Goal: Complete application form: Complete application form

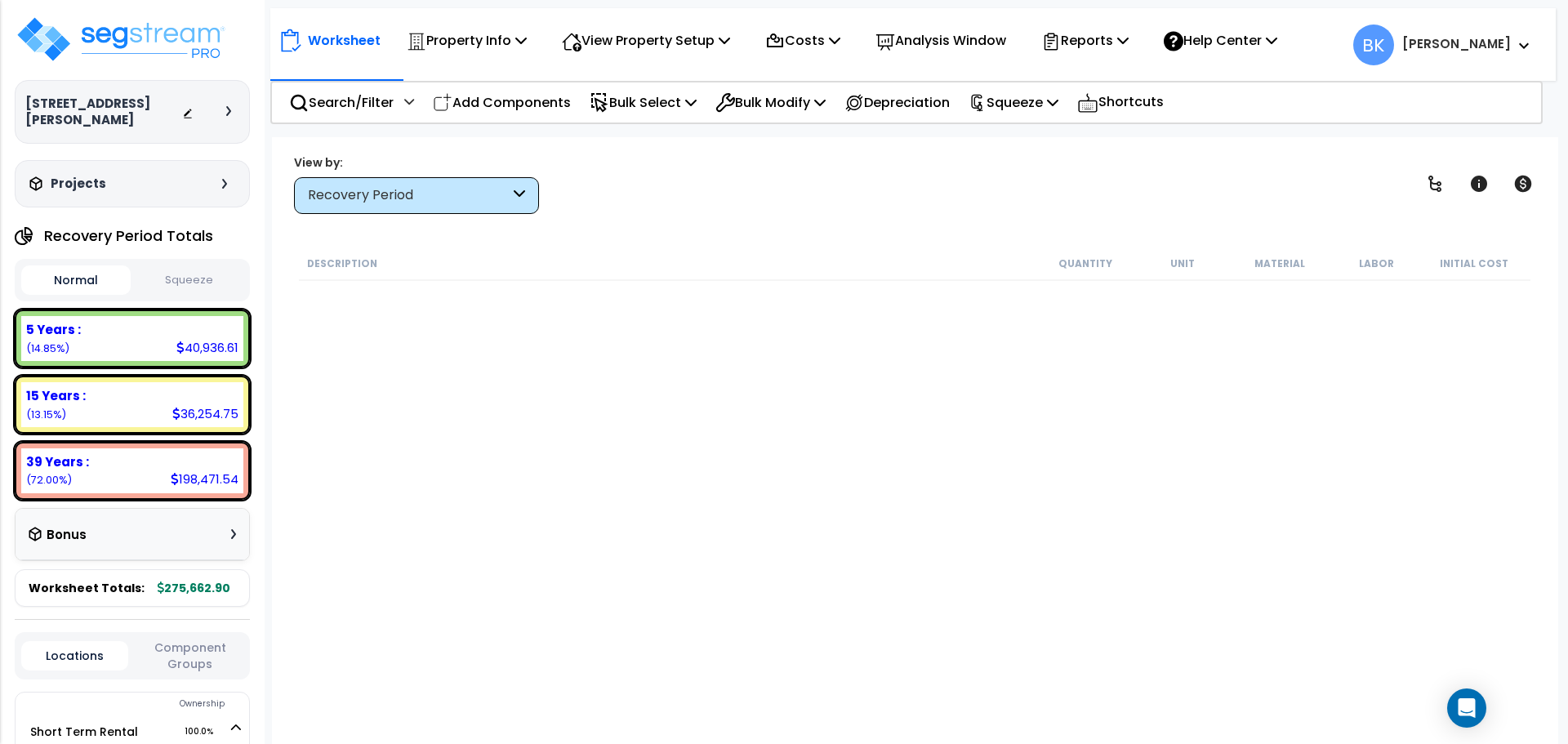
scroll to position [72, 0]
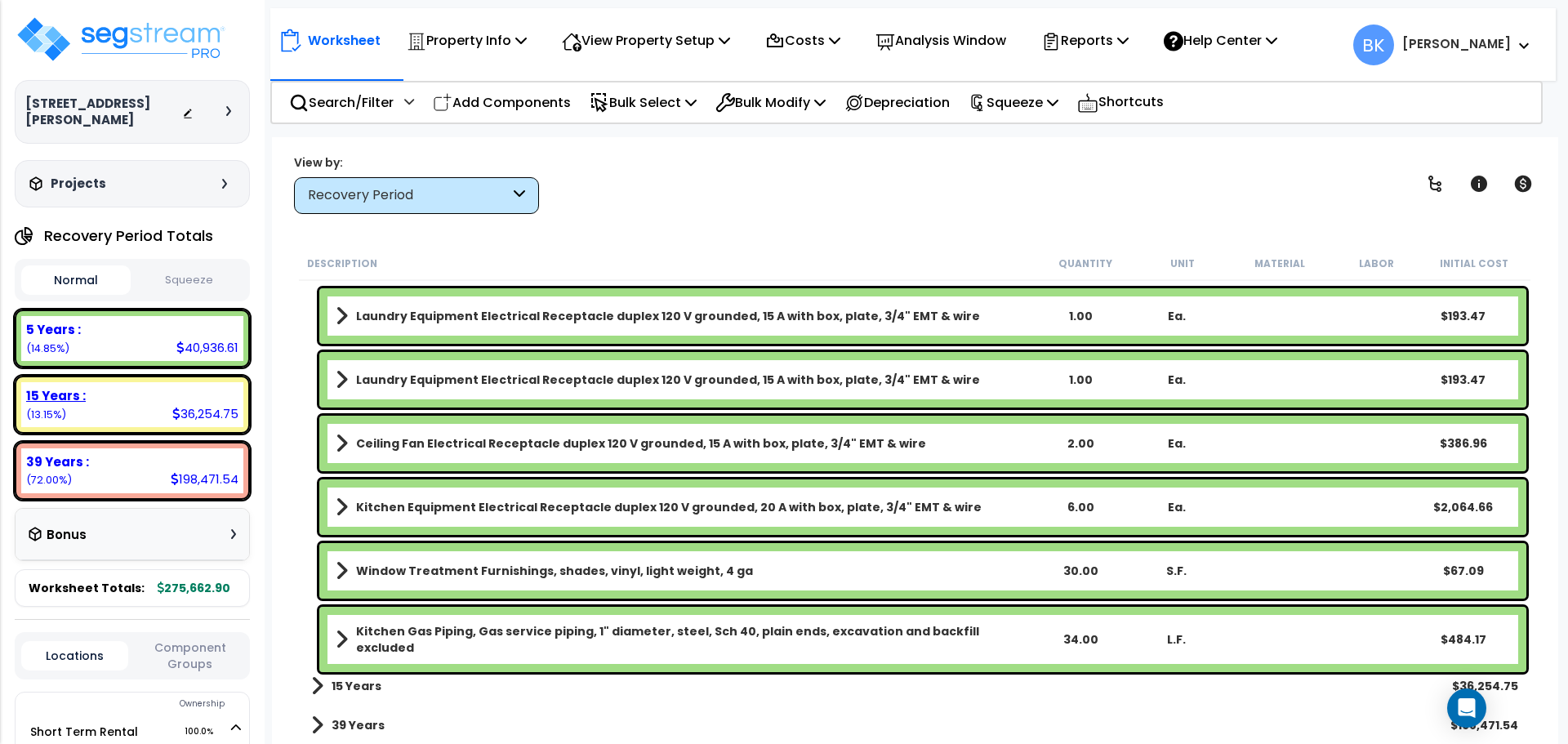
click at [143, 400] on div "15 Years : 36,254.75 (13.15%)" at bounding box center [133, 405] width 222 height 45
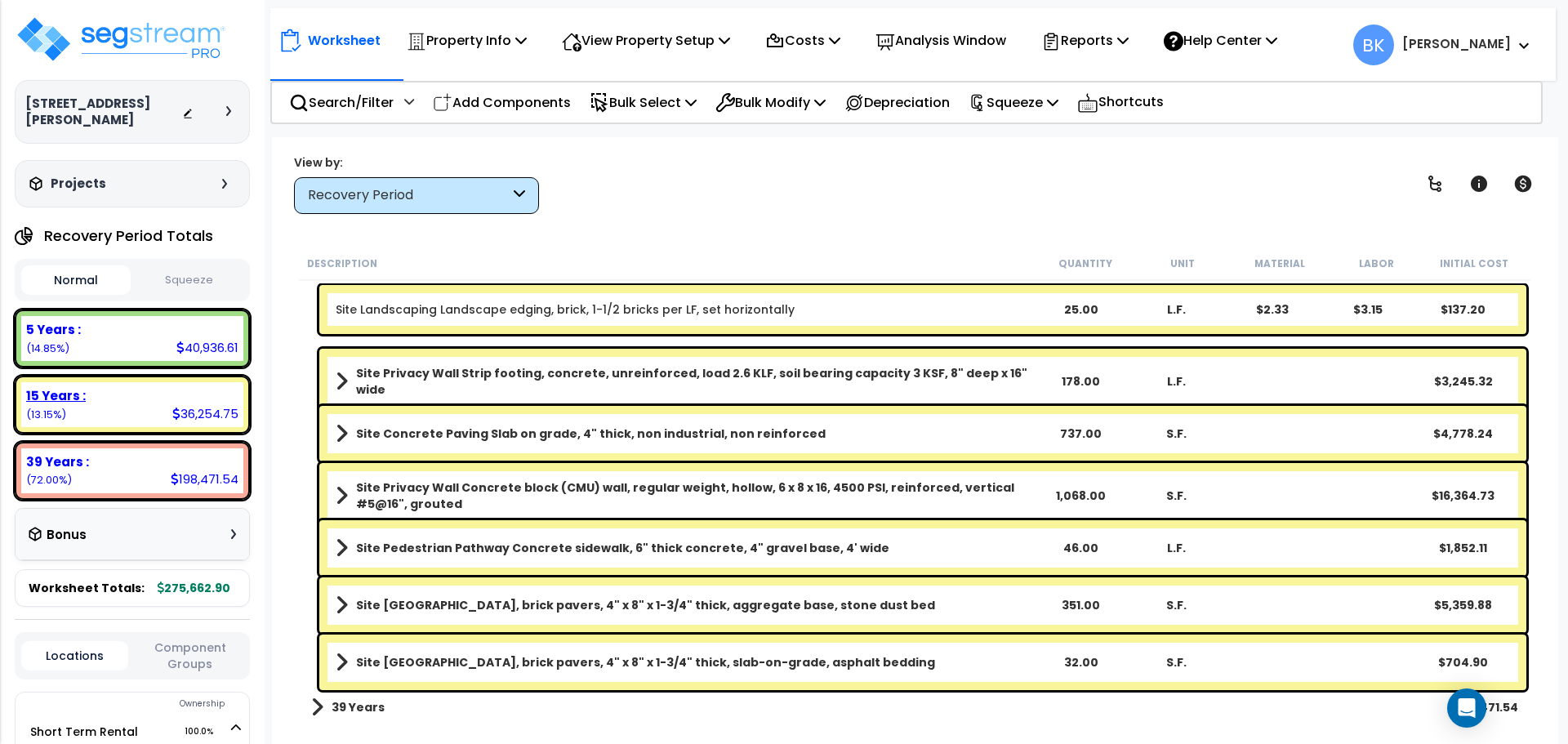
scroll to position [542, 0]
click at [127, 321] on div "5 Years :" at bounding box center [132, 330] width 212 height 17
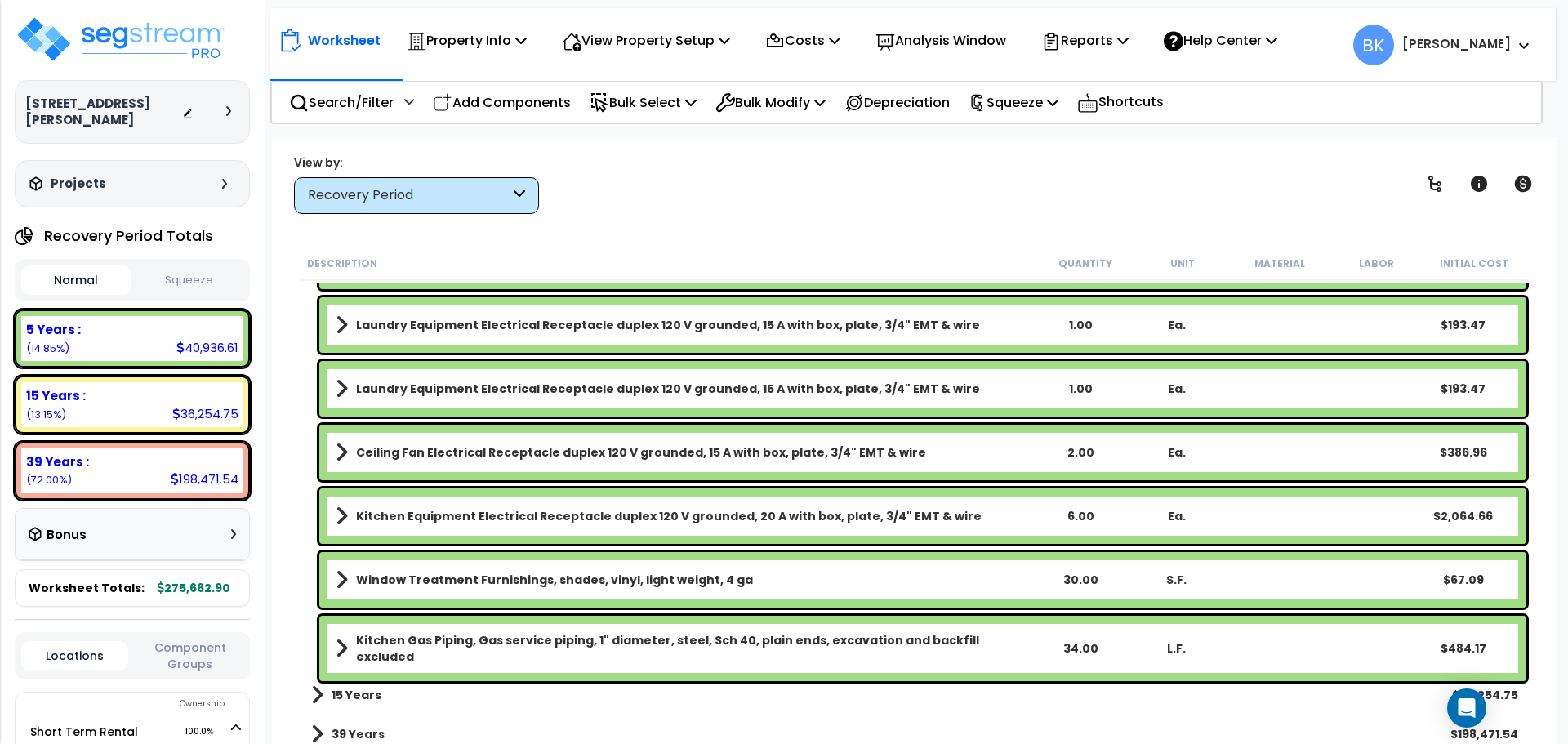
scroll to position [1727, 0]
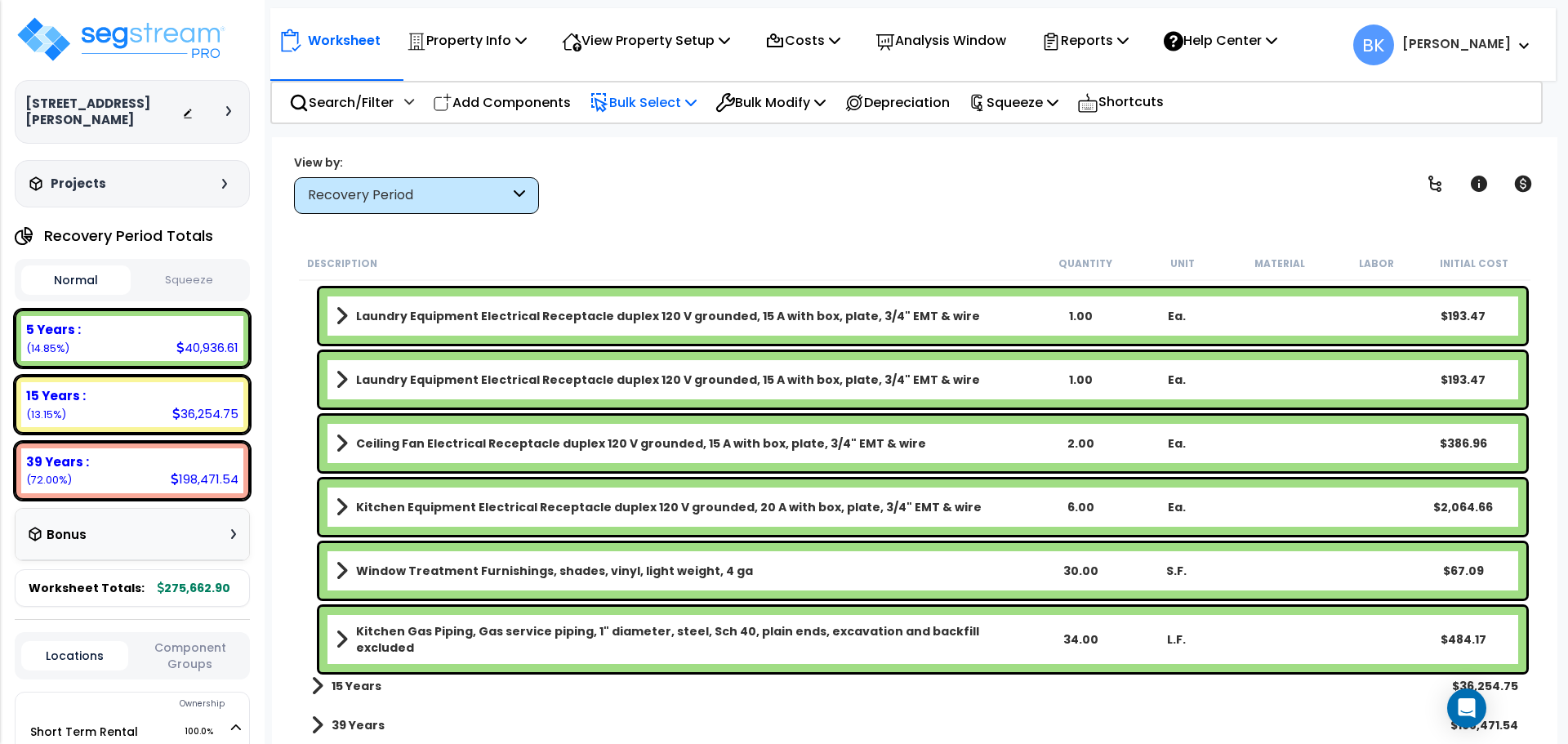
click at [673, 103] on p "Bulk Select" at bounding box center [643, 102] width 107 height 22
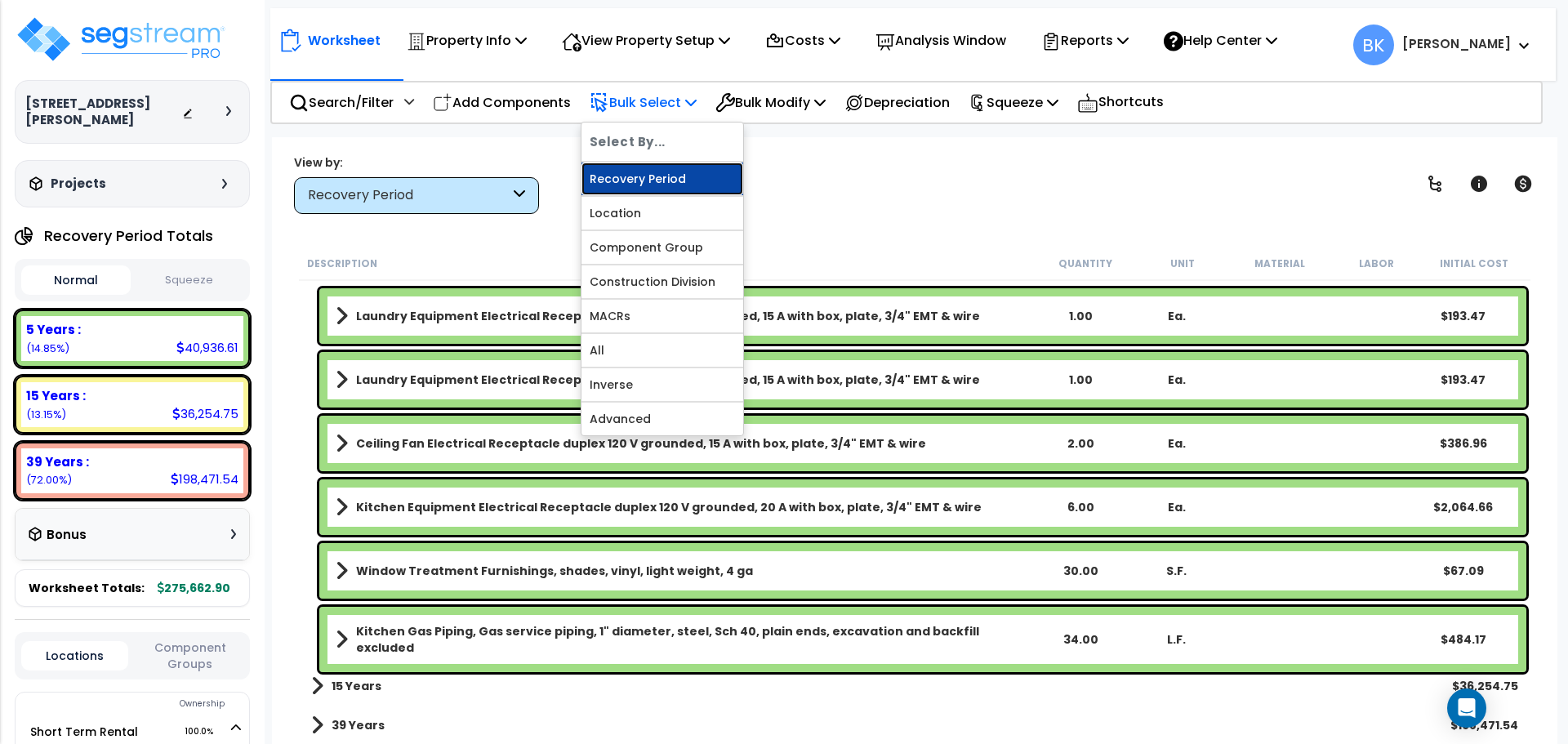
click at [671, 168] on link "Recovery Period" at bounding box center [662, 179] width 162 height 33
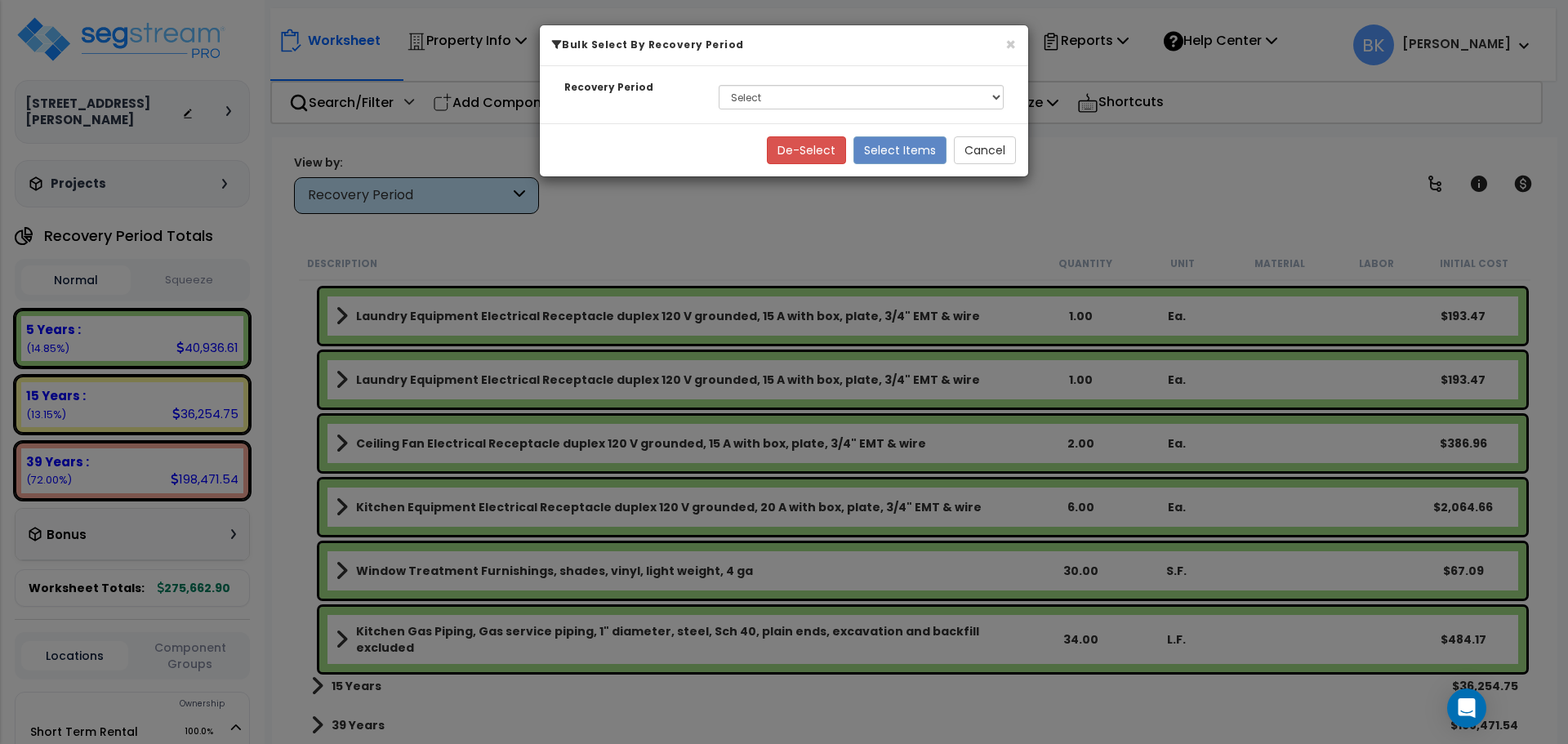
click at [736, 117] on div "Recovery Period Select 5 Years 15 Years 39 Years" at bounding box center [784, 94] width 488 height 57
click at [749, 106] on select "Select 5 Years 15 Years 39 Years" at bounding box center [861, 97] width 285 height 24
select select "15Y"
click at [719, 85] on select "Select 5 Years 15 Years 39 Years" at bounding box center [861, 97] width 285 height 24
click at [875, 140] on button "Select Items" at bounding box center [899, 150] width 93 height 27
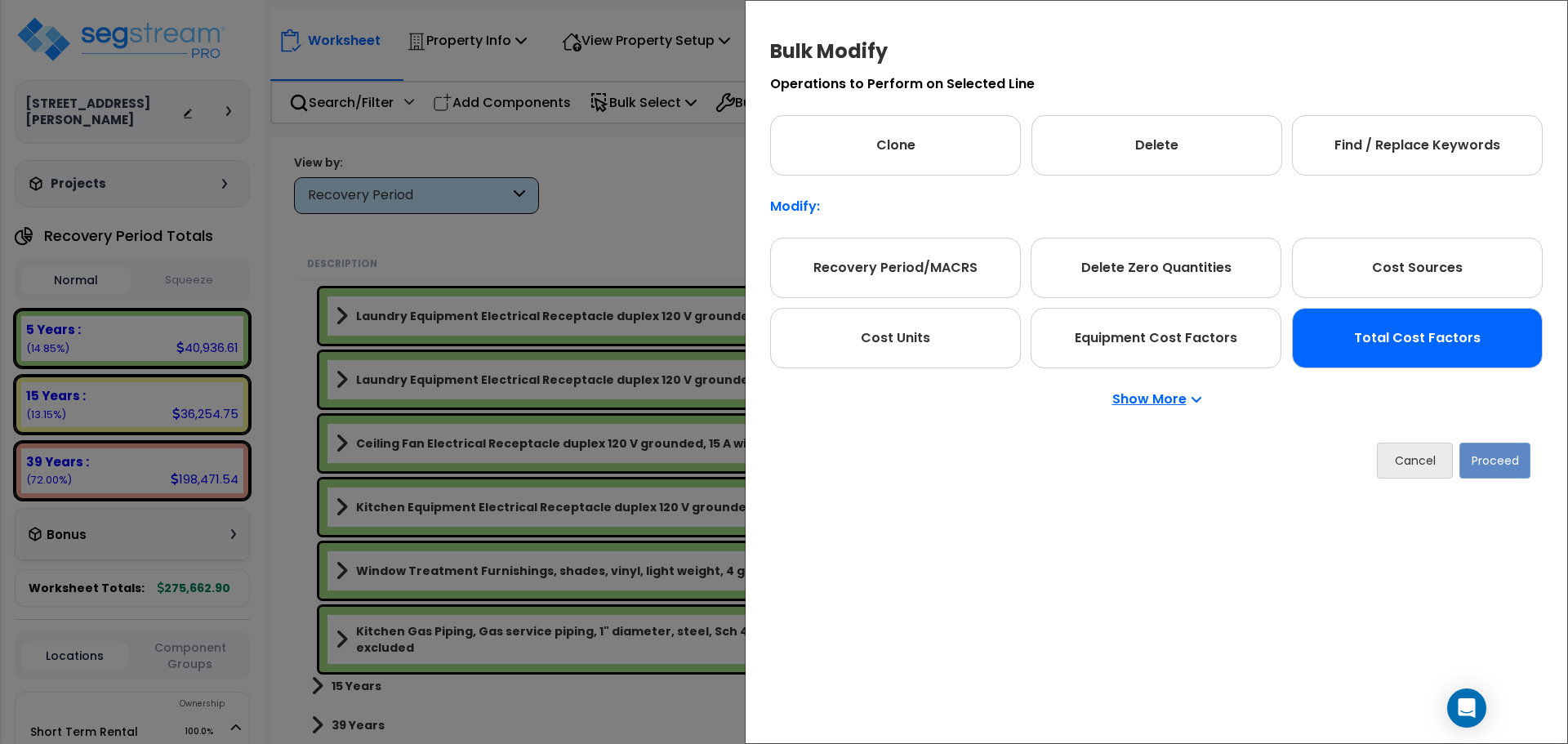
click at [1391, 365] on div "Total Cost Factors" at bounding box center [1417, 338] width 251 height 60
click at [1479, 449] on button "Proceed" at bounding box center [1494, 461] width 71 height 36
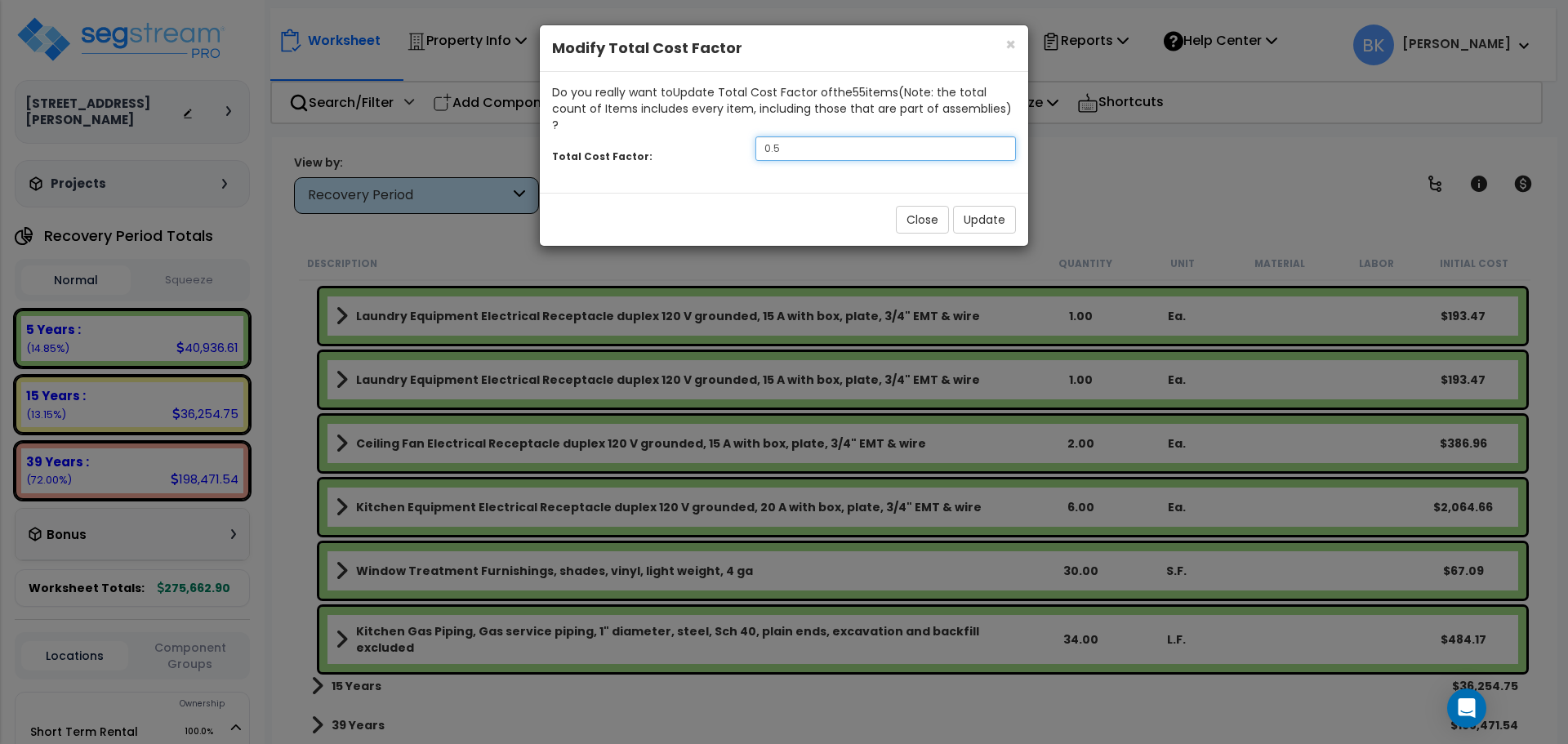
click at [812, 137] on input "0.5" at bounding box center [885, 149] width 261 height 24
type input "0"
click at [972, 205] on button "Update" at bounding box center [984, 218] width 63 height 27
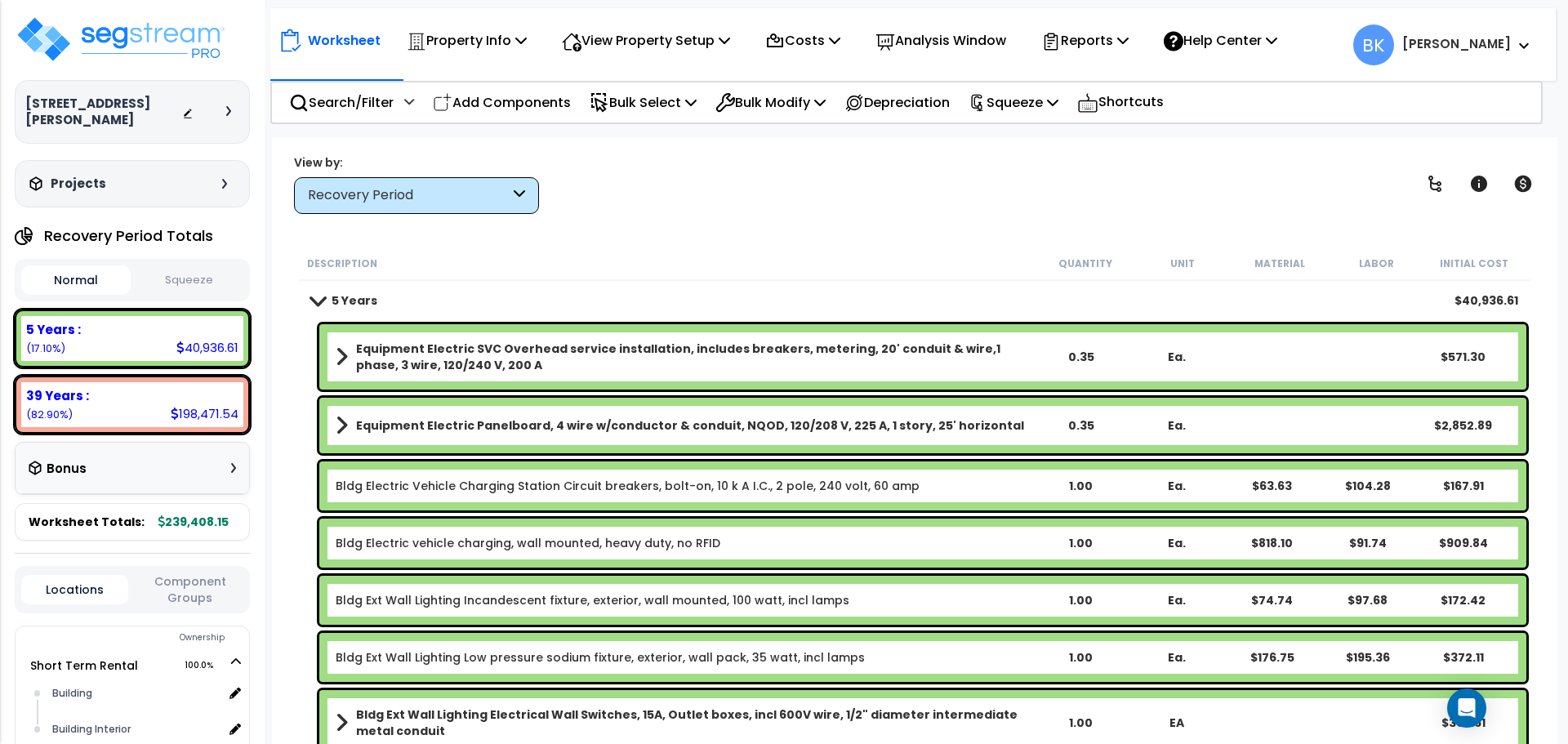
scroll to position [0, 0]
click at [131, 390] on div "39 Years : 198,471.54 (82.90%)" at bounding box center [133, 405] width 222 height 45
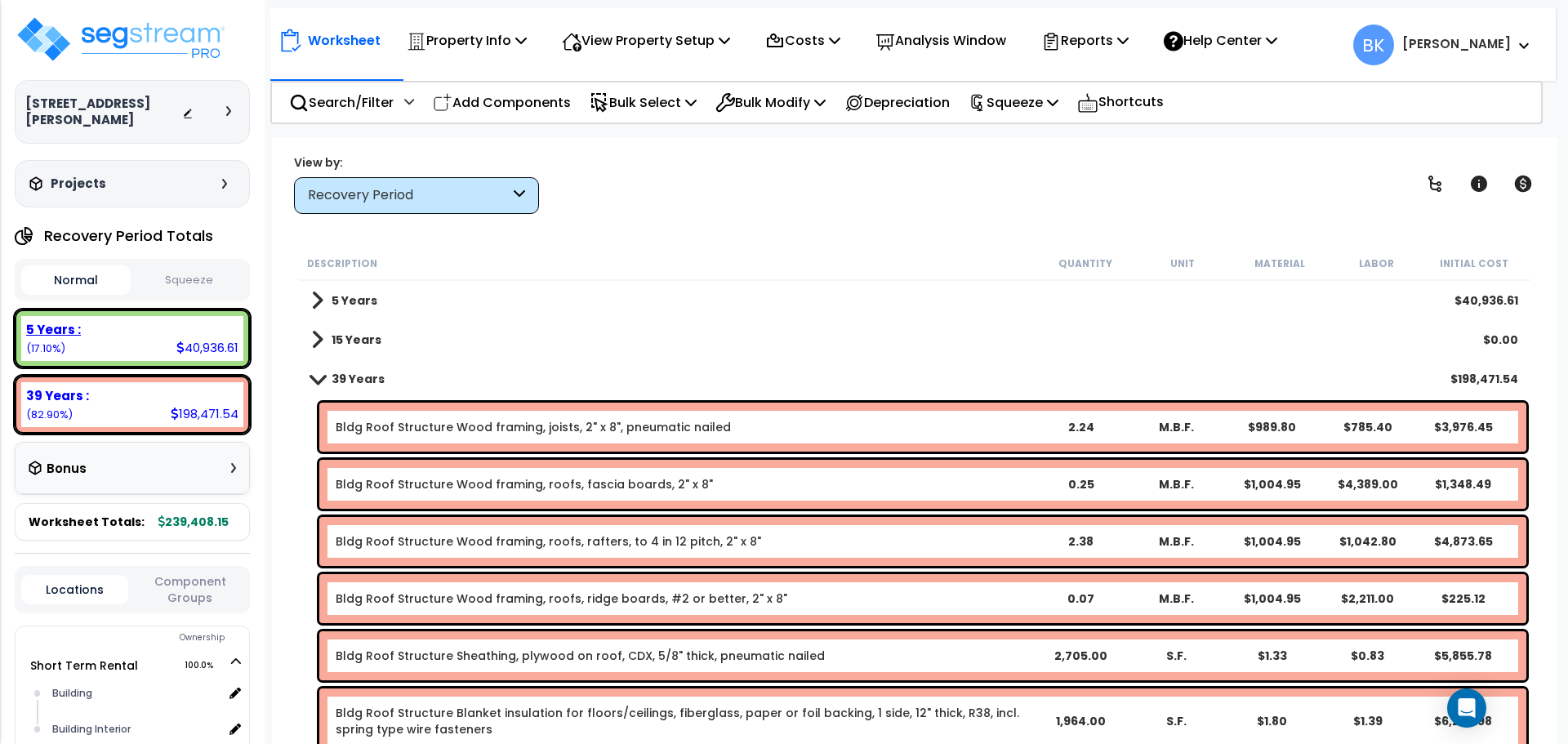
click at [146, 334] on div "5 Years : 40,936.61 (17.10%)" at bounding box center [133, 339] width 222 height 45
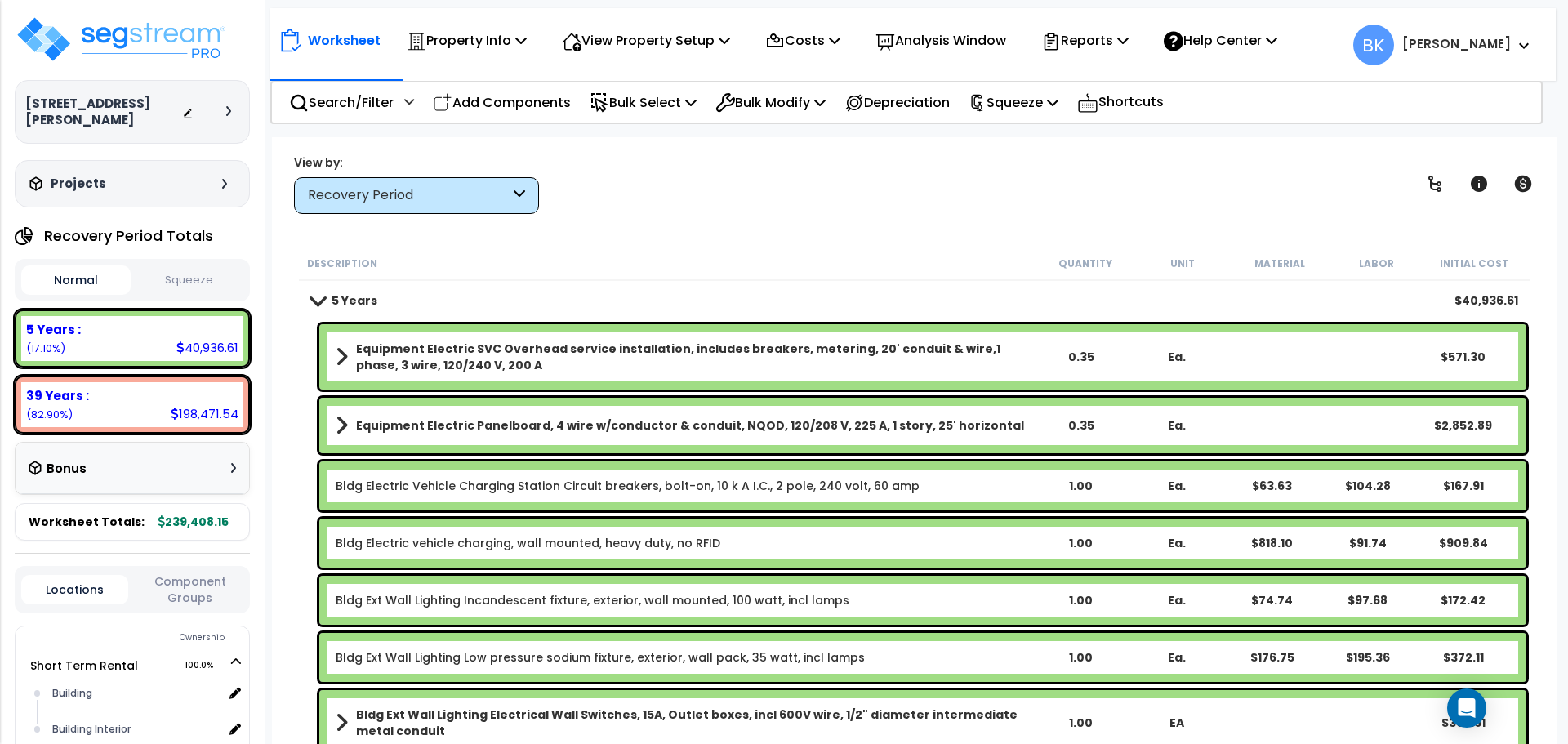
click at [374, 217] on div "Worksheet Property Info Property Setup Add Property Unit Template property Clon…" at bounding box center [914, 509] width 1285 height 744
click at [384, 205] on div "Recovery Period" at bounding box center [416, 195] width 245 height 37
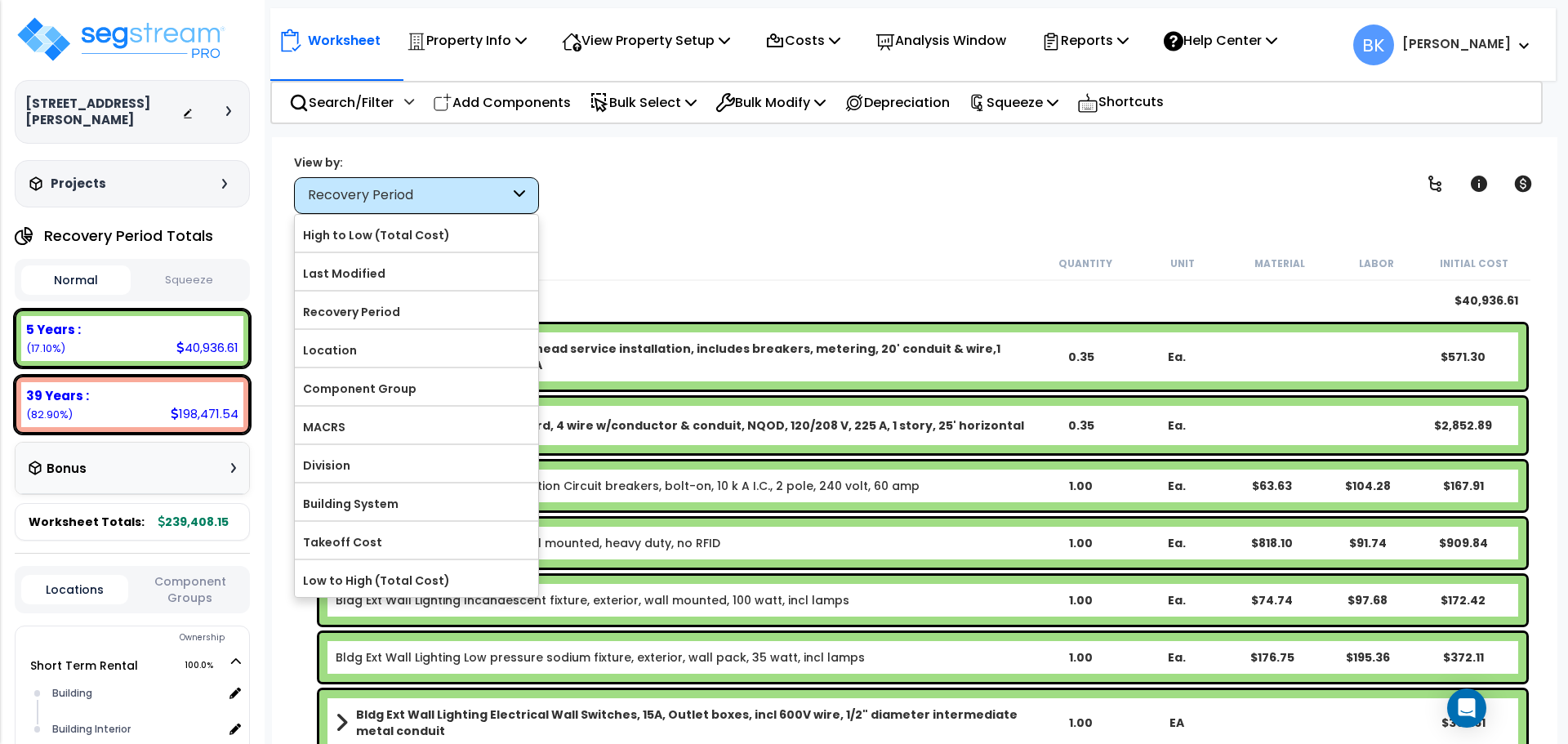
click at [649, 178] on div "View by: Recovery Period High to Low (Total Cost)" at bounding box center [914, 184] width 1253 height 60
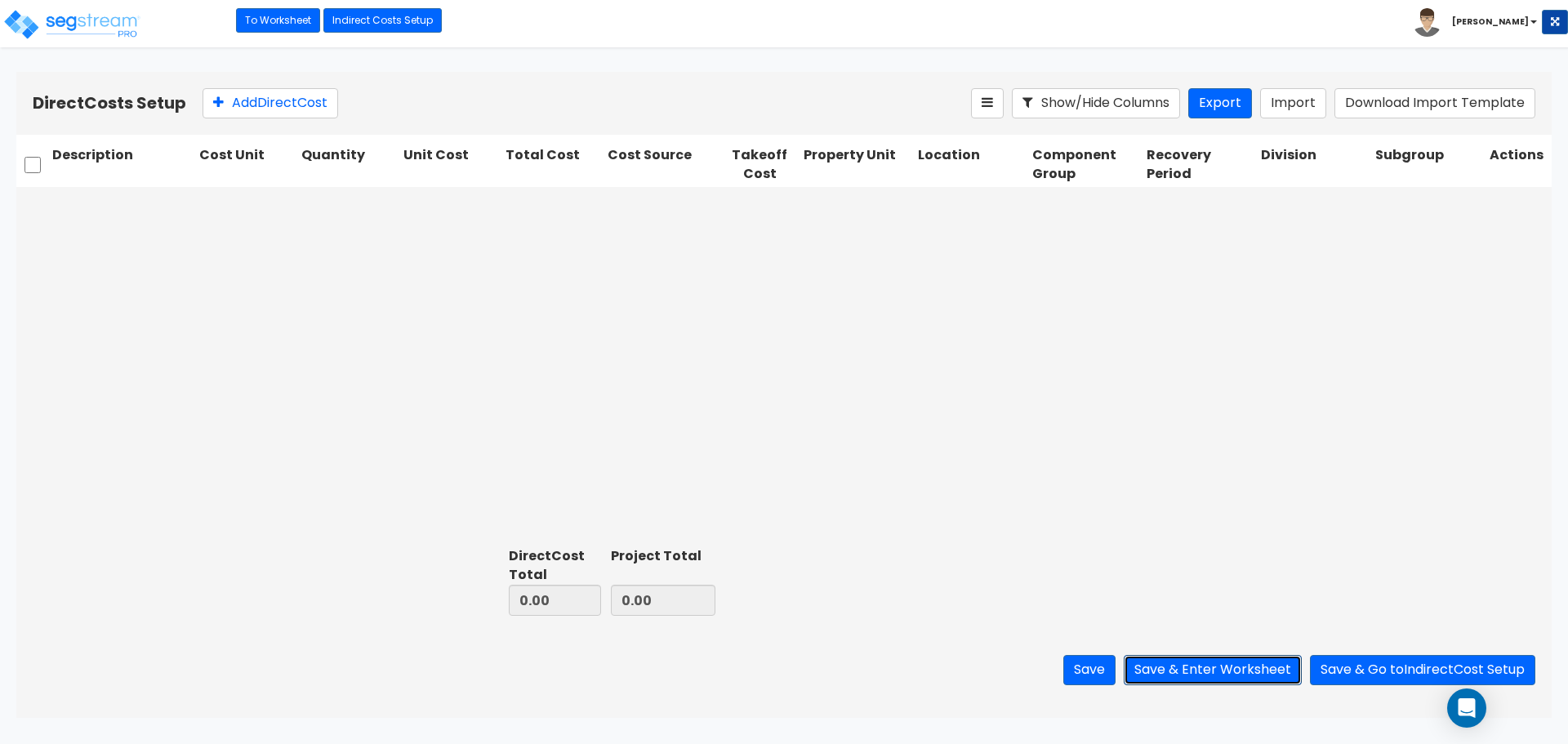
click at [1189, 655] on button "Save & Enter Worksheet" at bounding box center [1212, 670] width 178 height 30
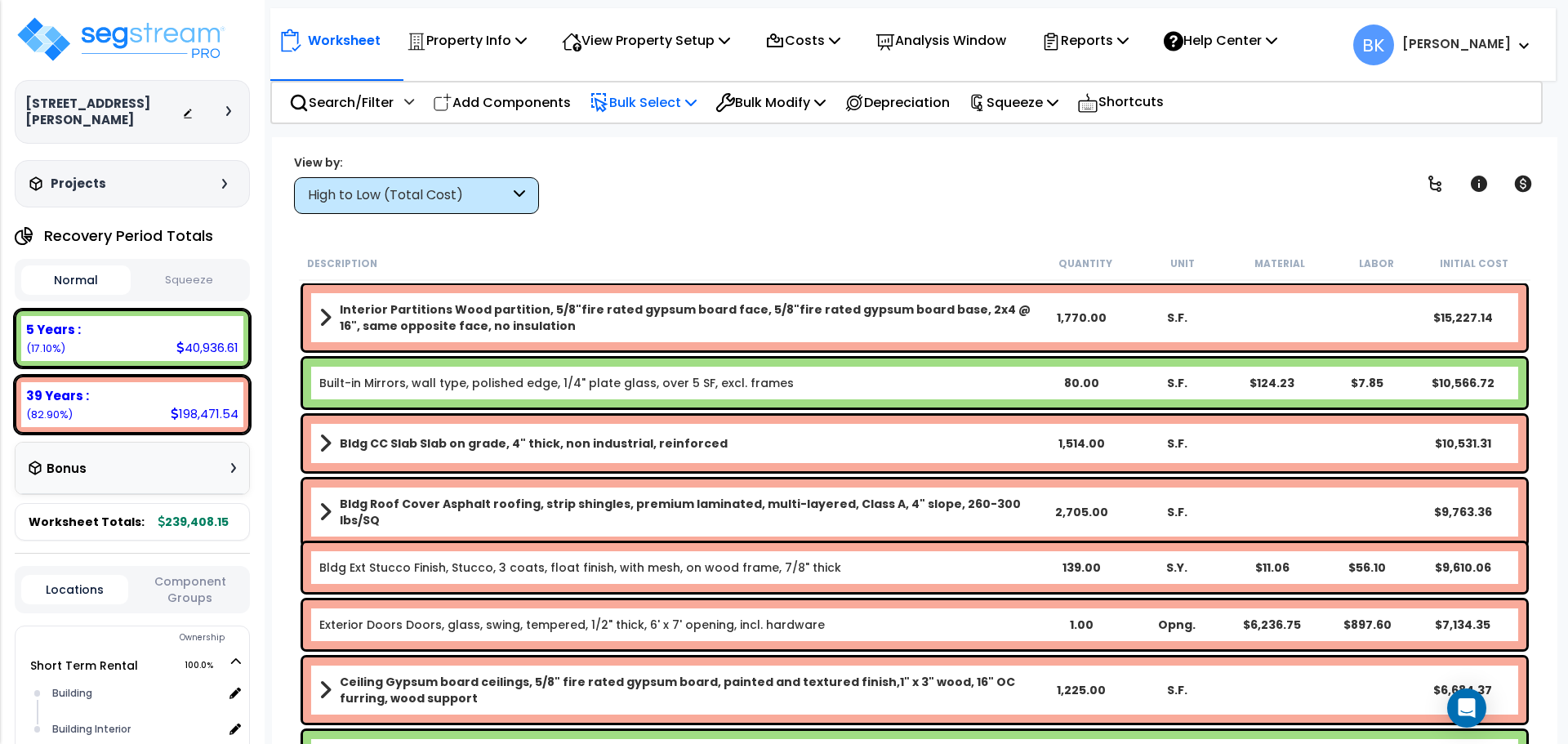
click at [643, 101] on p "Bulk Select" at bounding box center [643, 102] width 107 height 22
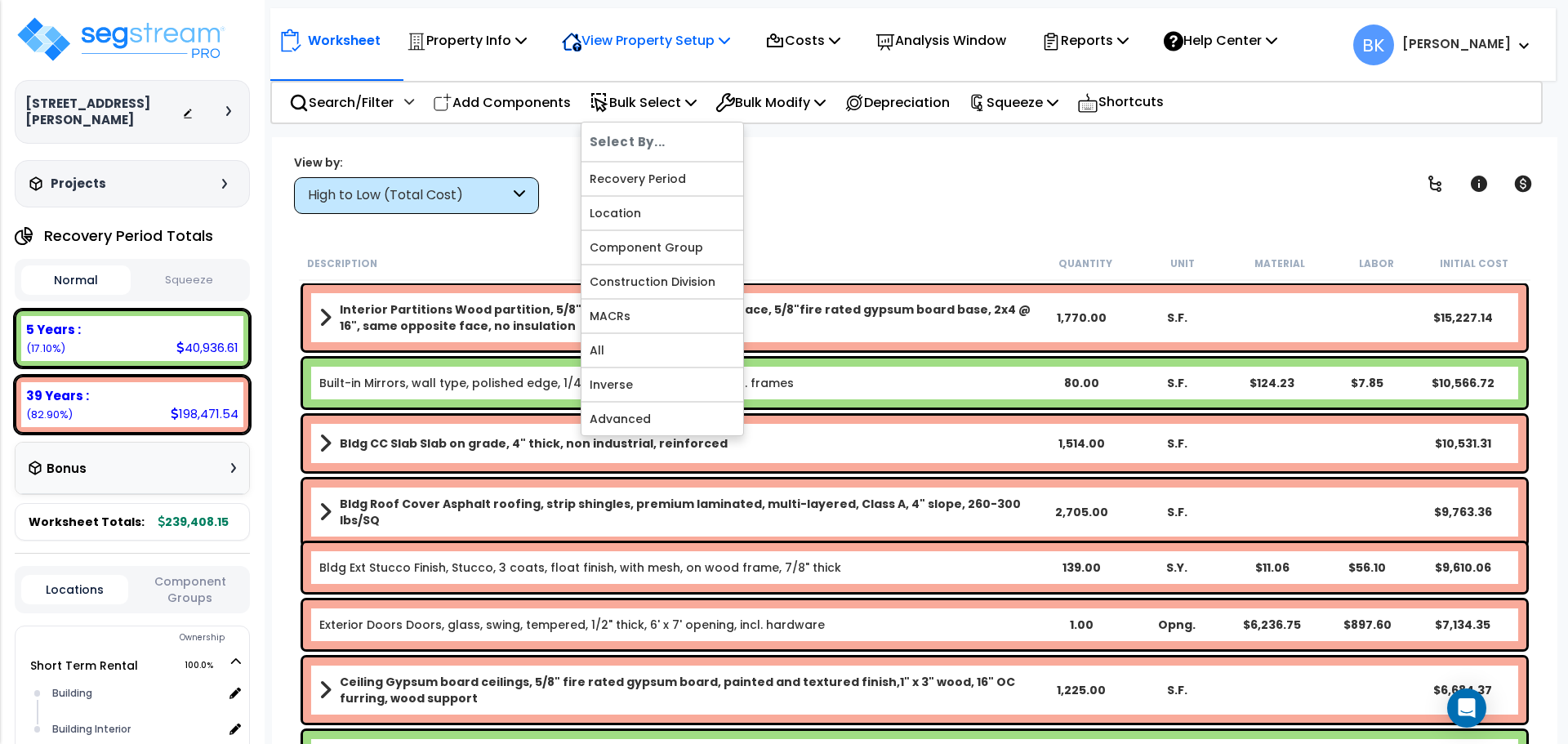
click at [668, 50] on p "View Property Setup" at bounding box center [645, 40] width 169 height 22
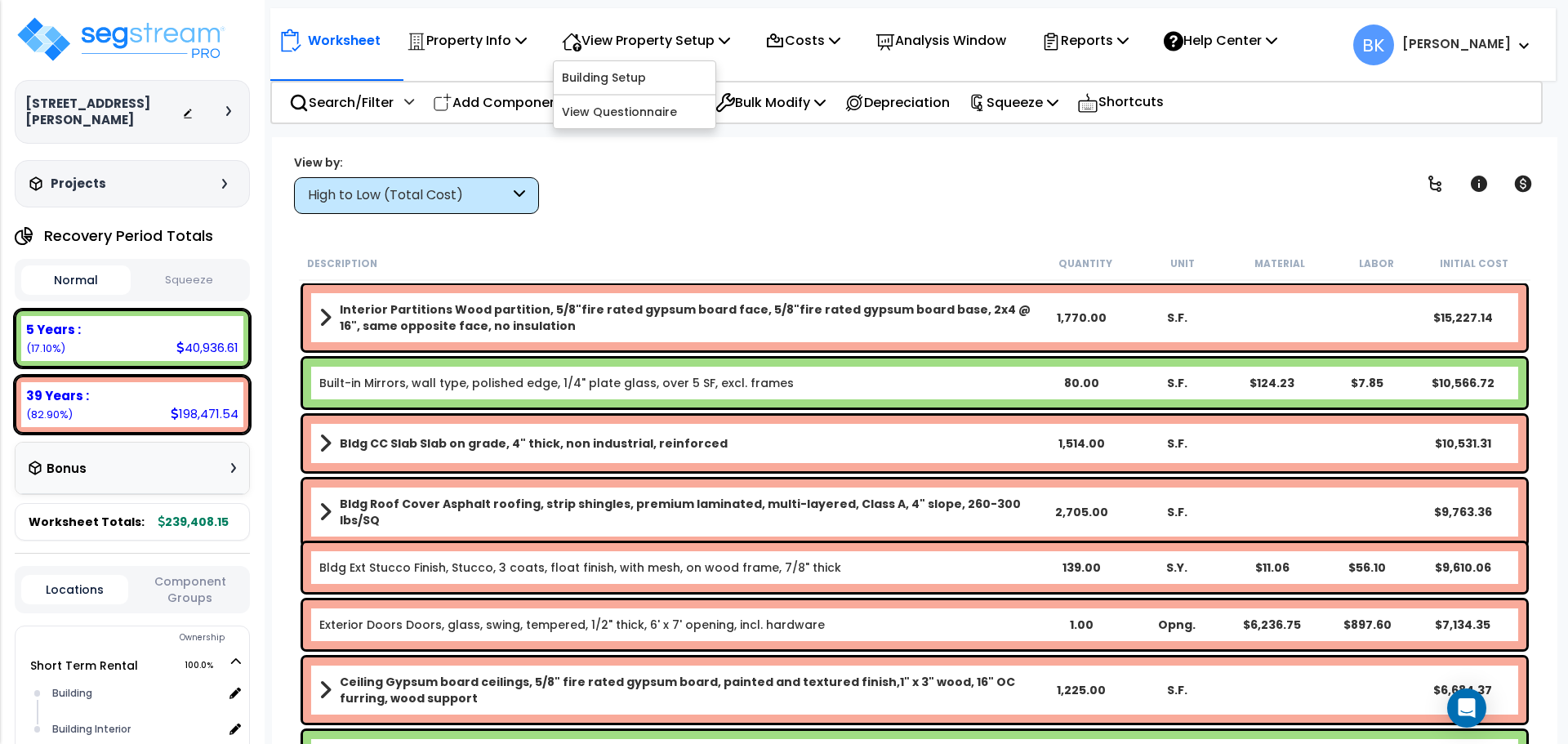
click at [702, 175] on div "View by: High to Low (Total Cost) High to Low (Total Cost)" at bounding box center [914, 184] width 1253 height 60
click at [666, 93] on p "Bulk Select" at bounding box center [643, 102] width 107 height 22
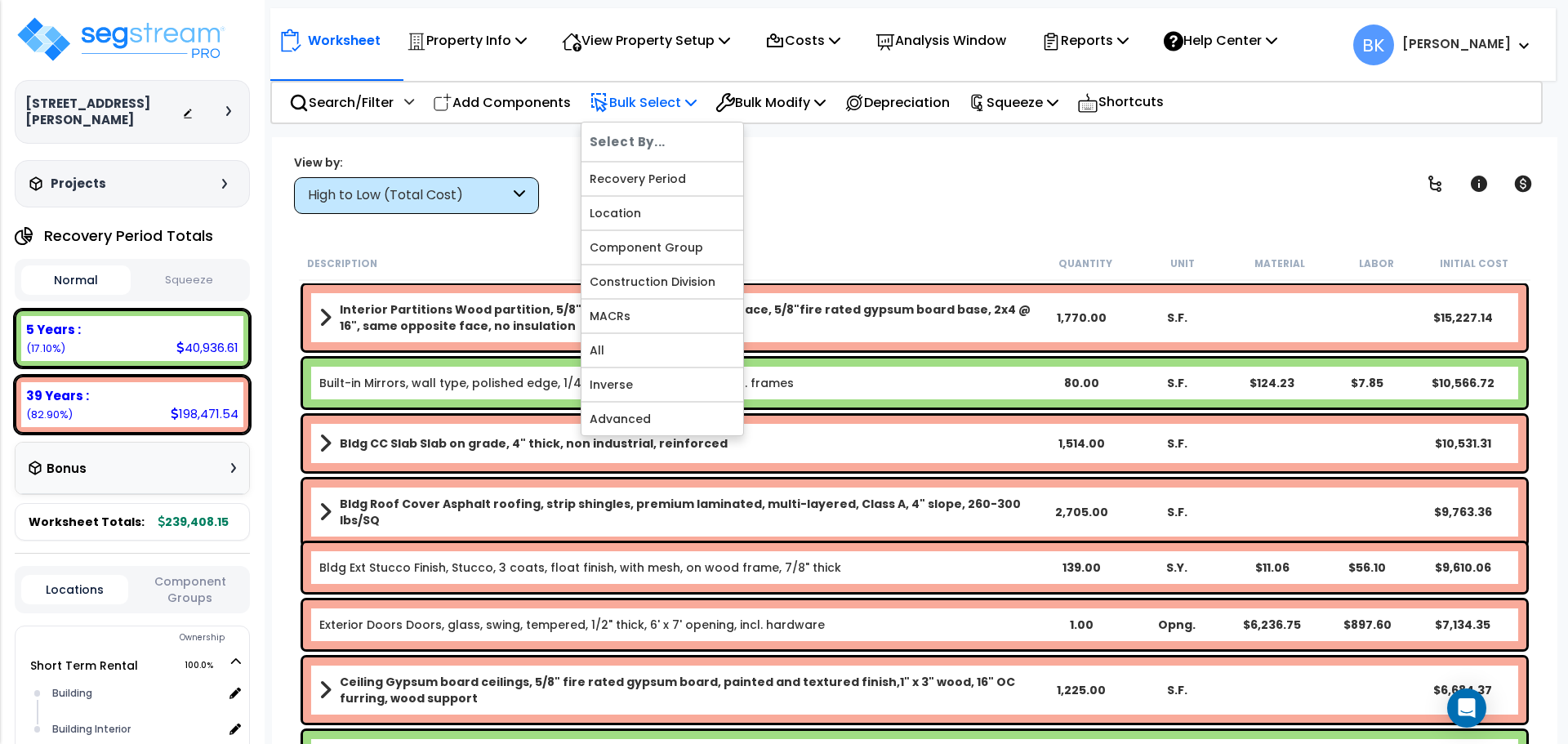
click at [666, 93] on p "Bulk Select" at bounding box center [643, 102] width 107 height 22
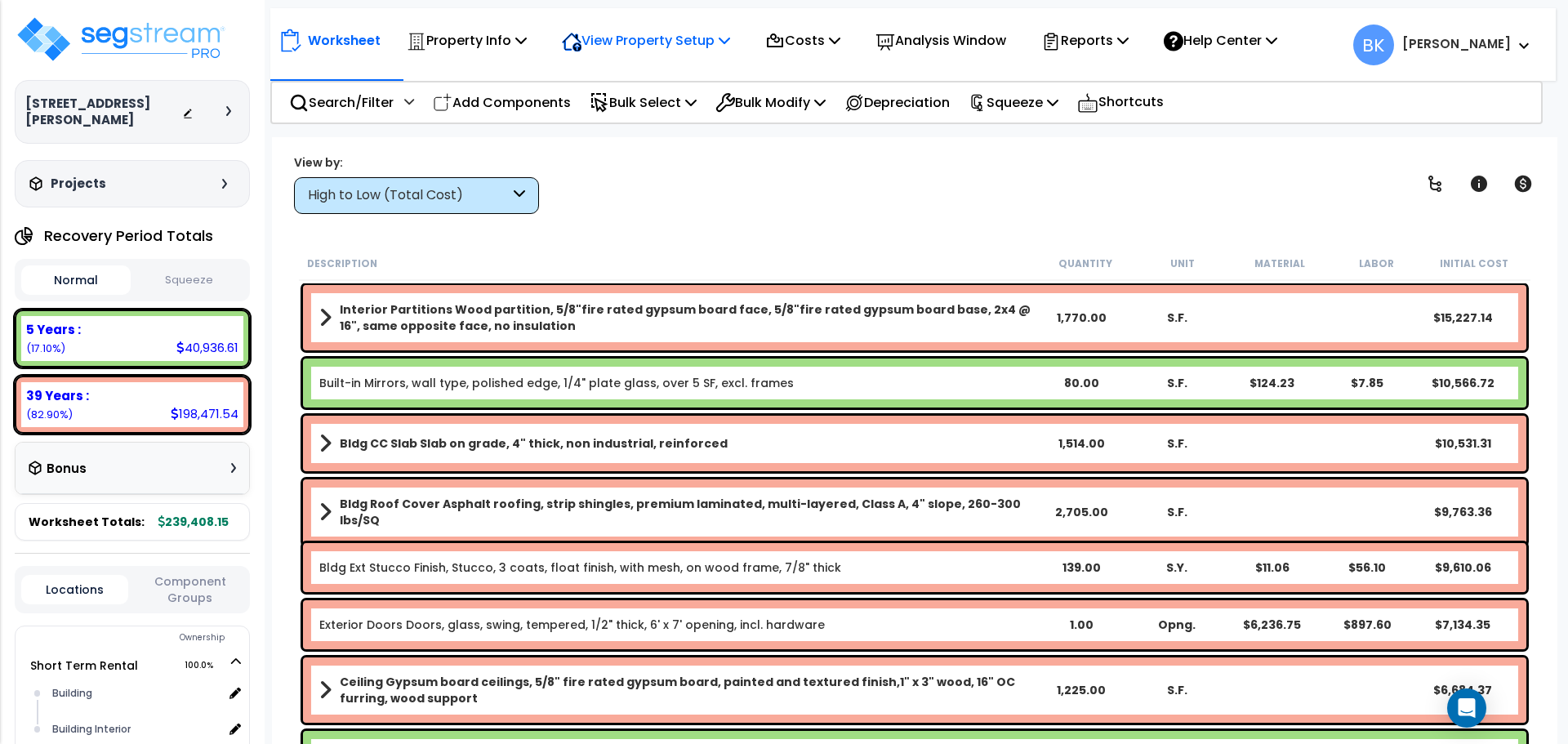
click at [675, 57] on div "View Property Setup" at bounding box center [645, 40] width 169 height 39
click at [643, 121] on link "View Questionnaire" at bounding box center [635, 111] width 162 height 33
click at [1488, 53] on small "[PERSON_NAME]" at bounding box center [1456, 44] width 108 height 22
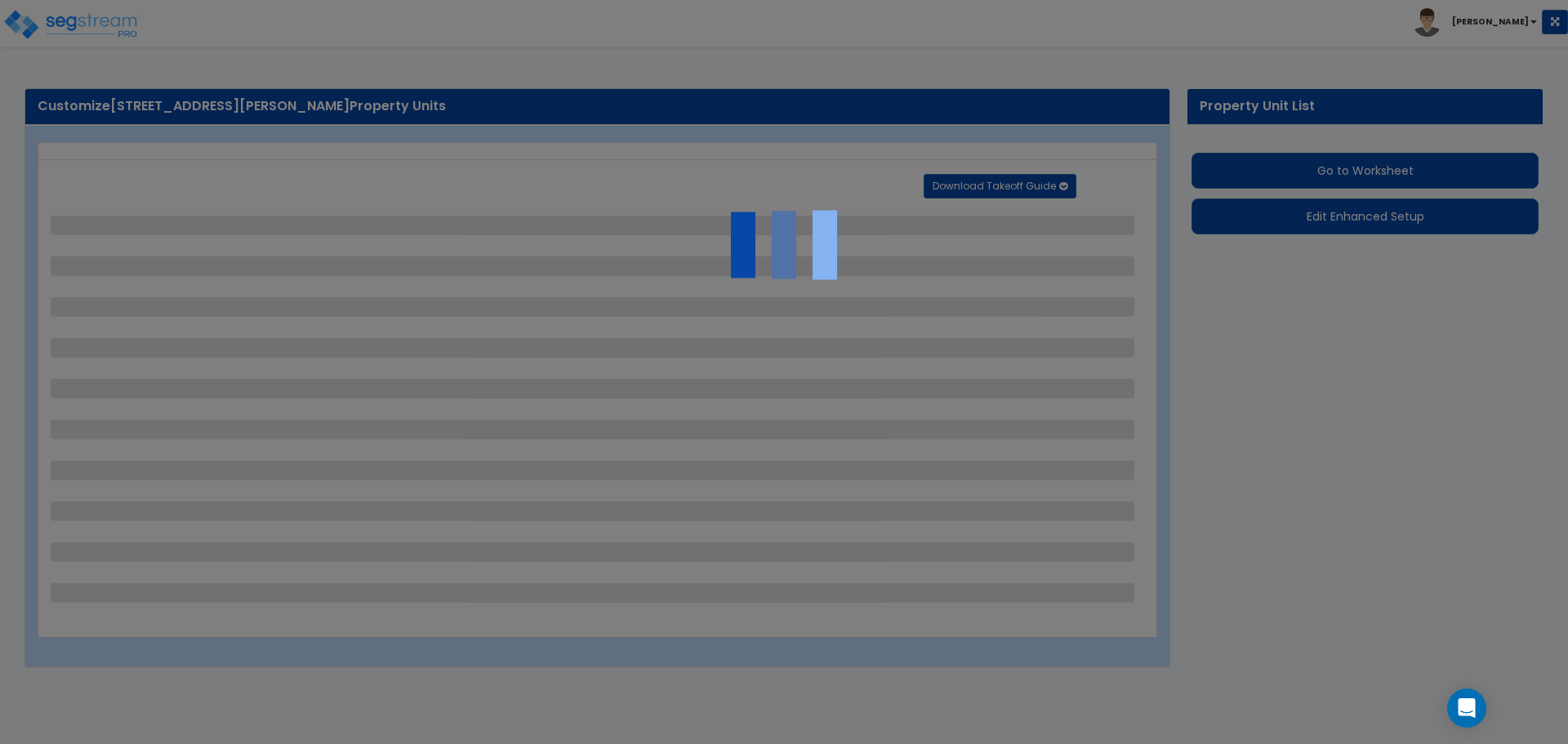
select select "2"
select select "3"
select select "2"
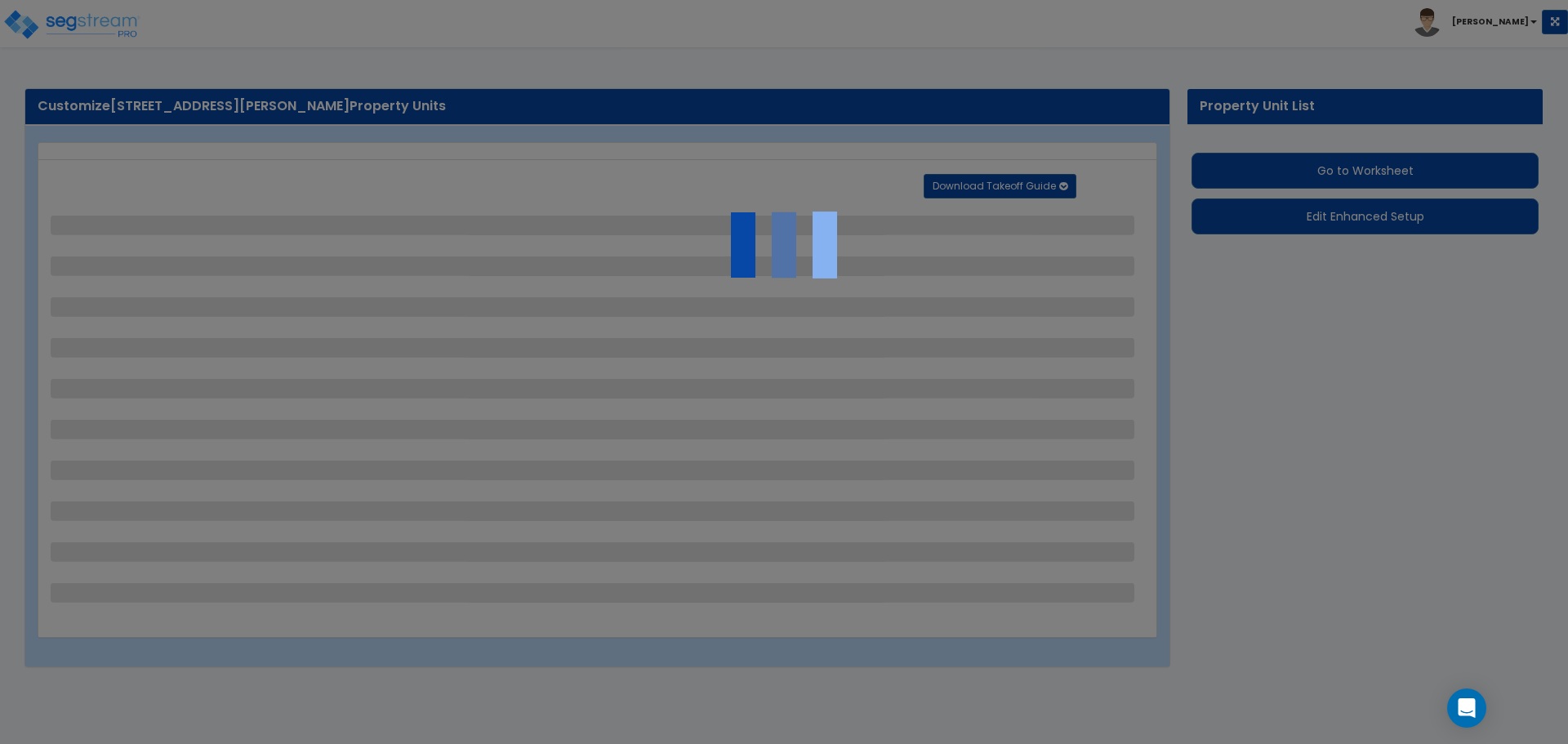
select select "1"
select select "2"
select select "1"
select select "2"
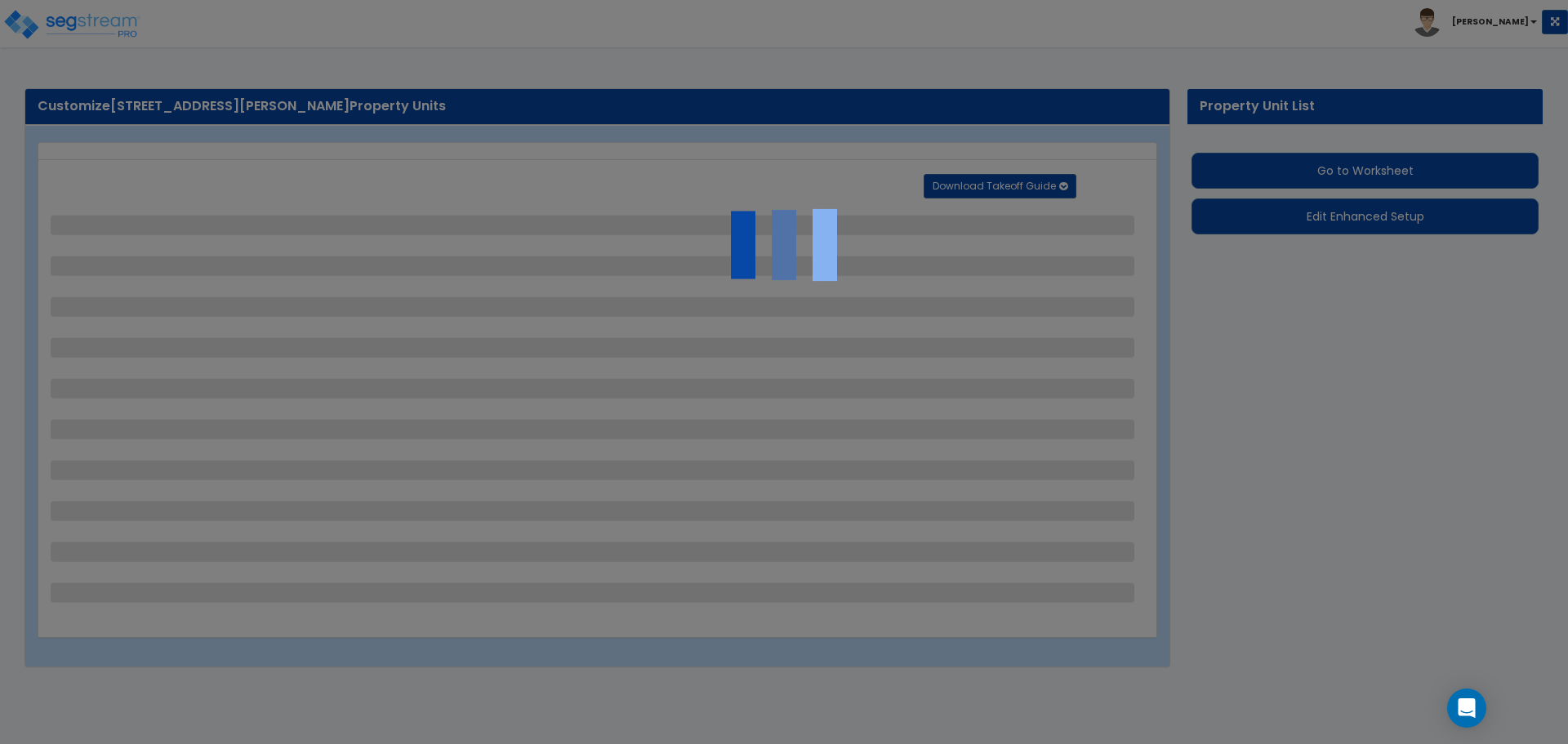
select select "3"
select select "2"
select select "5"
select select "2"
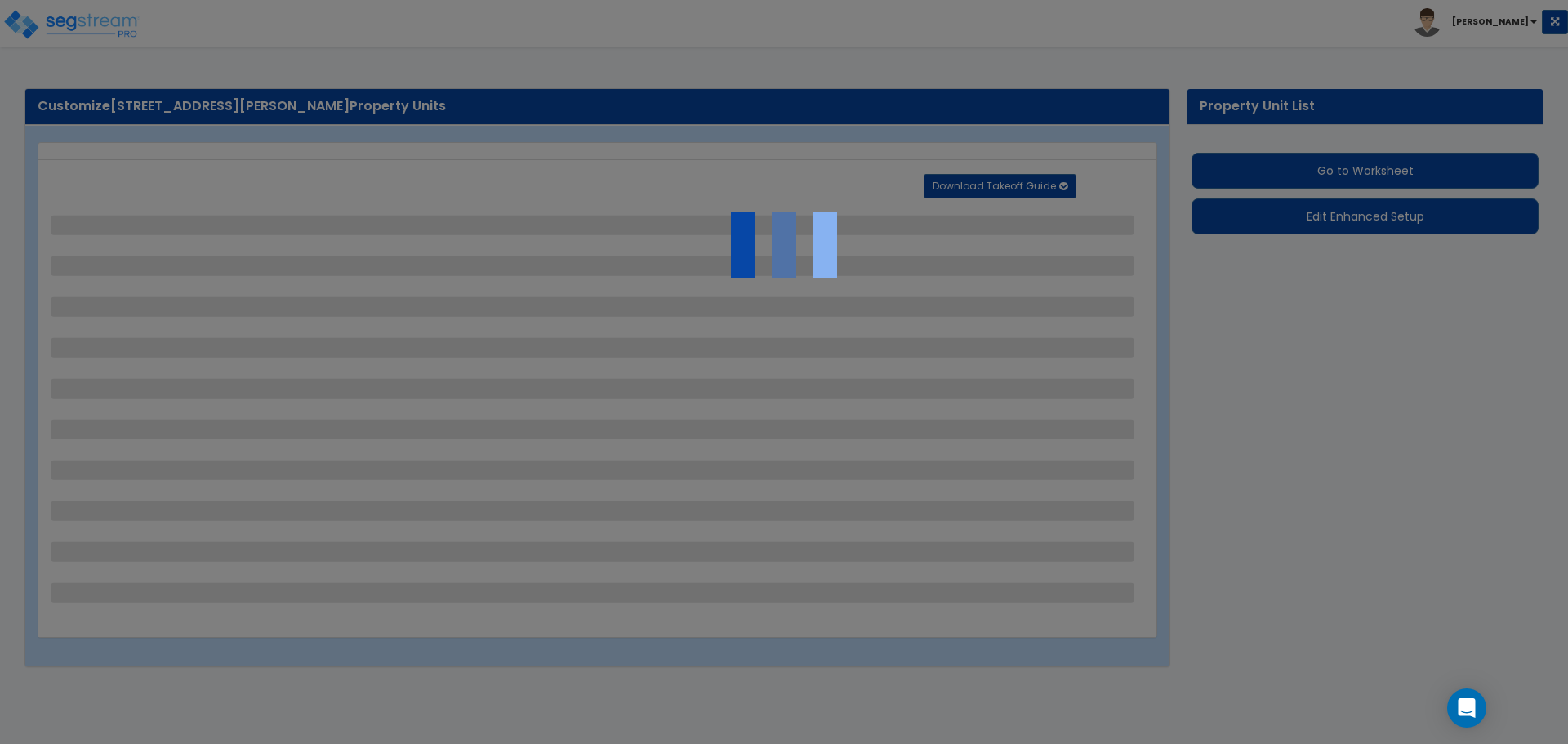
select select "2"
select select "8"
select select "4"
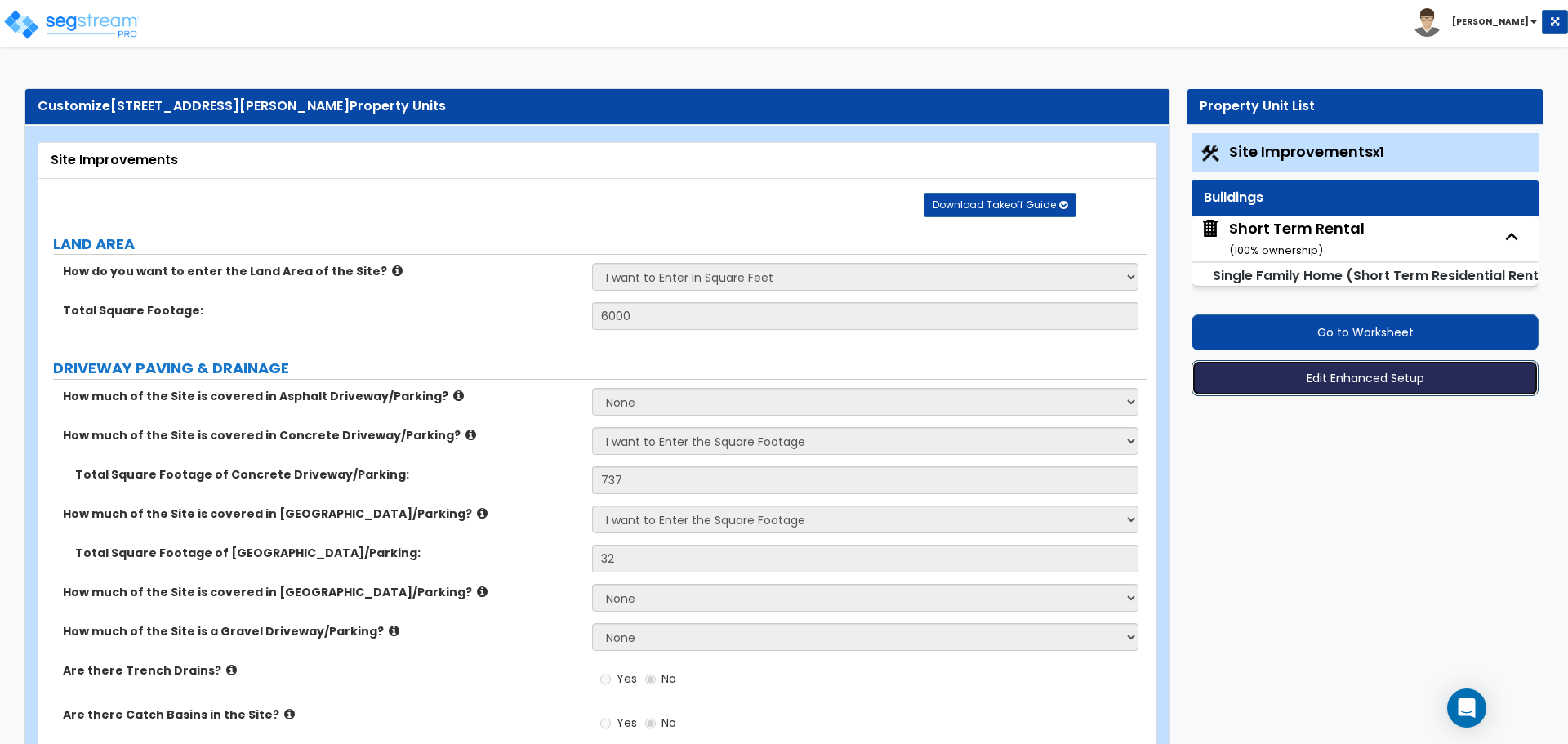
click at [1334, 372] on button "Edit Enhanced Setup" at bounding box center [1365, 378] width 347 height 36
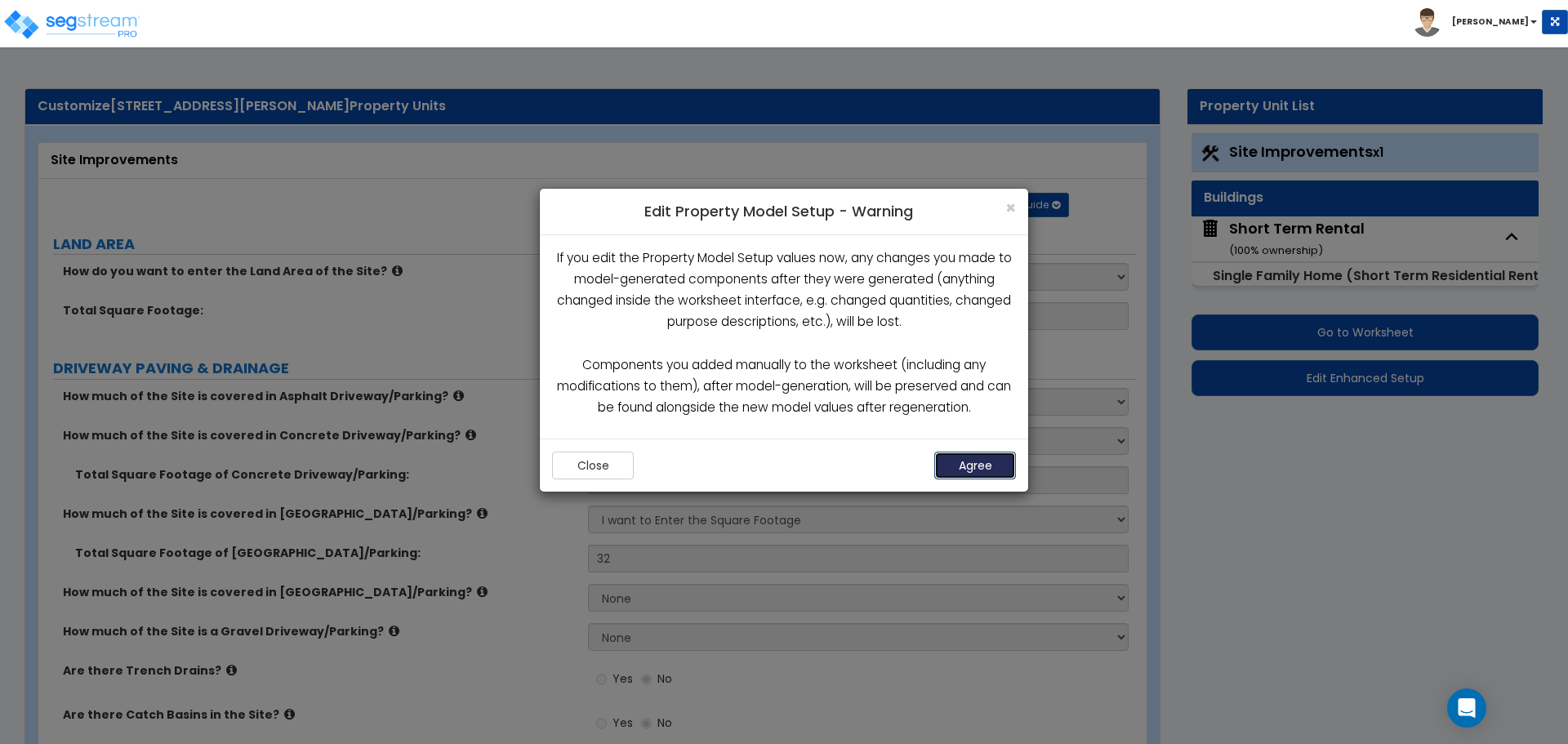
click at [966, 463] on button "Agree" at bounding box center [975, 464] width 82 height 27
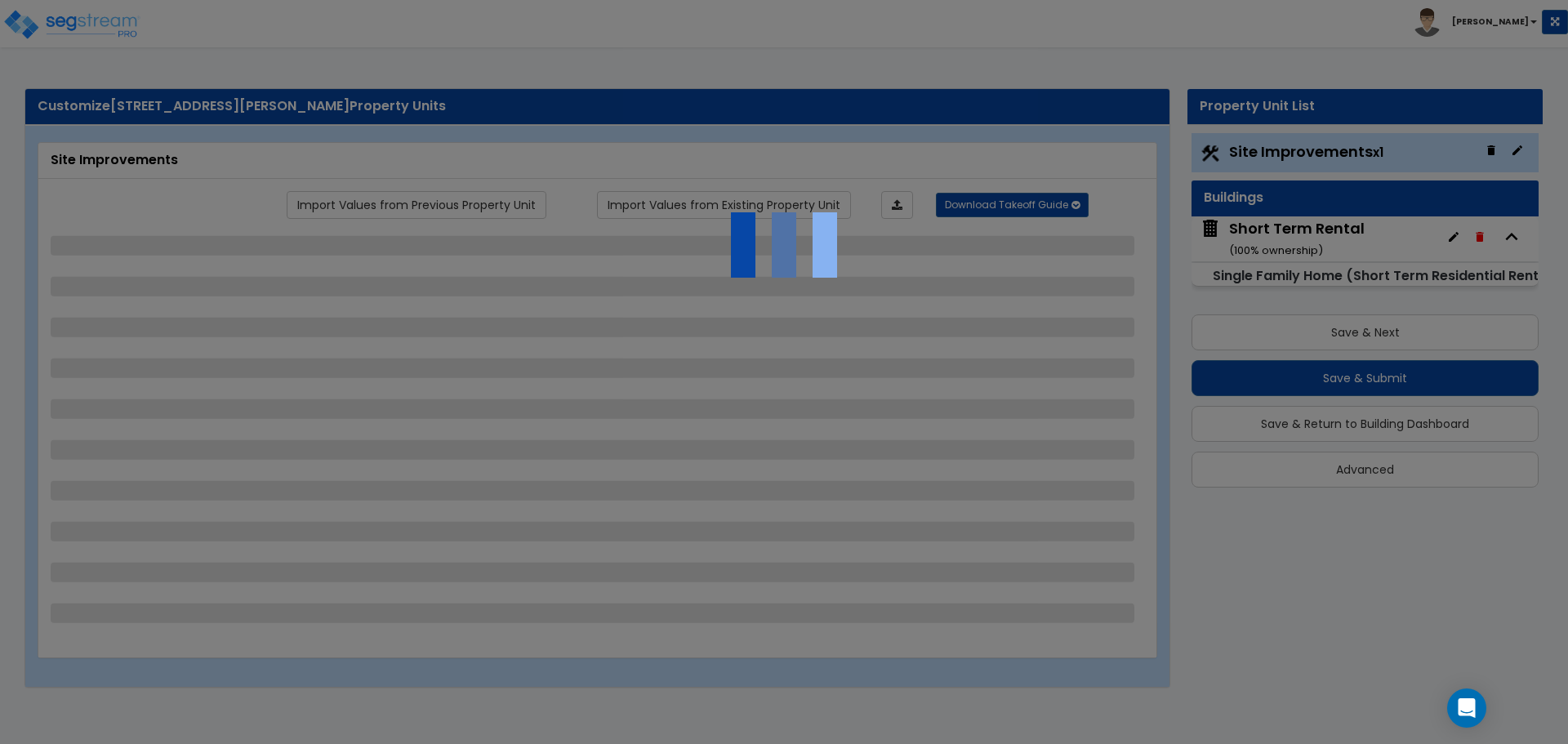
select select "2"
select select "3"
select select "2"
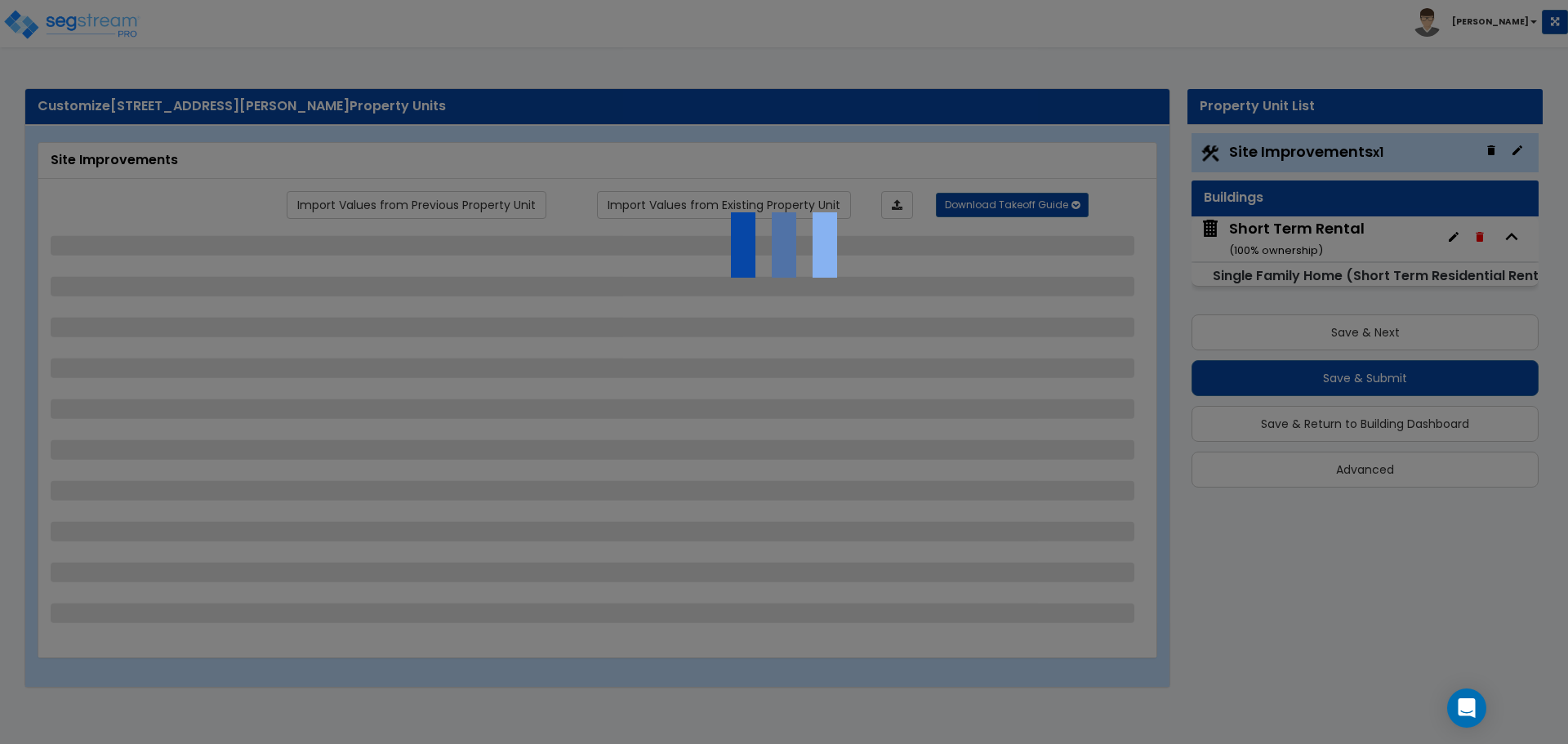
select select "1"
select select "2"
select select "1"
select select "2"
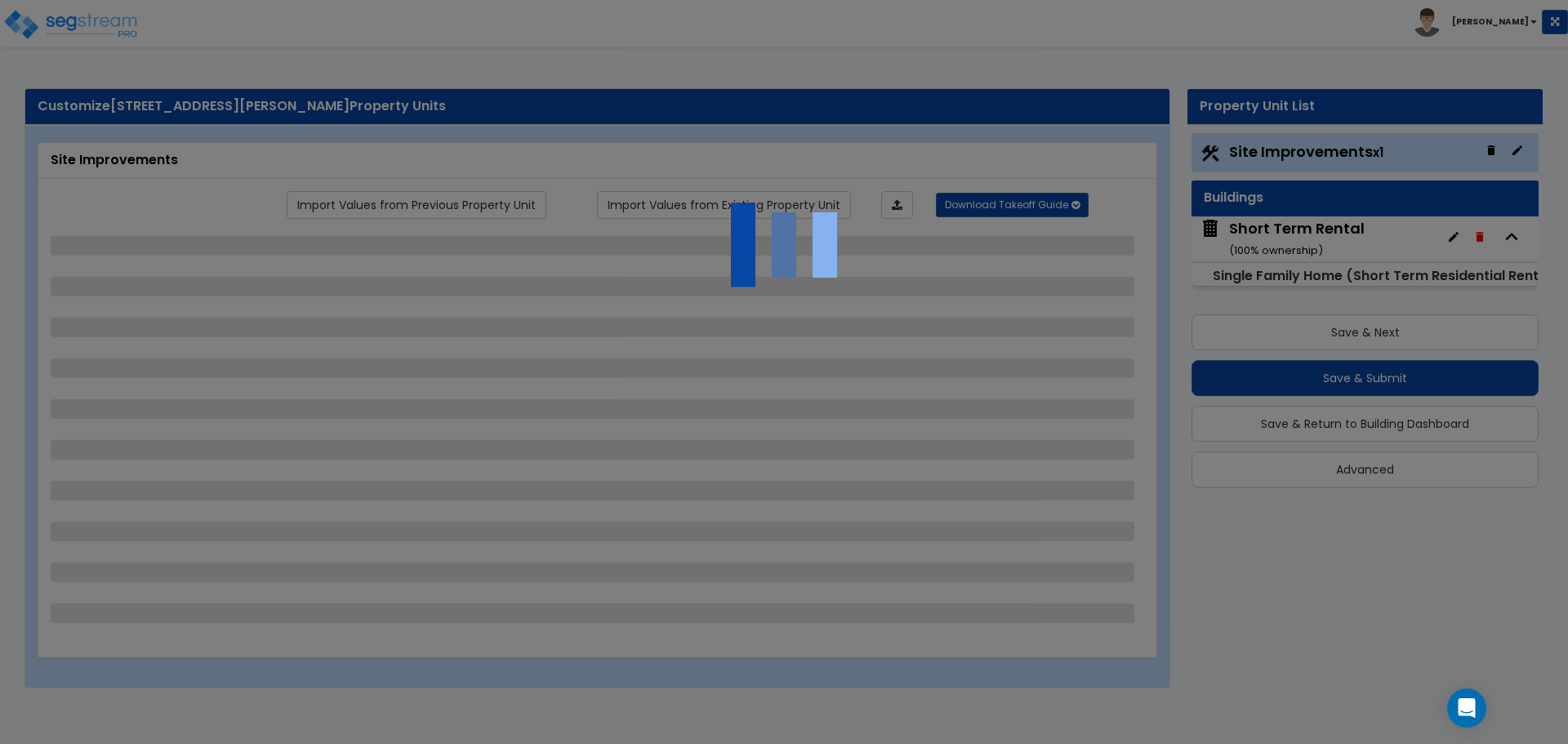
select select "3"
select select "2"
select select "5"
select select "2"
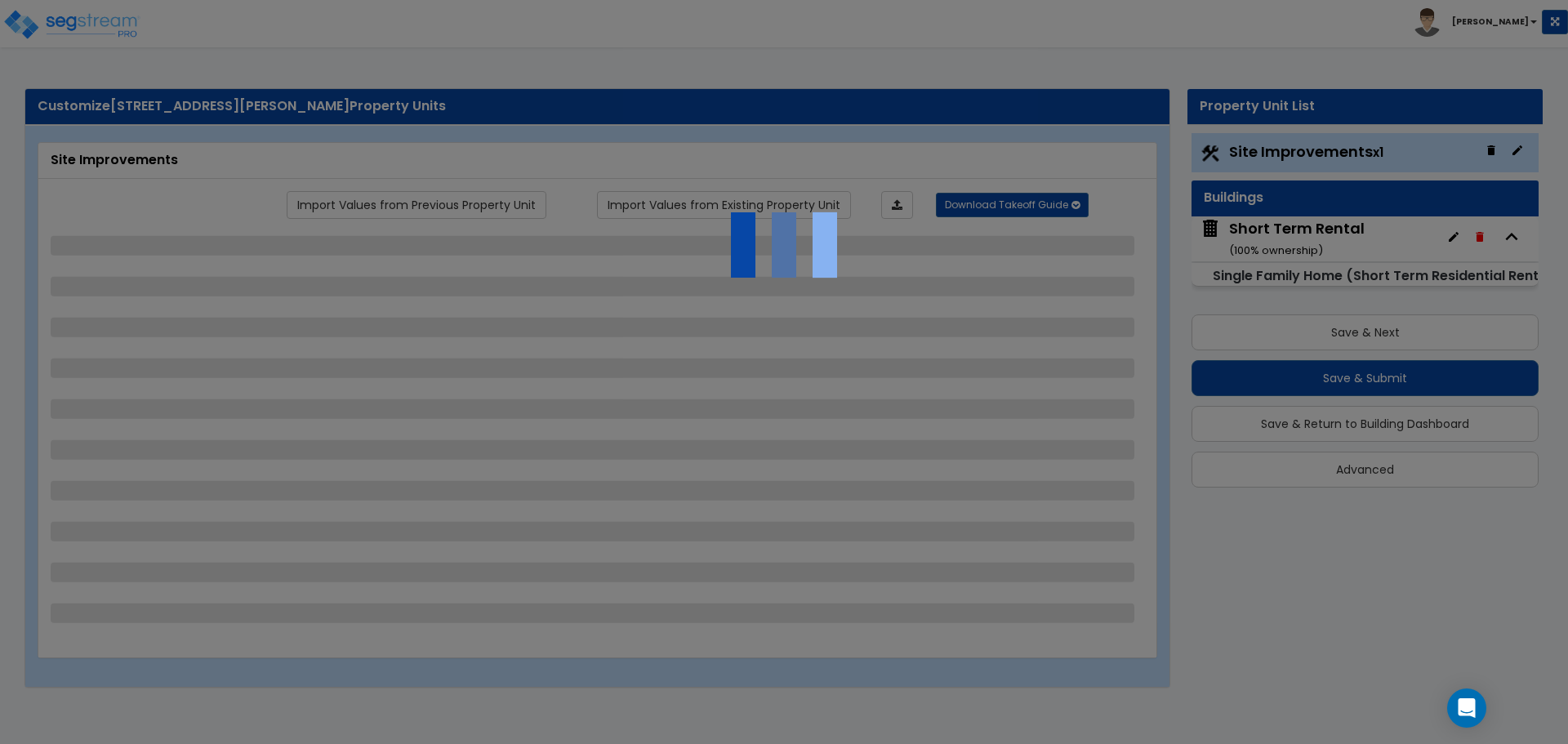
select select "2"
select select "8"
select select "4"
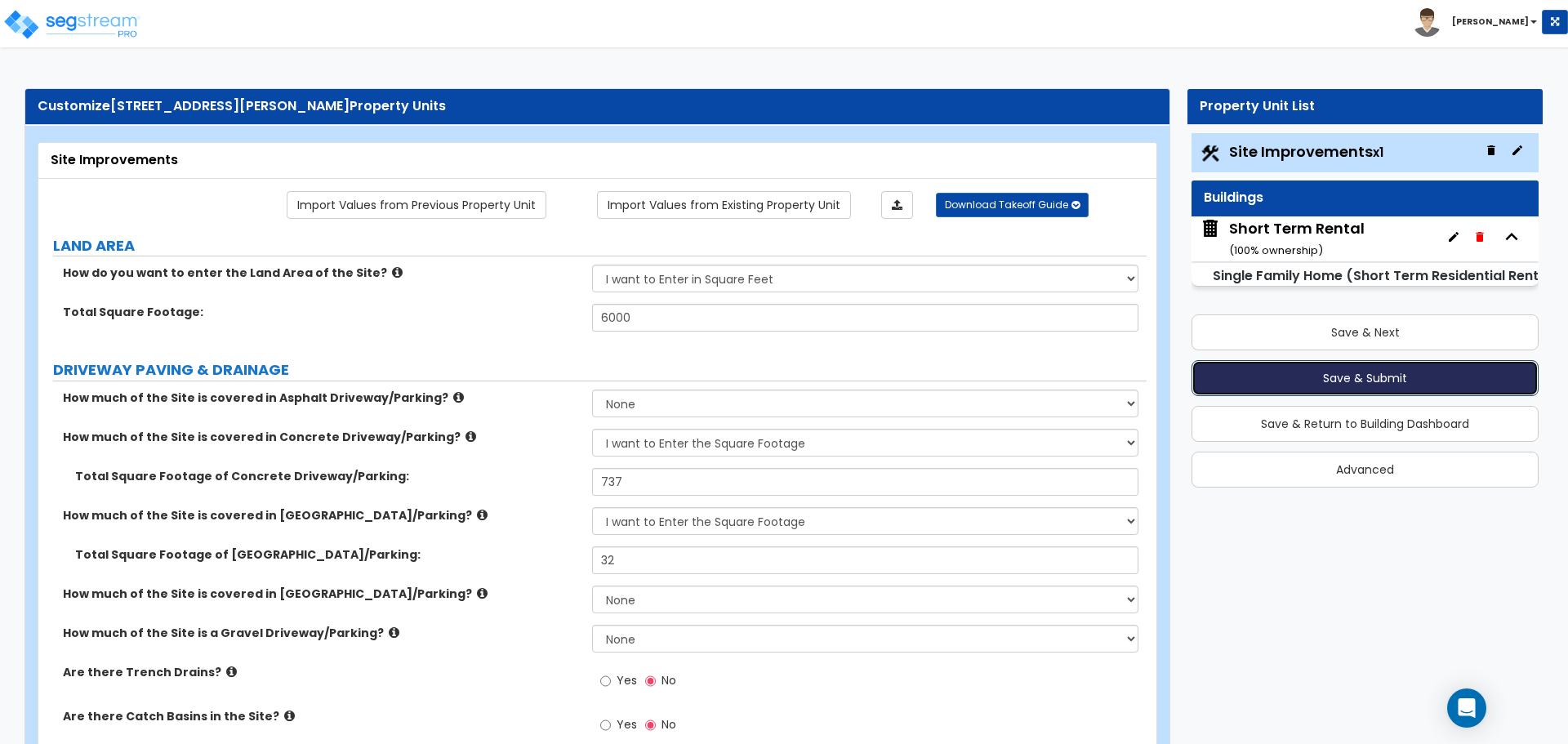
click at [1322, 376] on button "Save & Submit" at bounding box center [1365, 378] width 347 height 36
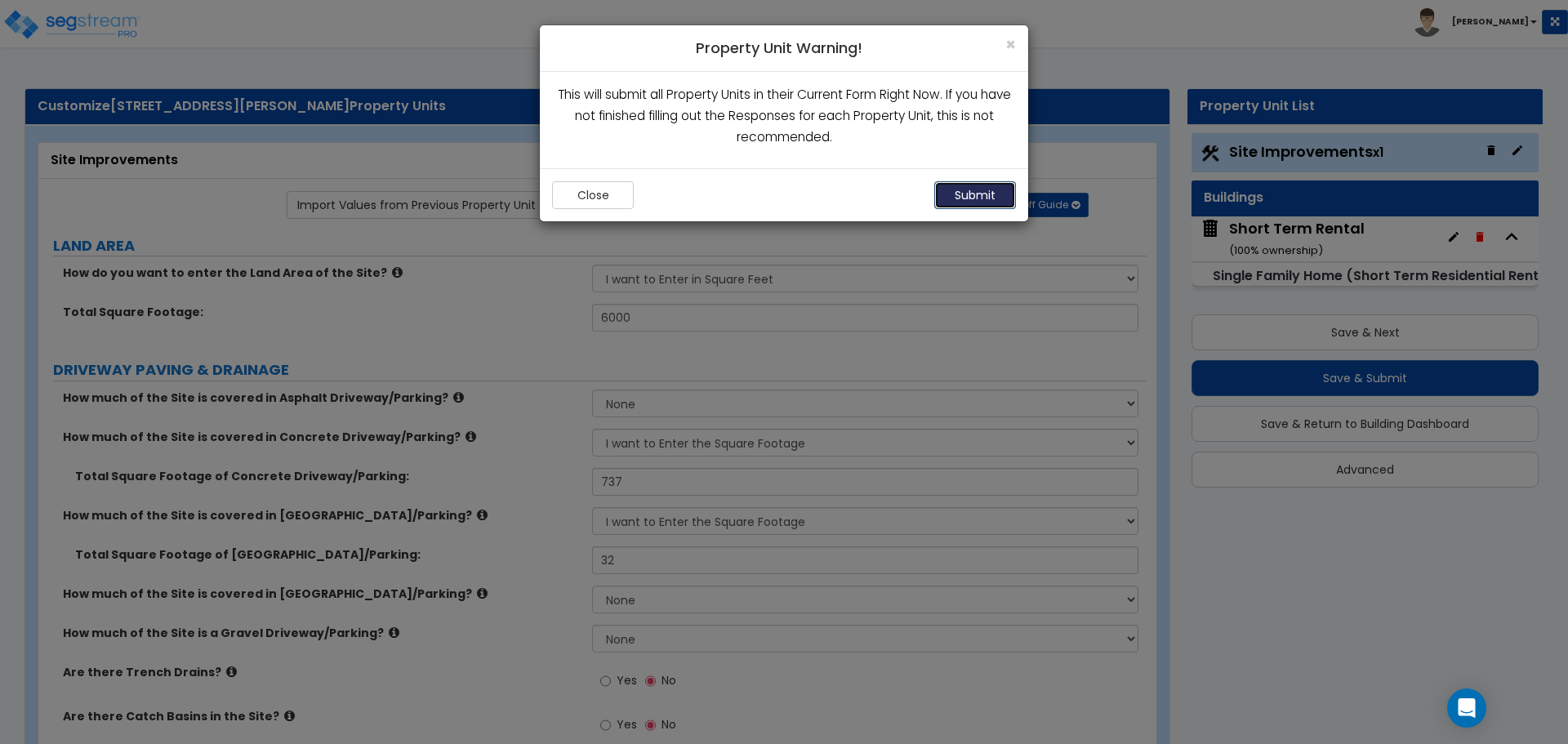
click at [985, 188] on button "Submit" at bounding box center [975, 194] width 82 height 27
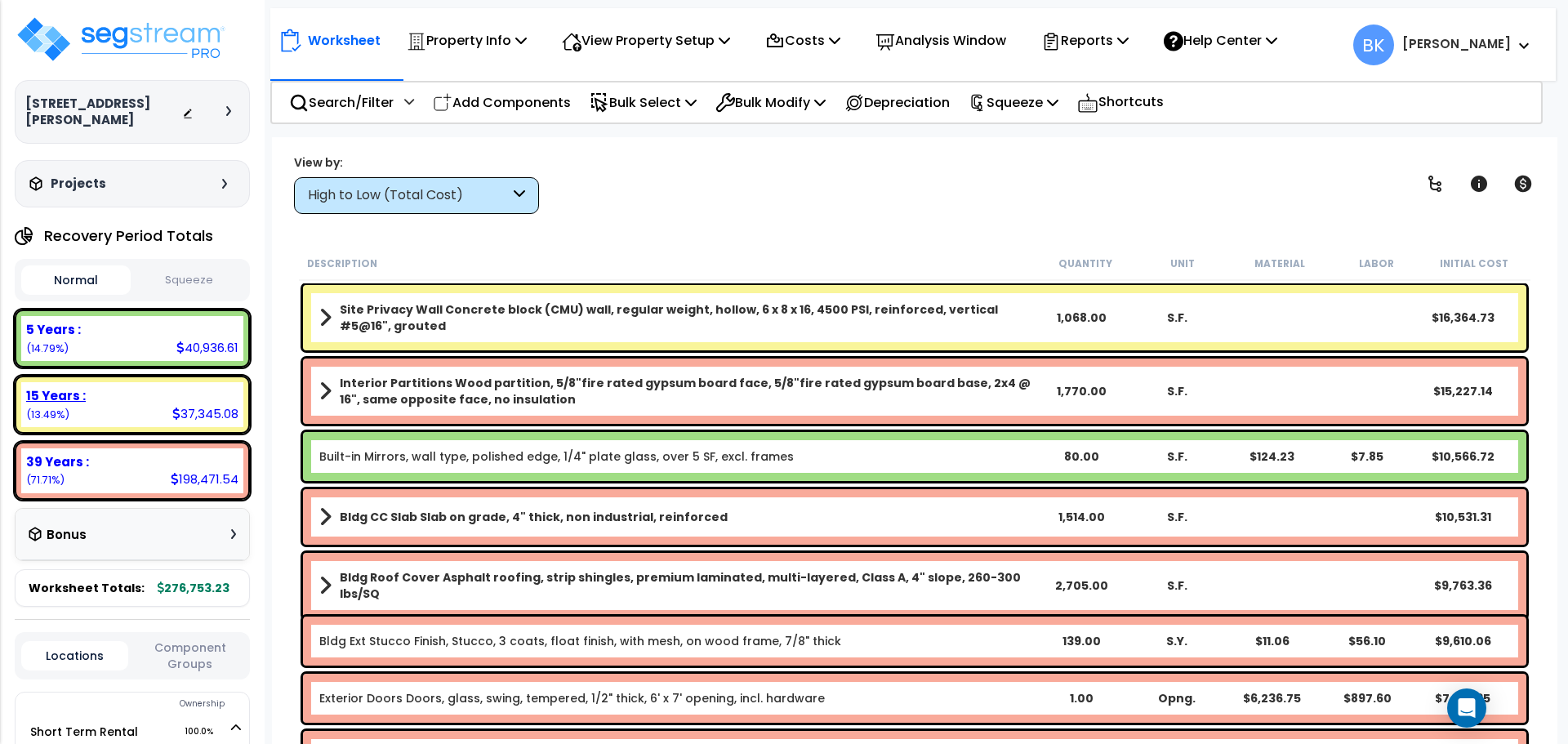
click at [114, 390] on div "15 Years : 37,345.08 (13.49%)" at bounding box center [133, 405] width 222 height 45
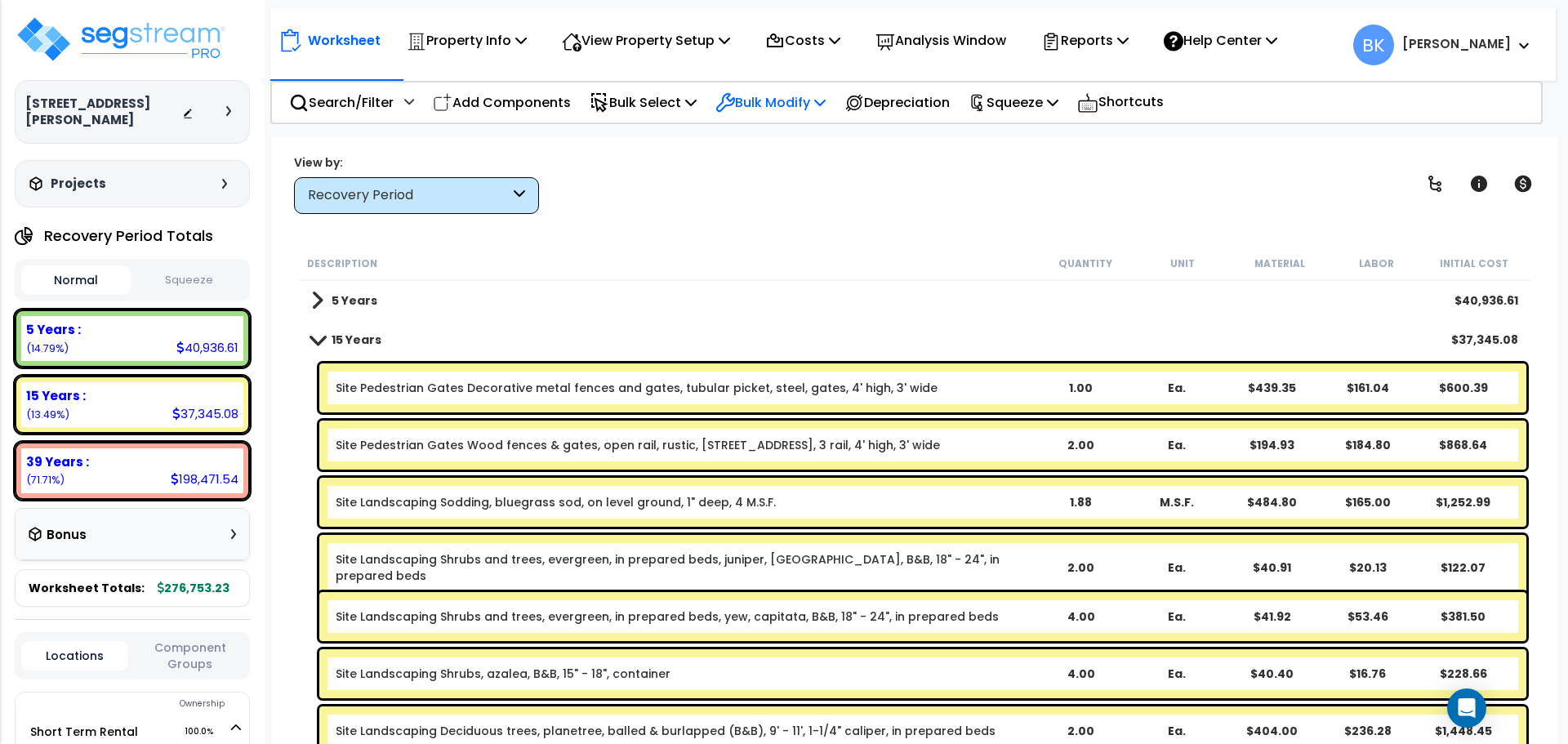
click at [779, 108] on p "Bulk Modify" at bounding box center [769, 102] width 110 height 22
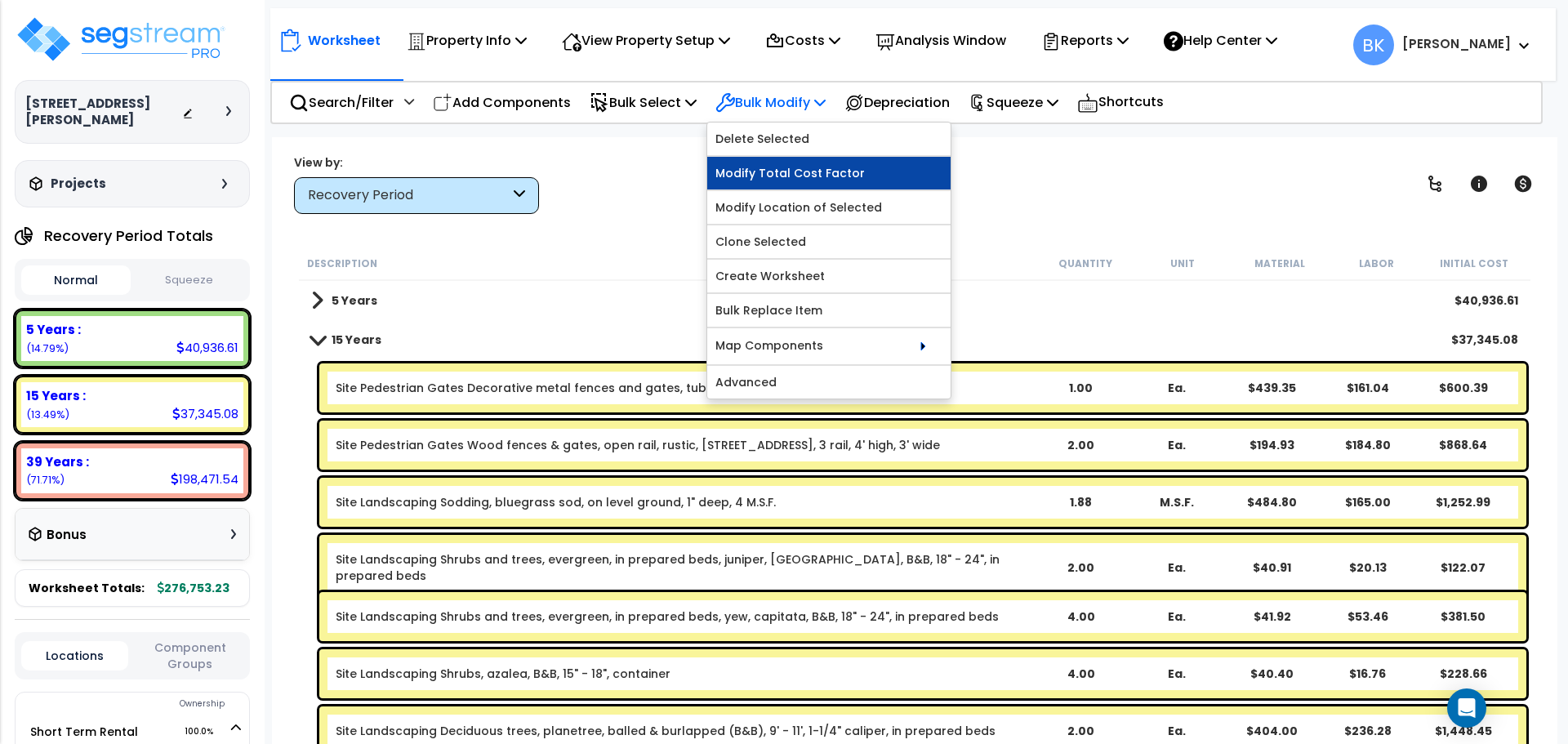
click at [781, 178] on link "Modify Total Cost Factor" at bounding box center [829, 172] width 243 height 33
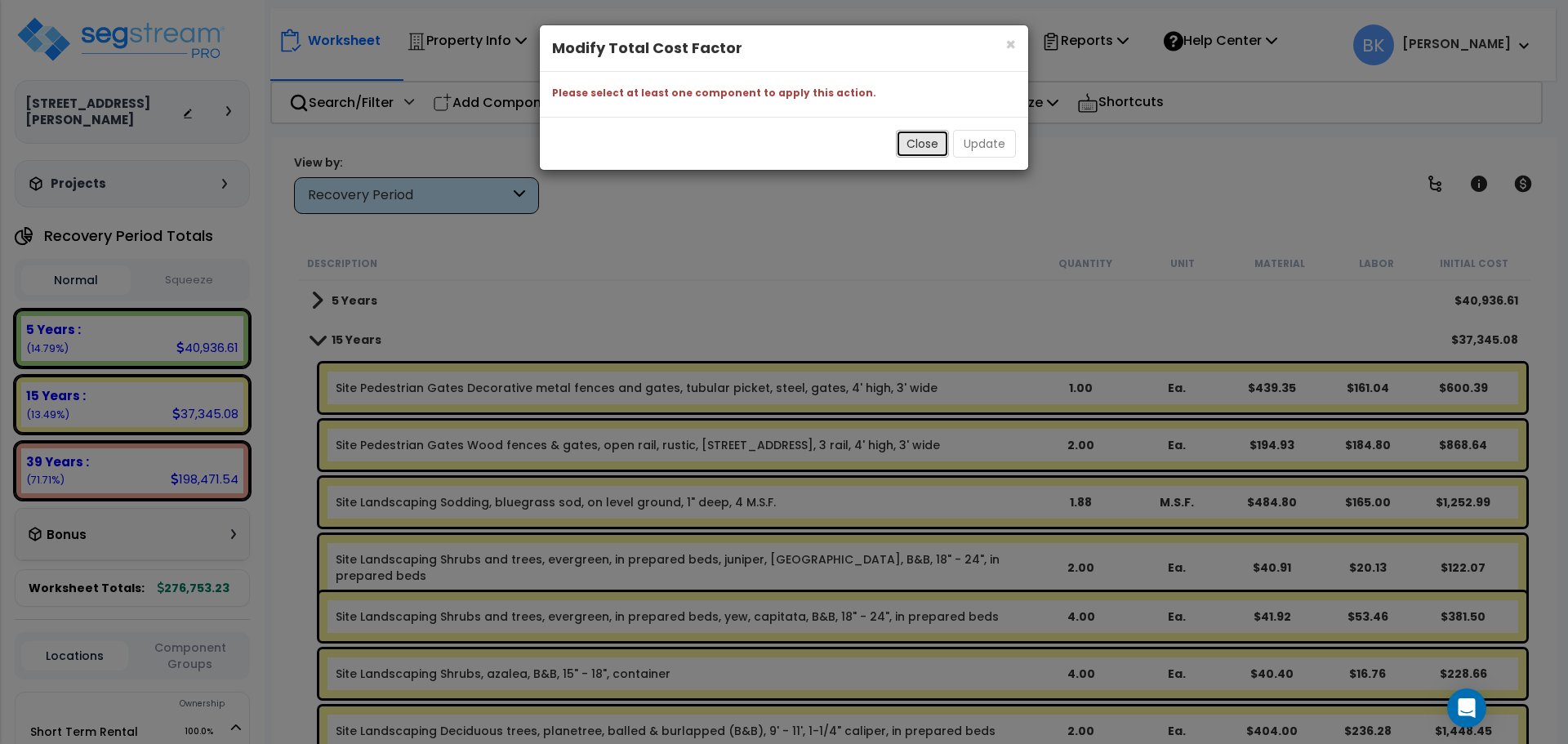
click at [913, 144] on button "Close" at bounding box center [922, 143] width 53 height 27
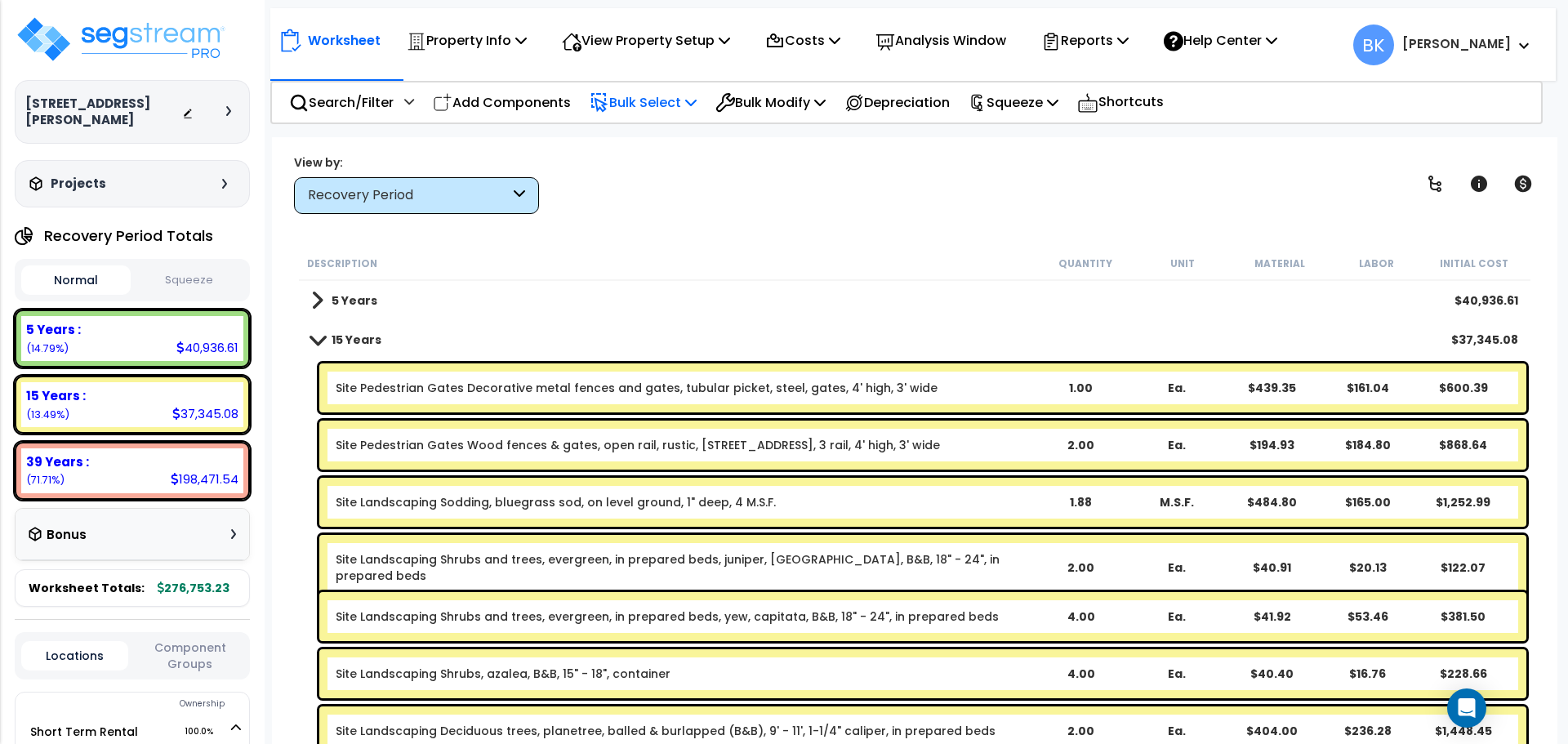
click at [625, 91] on p "Bulk Select" at bounding box center [643, 102] width 107 height 22
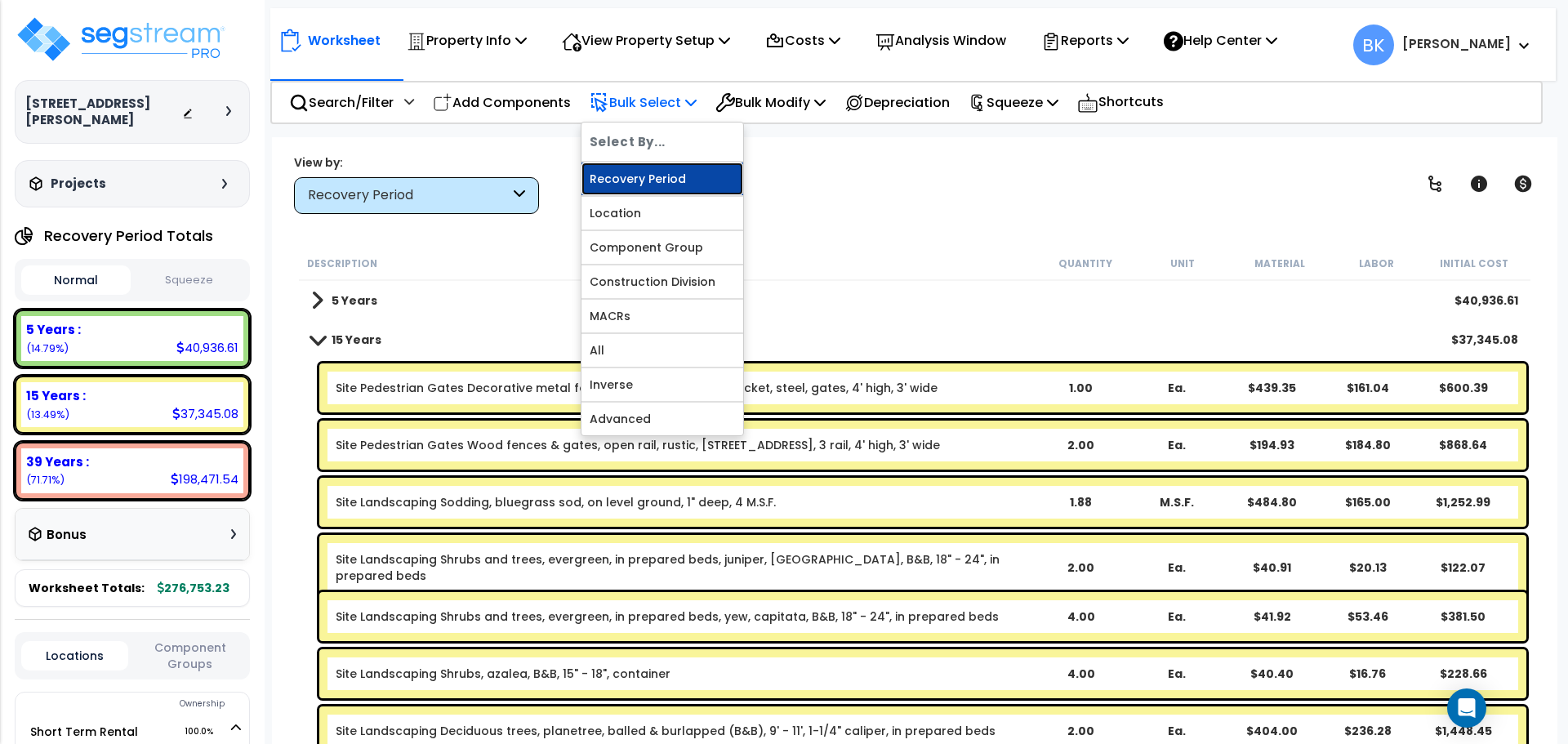
click at [622, 172] on link "Recovery Period" at bounding box center [662, 179] width 162 height 33
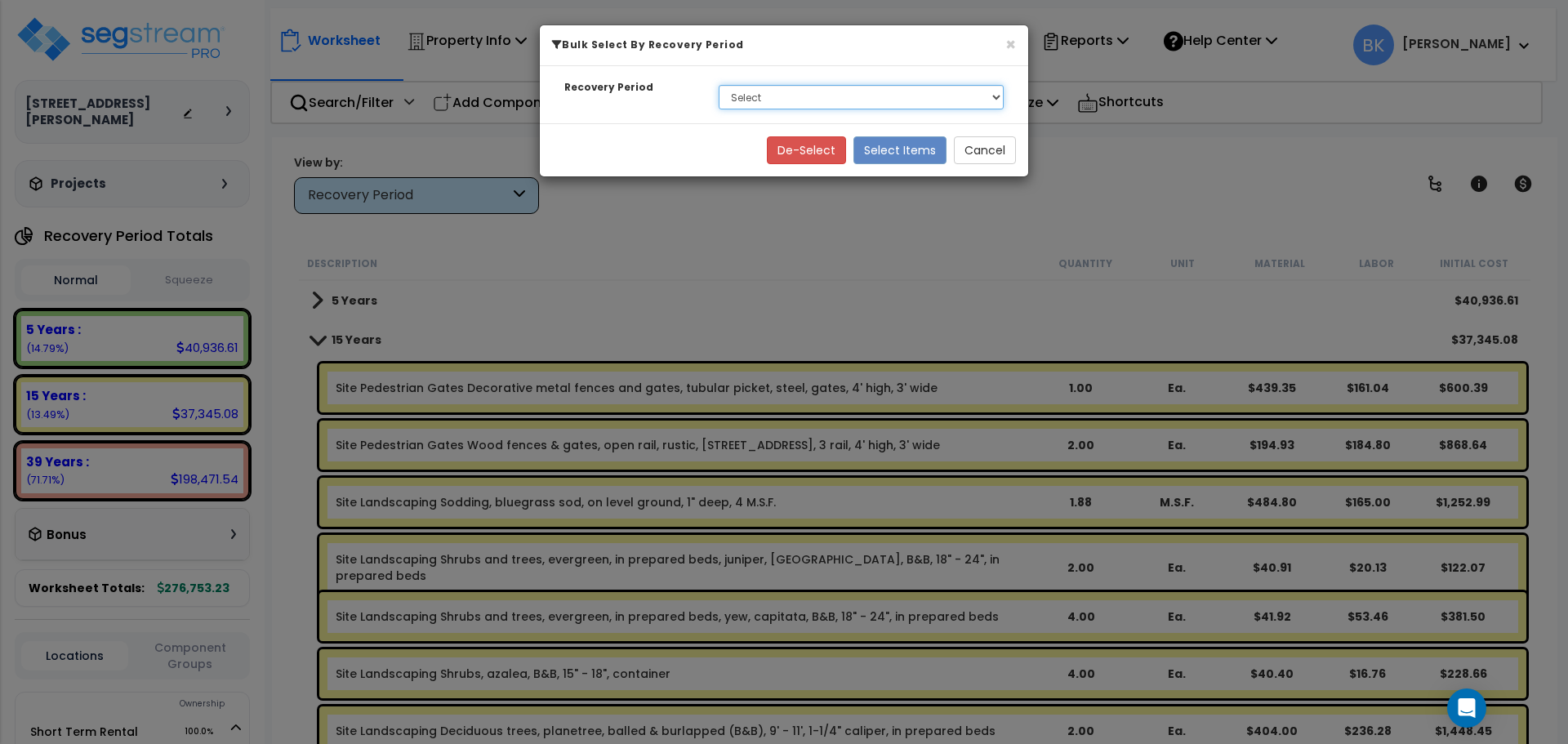
click at [768, 105] on select "Select 5 Years 15 Years 39 Years" at bounding box center [861, 97] width 285 height 24
select select "15Y"
click at [719, 85] on select "Select 5 Years 15 Years 39 Years" at bounding box center [861, 97] width 285 height 24
click at [881, 151] on button "Select Items" at bounding box center [899, 150] width 93 height 27
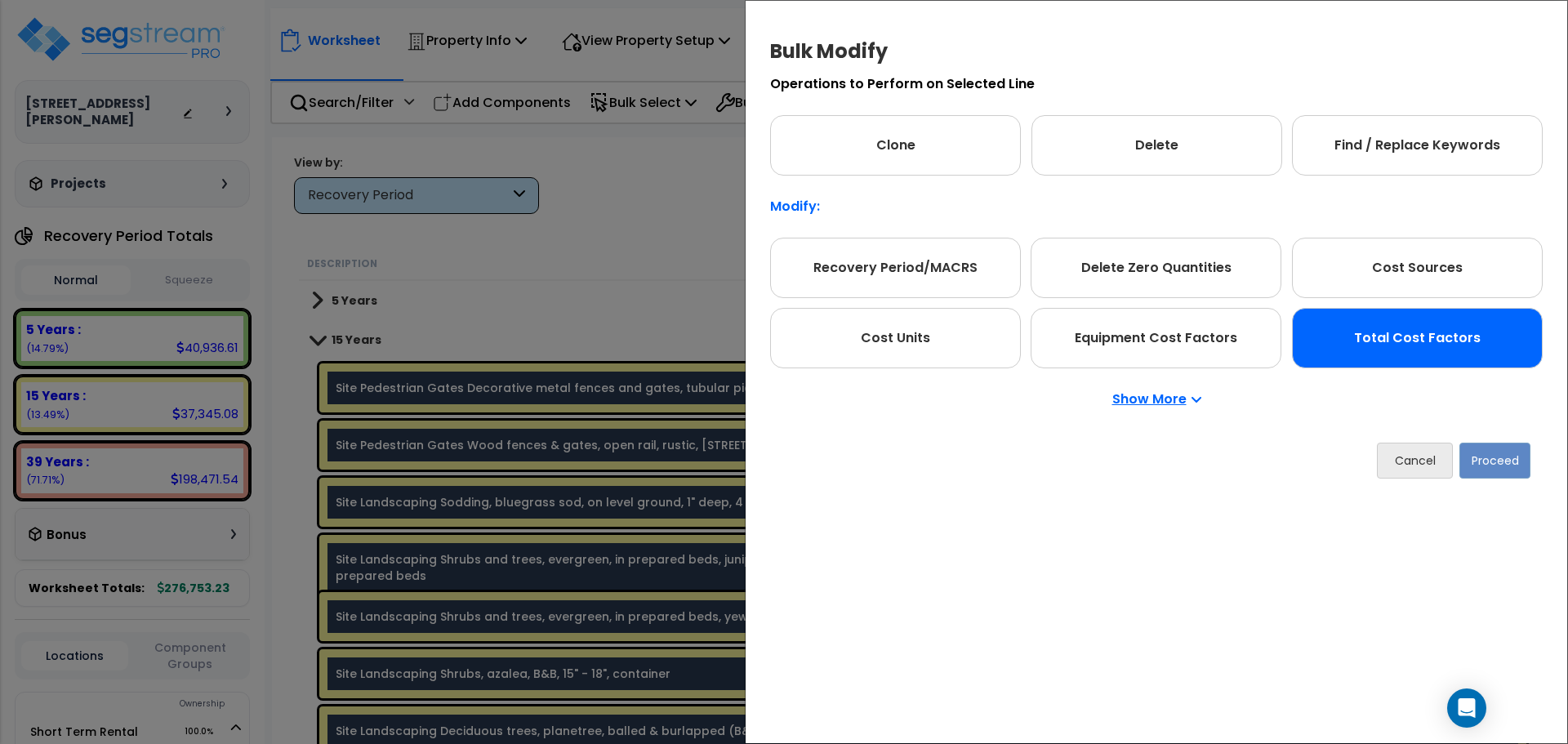
click at [1384, 335] on div "Total Cost Factors" at bounding box center [1417, 338] width 251 height 60
click at [1505, 462] on button "Proceed" at bounding box center [1494, 461] width 71 height 36
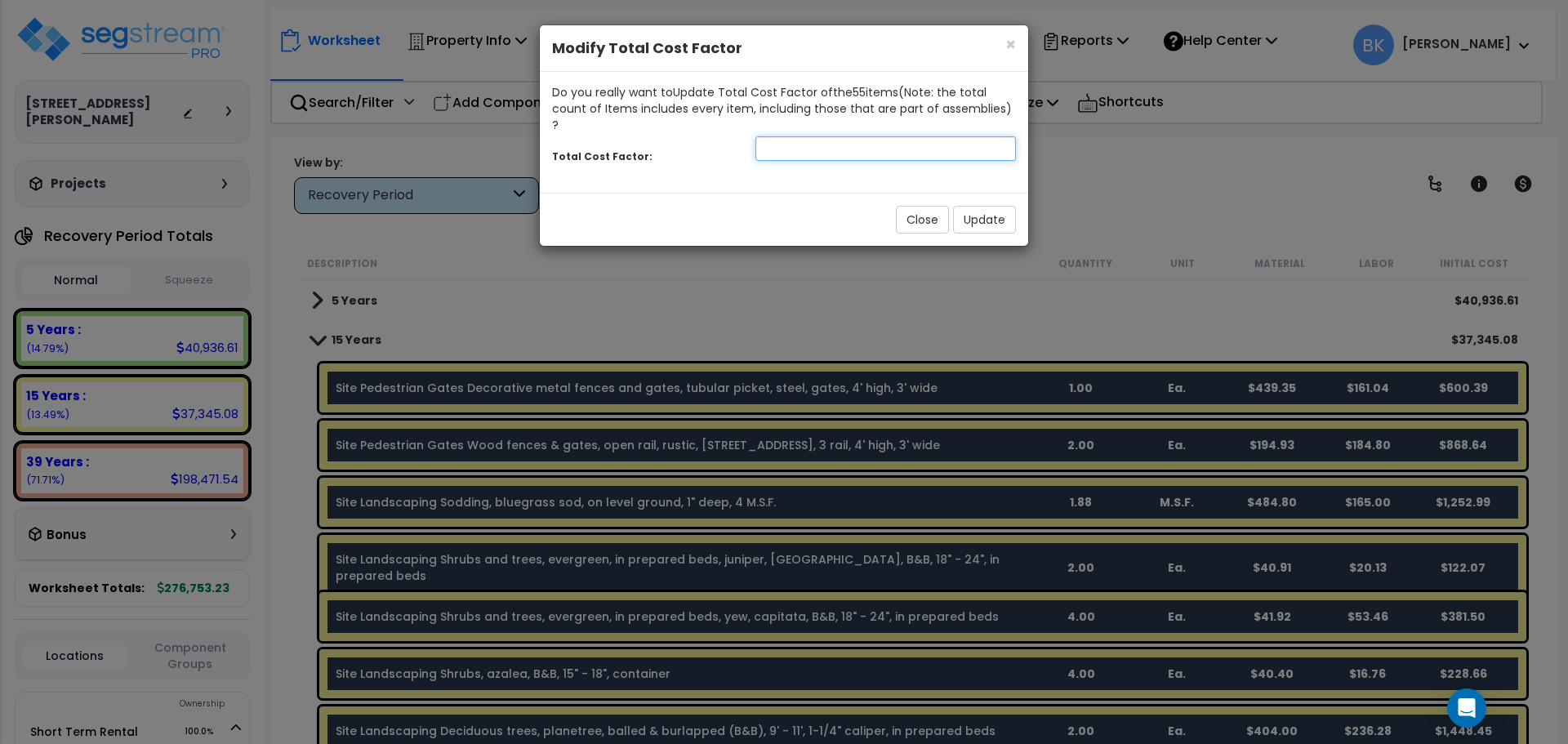
click at [869, 137] on input "number" at bounding box center [885, 149] width 261 height 24
type input "0.65"
click at [983, 205] on button "Update" at bounding box center [984, 218] width 63 height 27
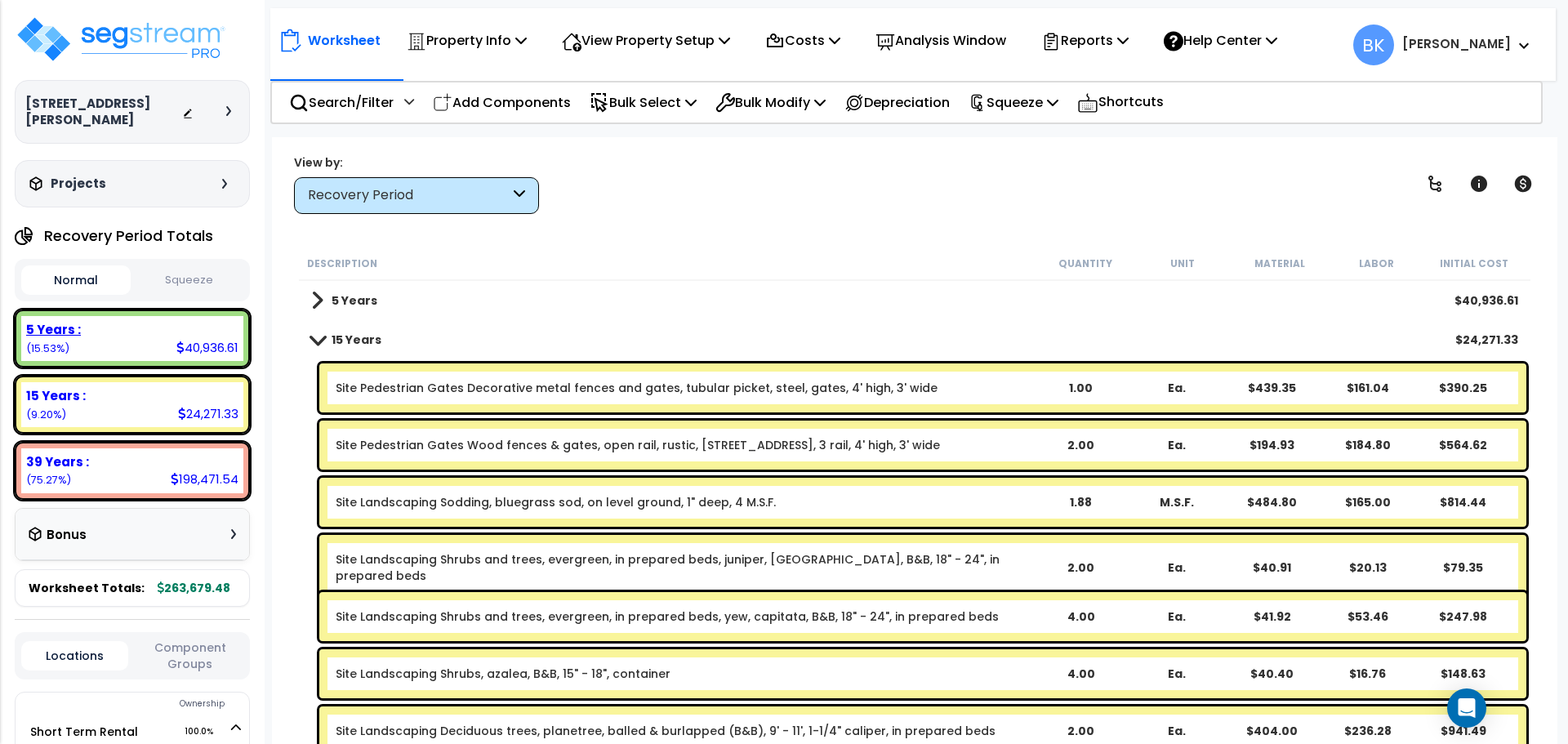
click at [141, 323] on div "5 Years : 40,936.61 (15.53%)" at bounding box center [133, 339] width 222 height 45
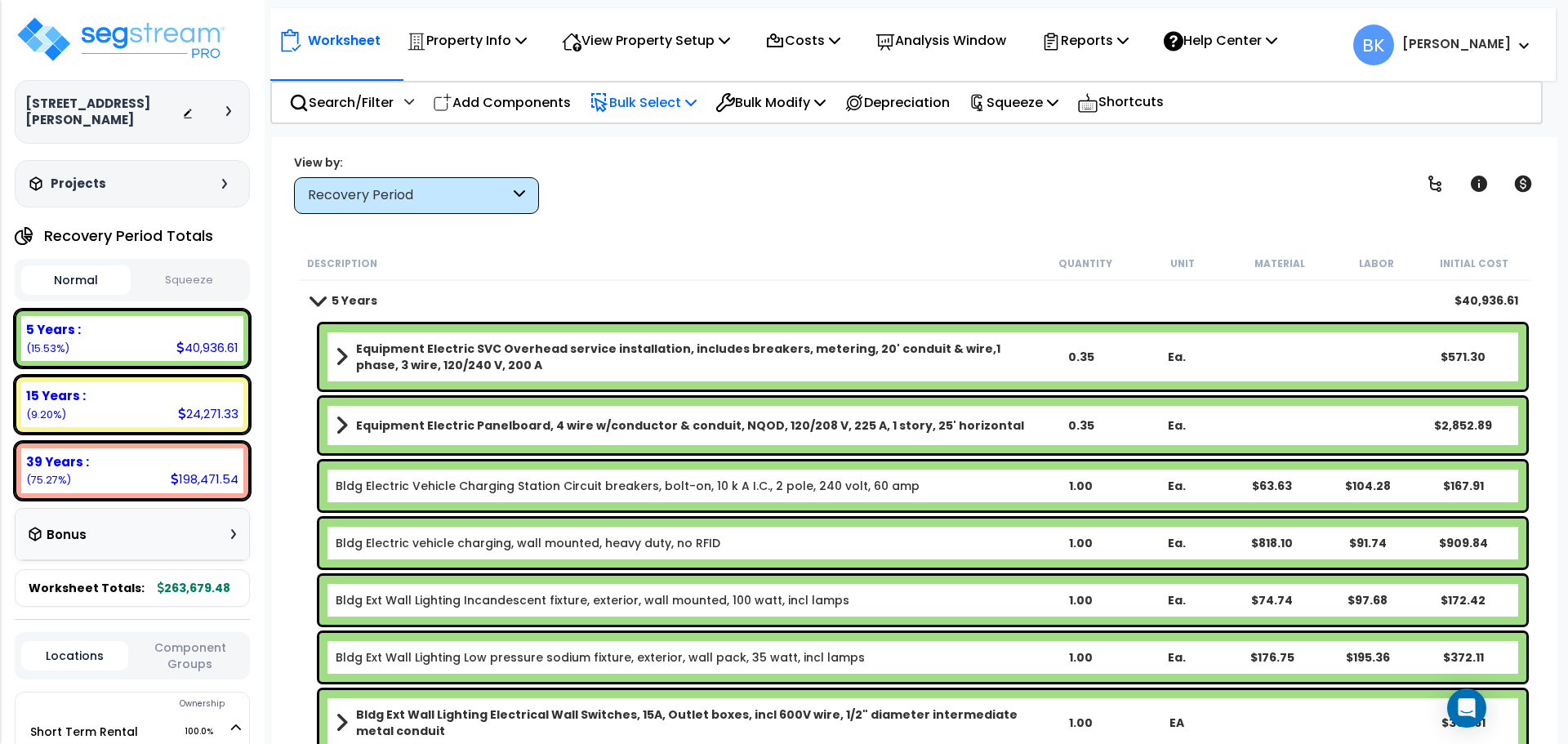
click at [656, 106] on p "Bulk Select" at bounding box center [643, 102] width 107 height 22
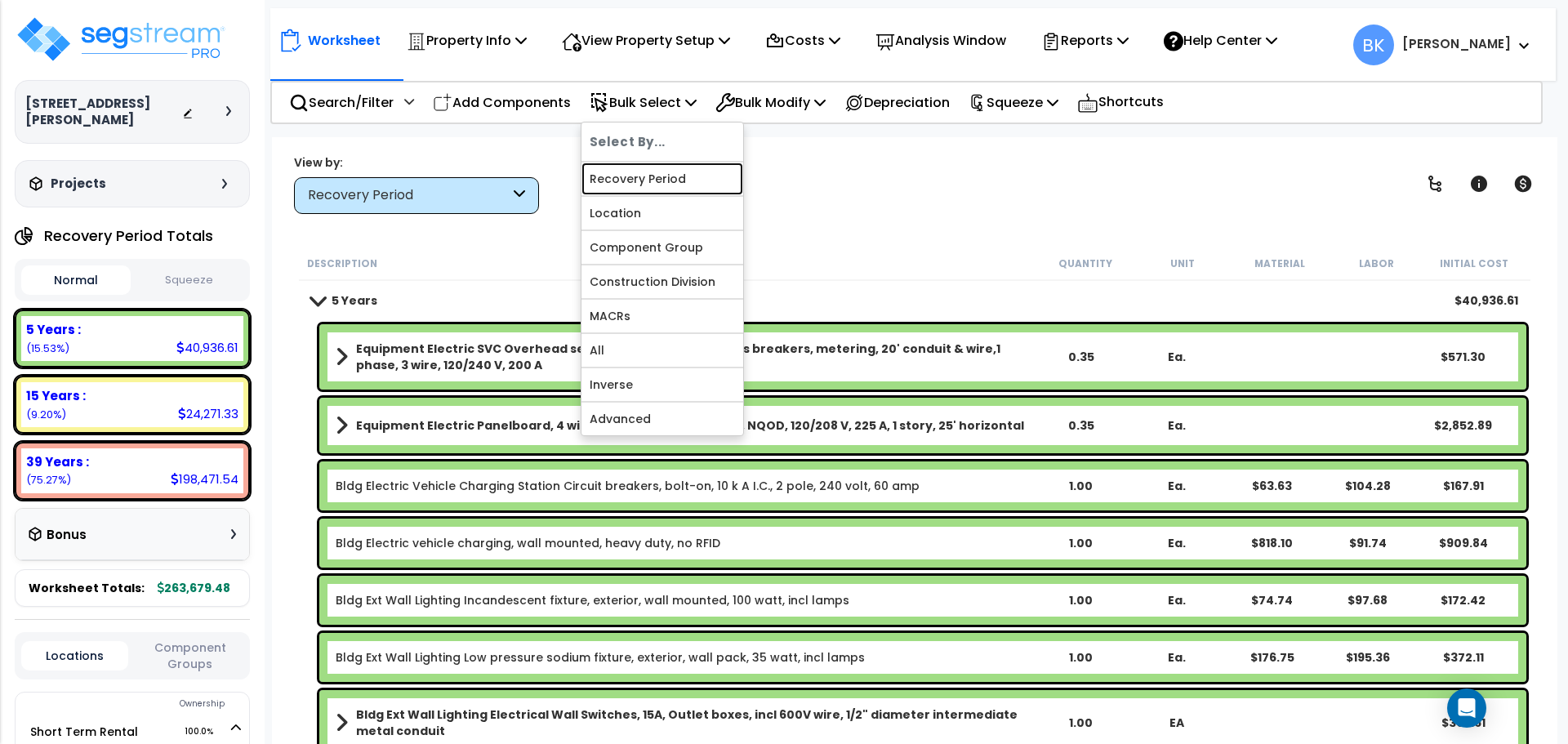
click at [659, 173] on link "Recovery Period" at bounding box center [662, 179] width 162 height 33
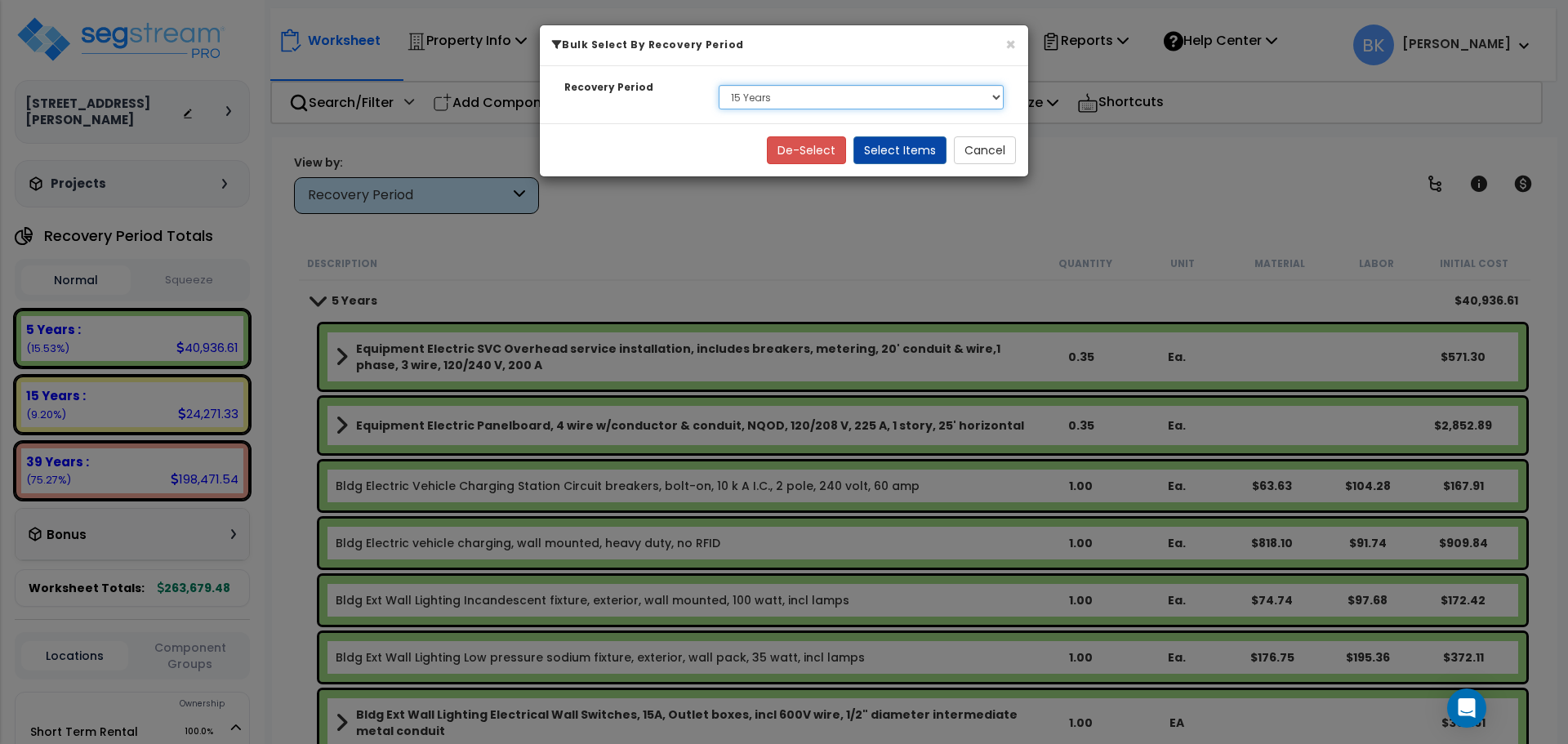
click at [832, 105] on select "Select 5 Years 15 Years 39 Years" at bounding box center [861, 97] width 285 height 24
select select "5Y"
click at [719, 85] on select "Select 5 Years 15 Years 39 Years" at bounding box center [861, 97] width 285 height 24
drag, startPoint x: 893, startPoint y: 145, endPoint x: 928, endPoint y: 151, distance: 35.5
click at [893, 145] on button "Select Items" at bounding box center [899, 150] width 93 height 27
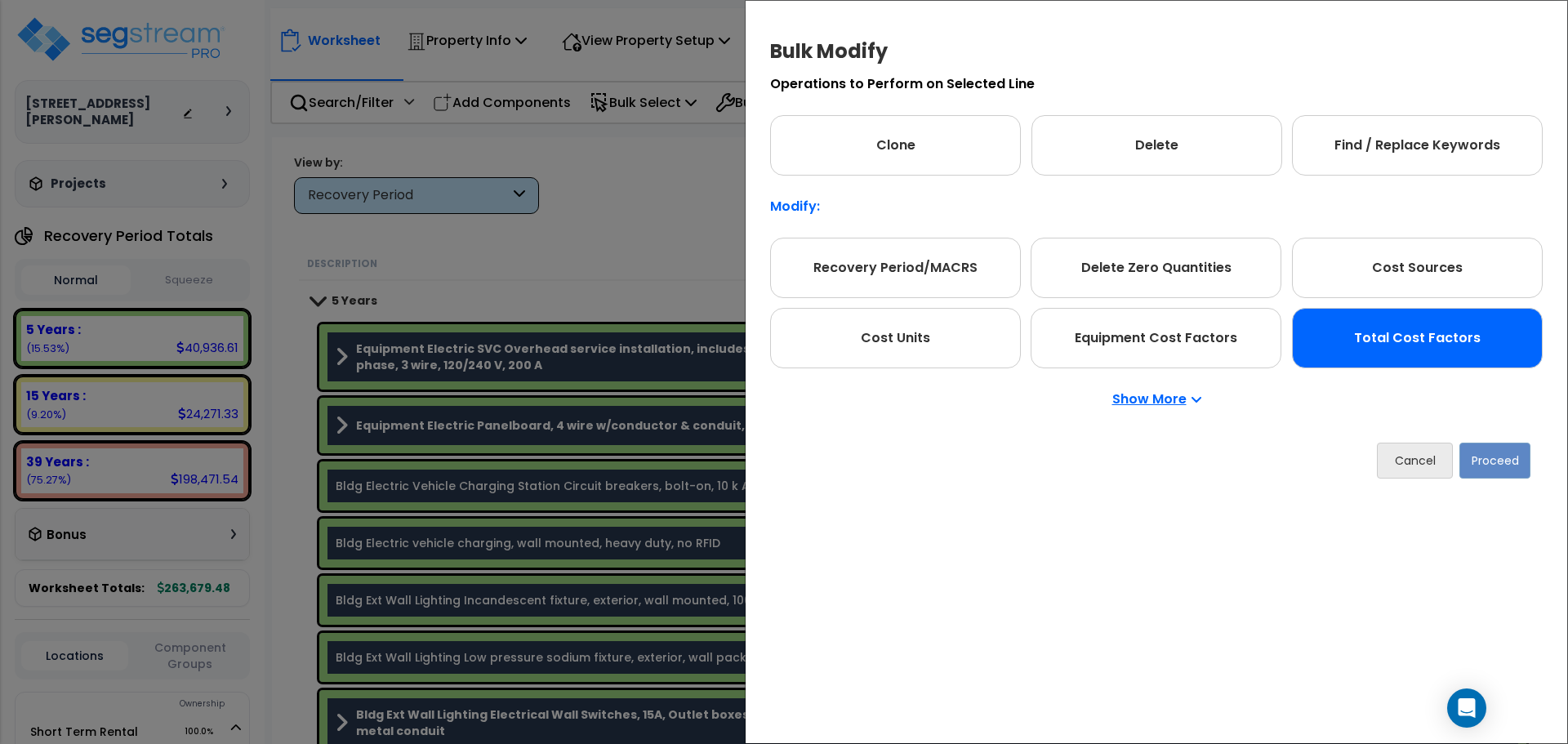
click at [1389, 337] on div "Total Cost Factors" at bounding box center [1417, 338] width 251 height 60
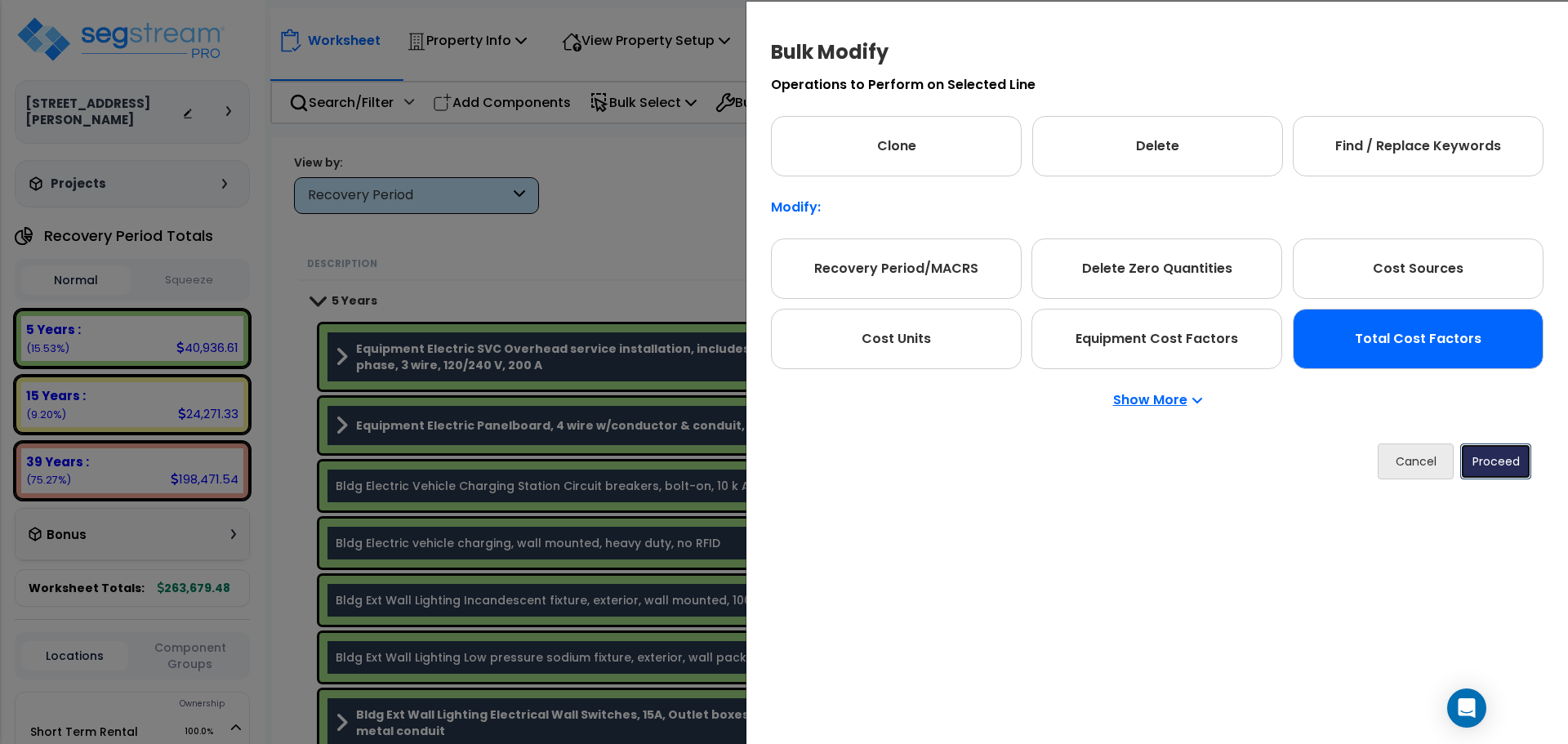
click at [1496, 470] on button "Proceed" at bounding box center [1495, 461] width 71 height 36
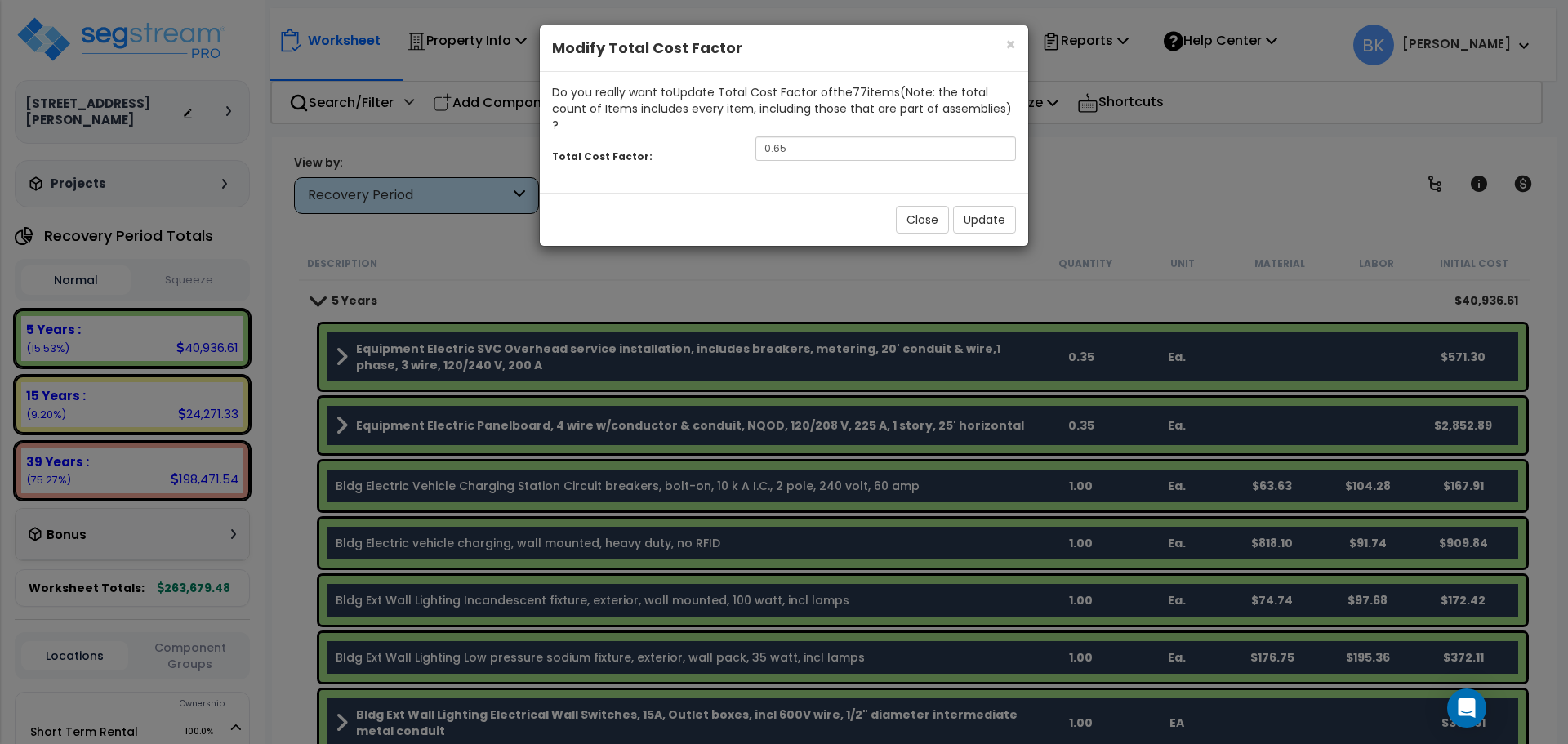
click at [827, 144] on div "Total Cost Factor: 0.65" at bounding box center [784, 150] width 488 height 35
click at [819, 137] on input "0.65" at bounding box center [885, 149] width 261 height 24
type input "0.875"
click at [1003, 205] on button "Update" at bounding box center [984, 218] width 63 height 27
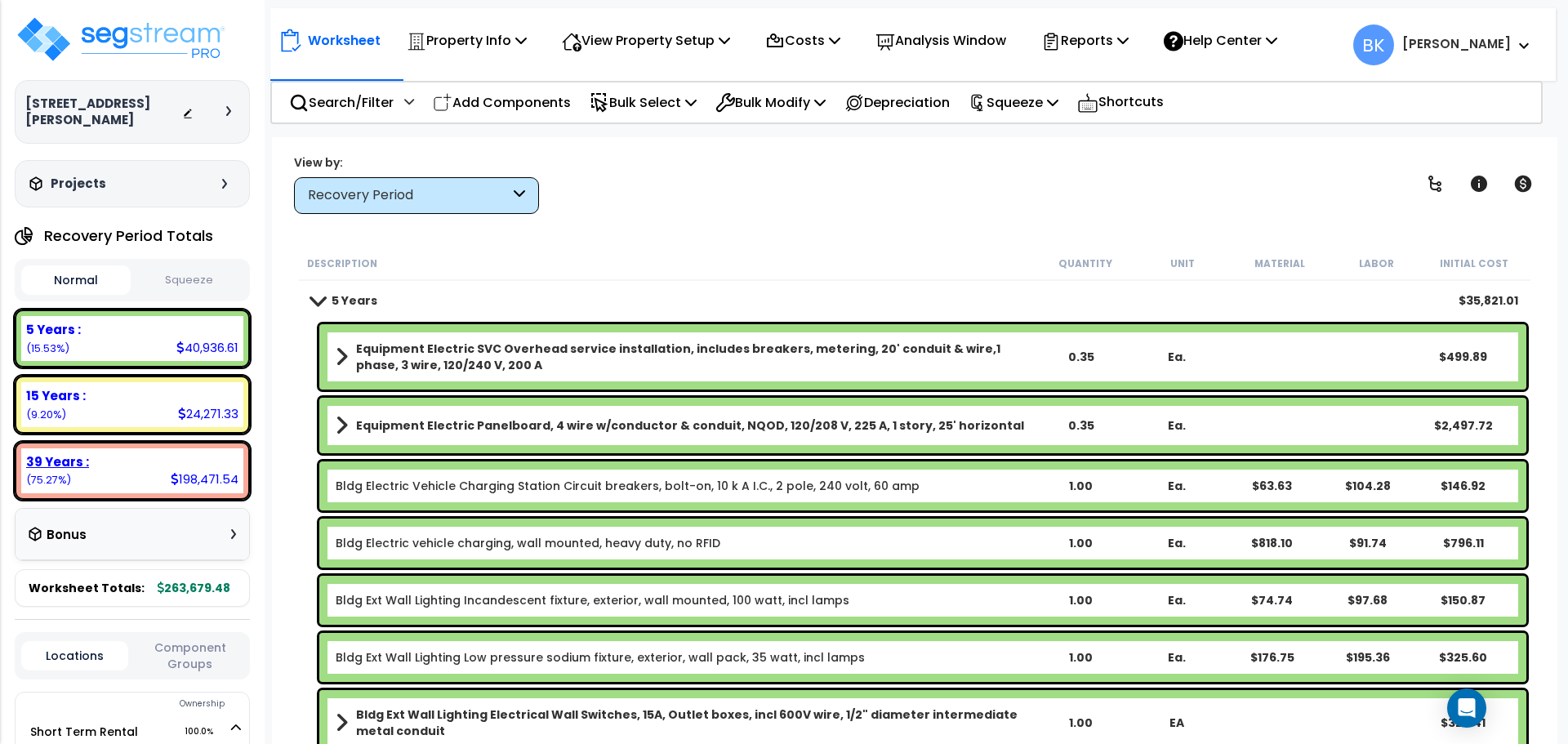
click at [120, 387] on div "15 Years :" at bounding box center [132, 396] width 212 height 17
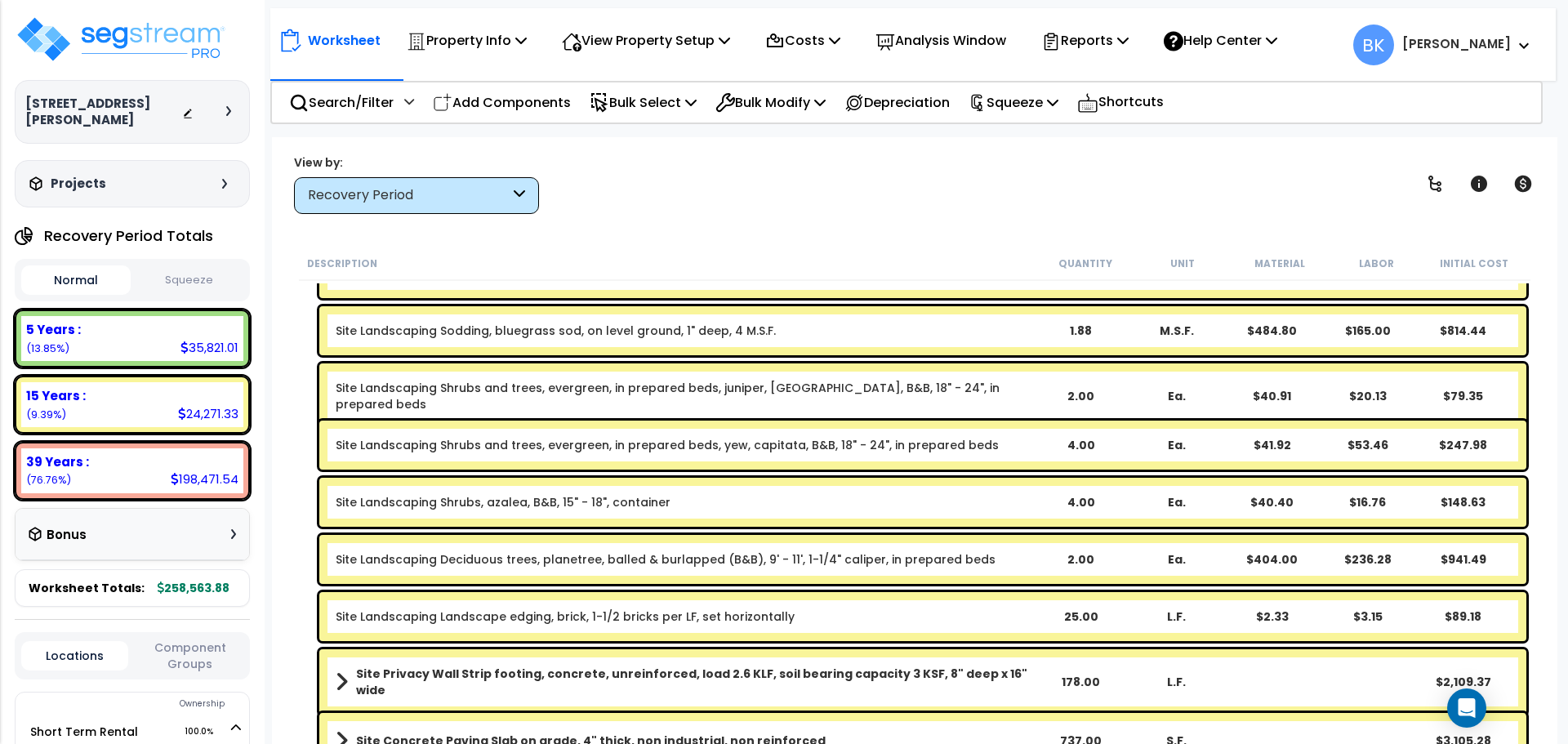
scroll to position [176, 0]
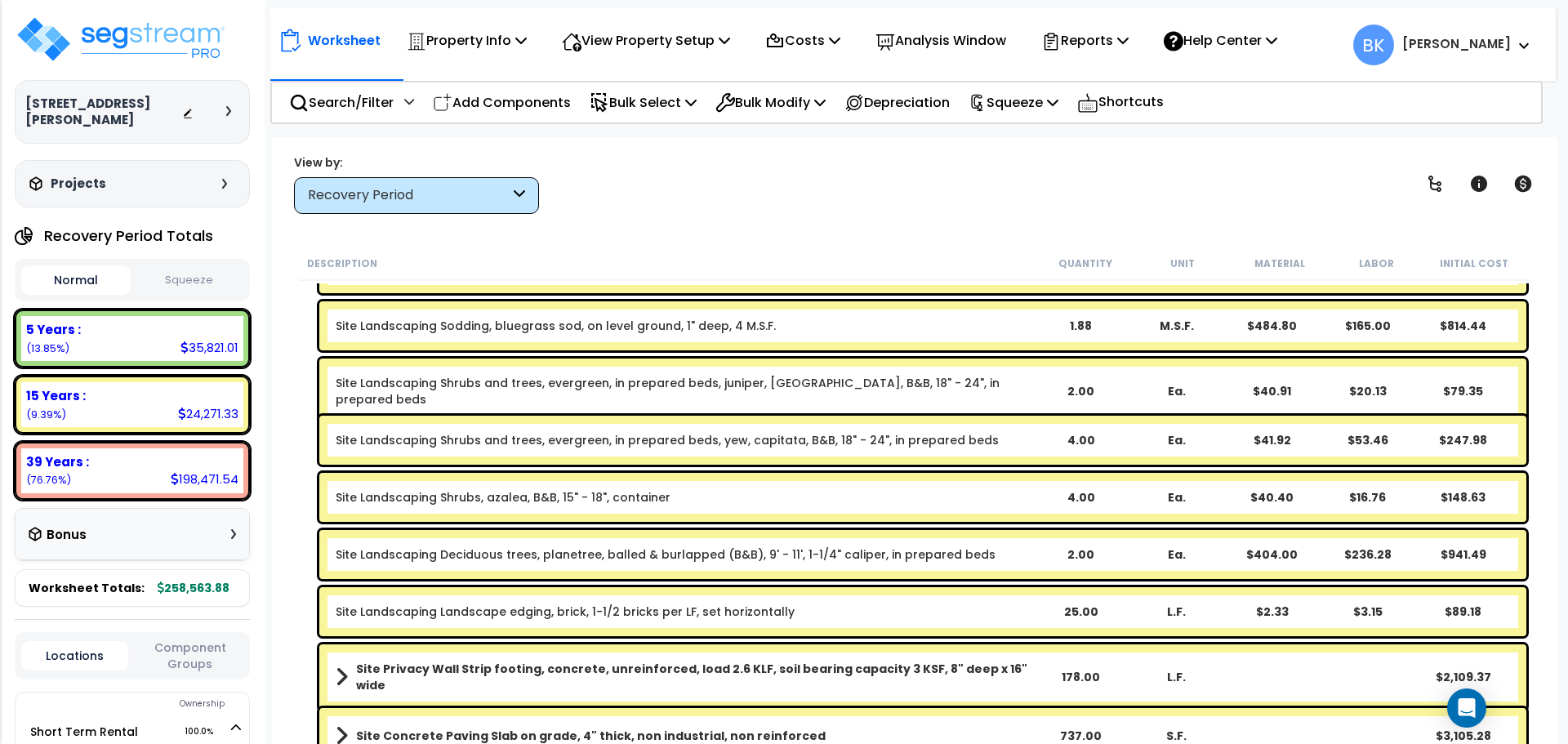
click at [664, 560] on link "Site Landscaping Deciduous trees, planetree, balled & burlapped (B&B), 9' - 11'…" at bounding box center [665, 554] width 660 height 16
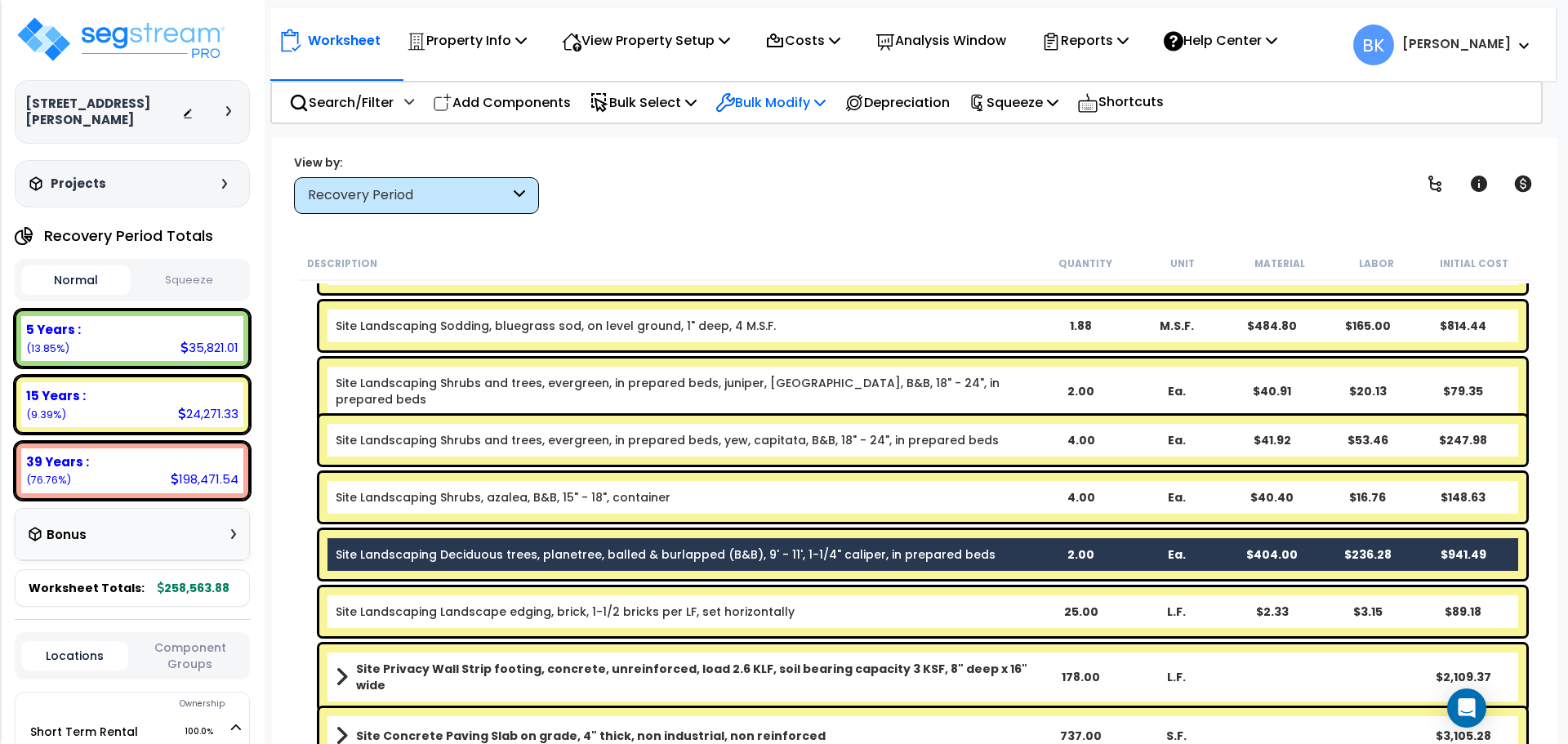
click at [770, 104] on p "Bulk Modify" at bounding box center [769, 102] width 110 height 22
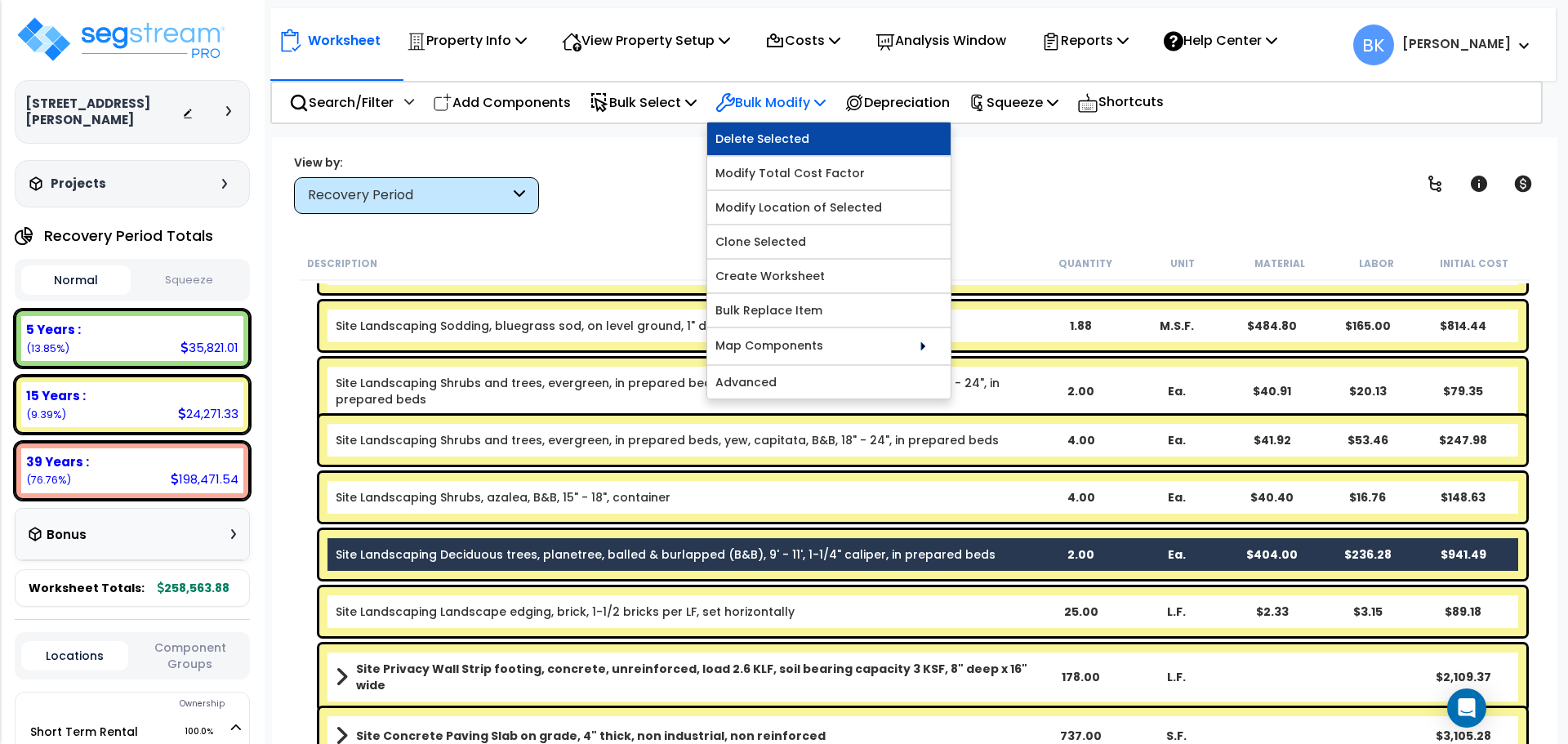
click at [799, 138] on link "Delete Selected" at bounding box center [829, 138] width 243 height 33
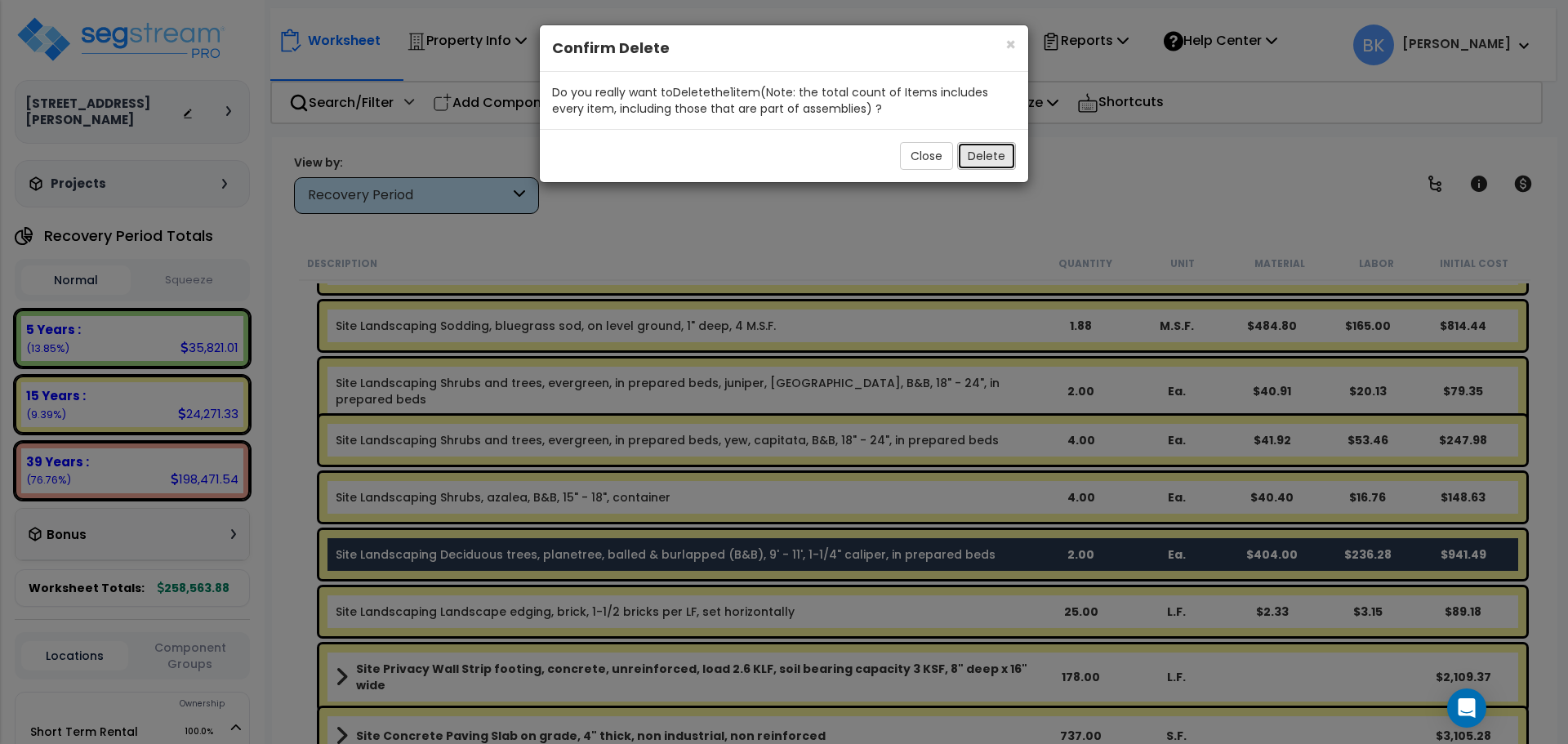
click at [978, 151] on button "Delete" at bounding box center [986, 155] width 58 height 27
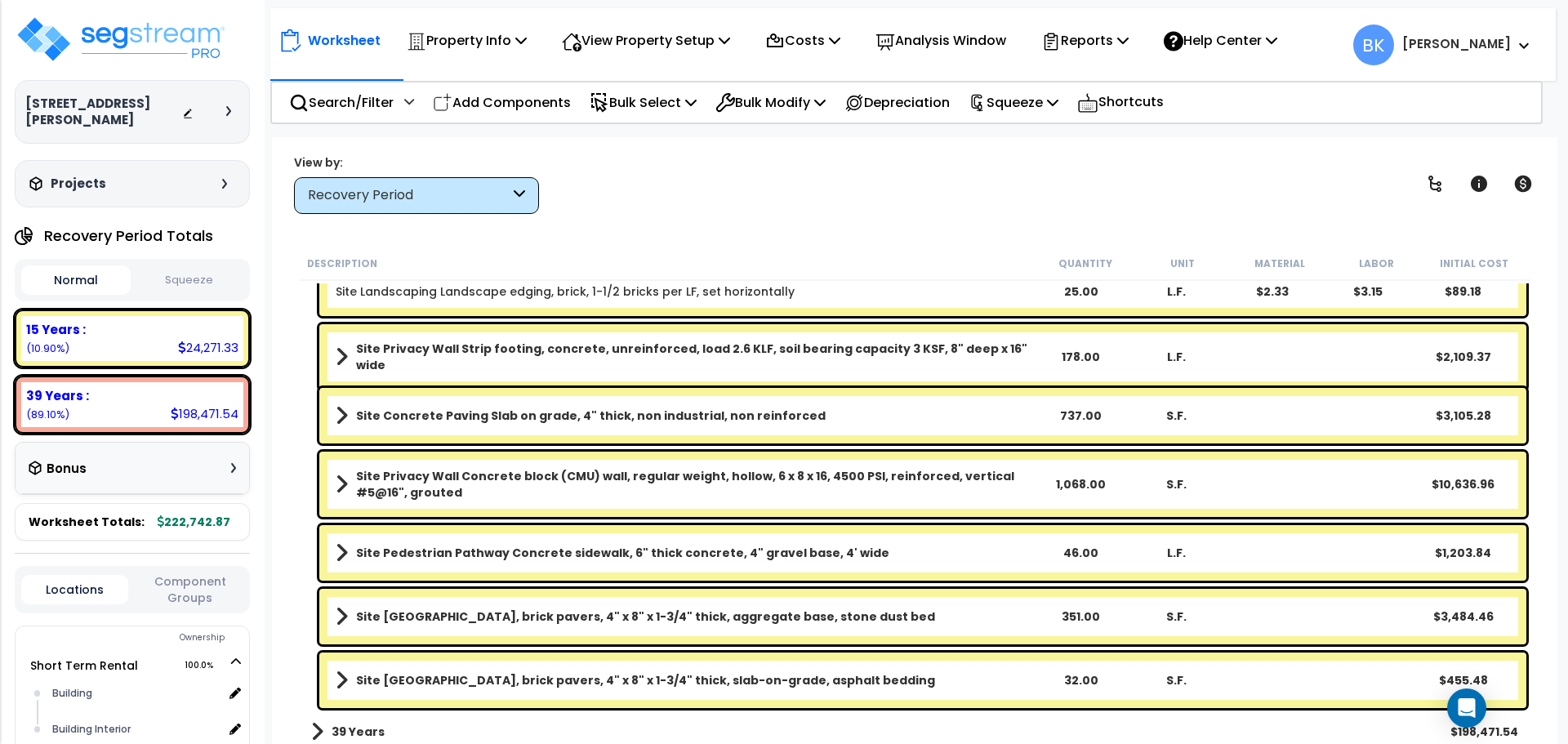
scroll to position [463, 0]
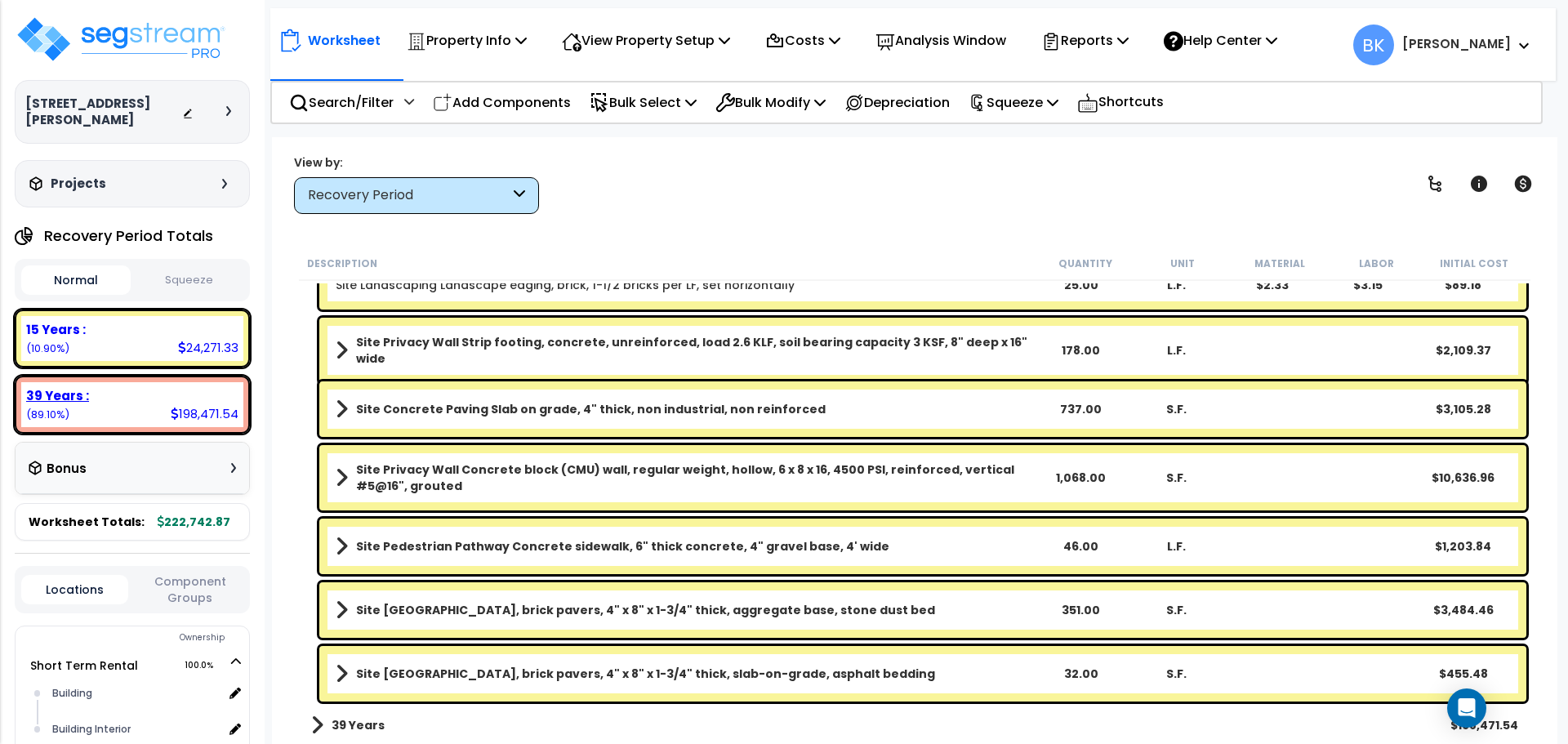
click at [93, 398] on div "39 Years : 198,471.54 (89.10%)" at bounding box center [133, 405] width 222 height 45
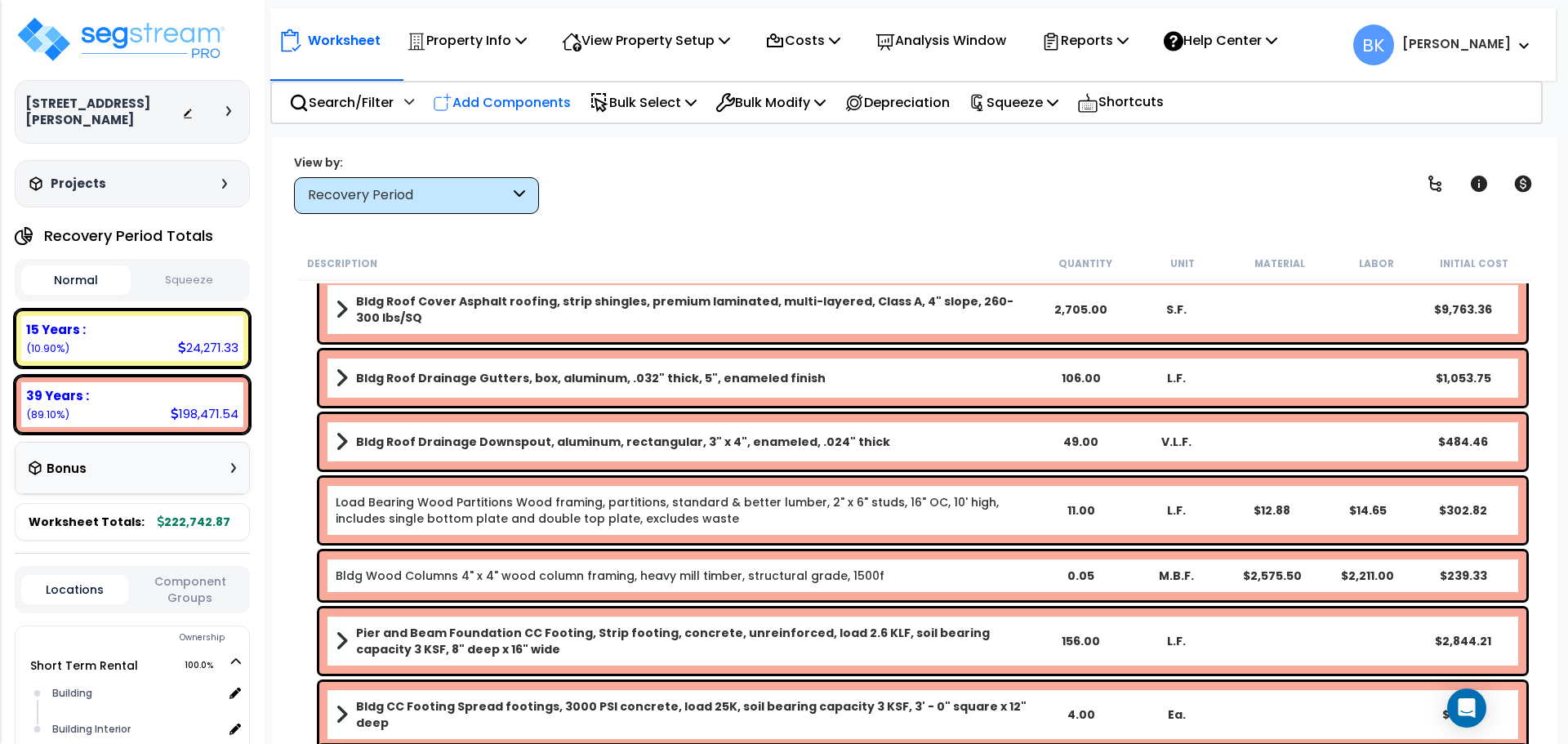
click at [486, 102] on p "Add Components" at bounding box center [501, 102] width 138 height 22
select select
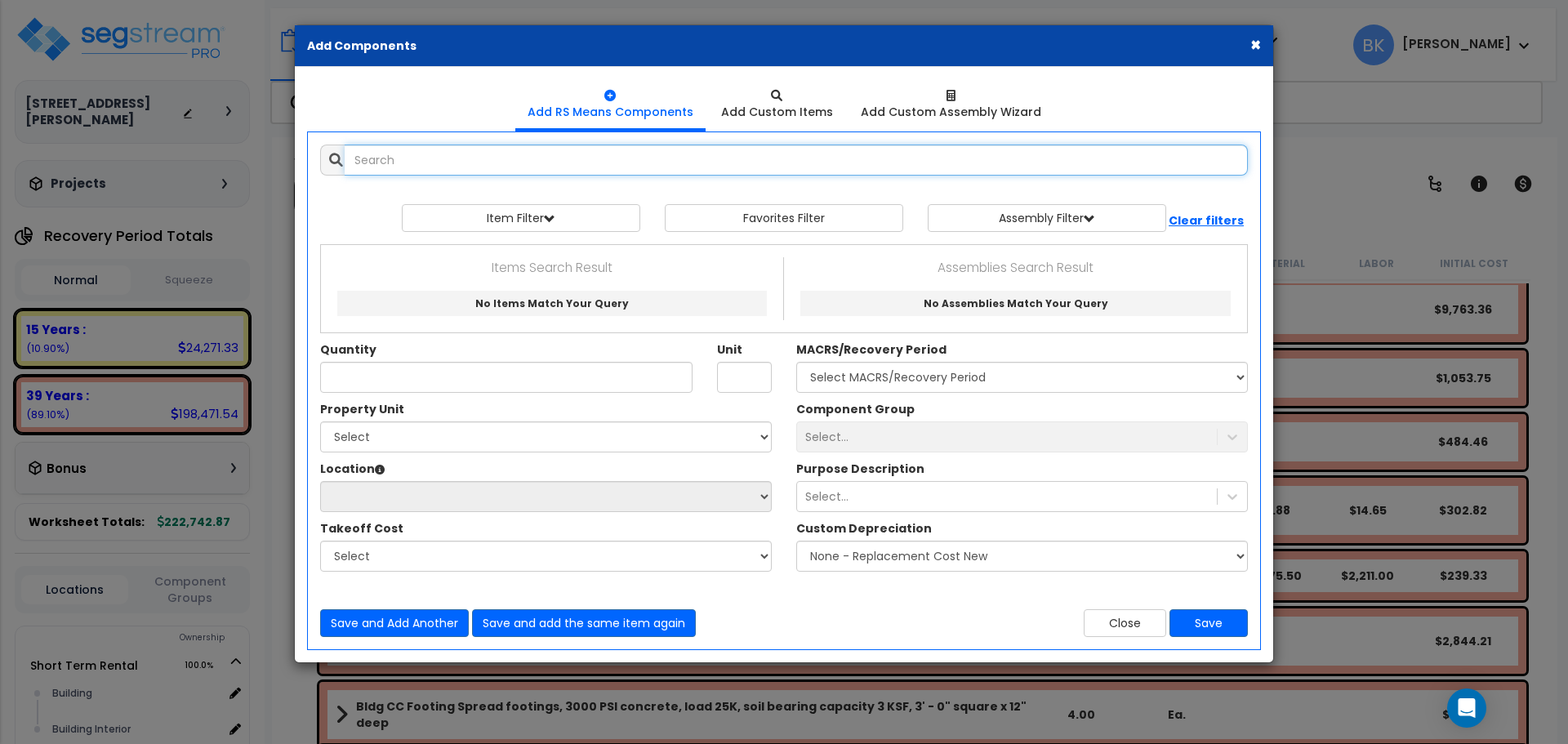
click at [470, 168] on input "text" at bounding box center [796, 159] width 903 height 31
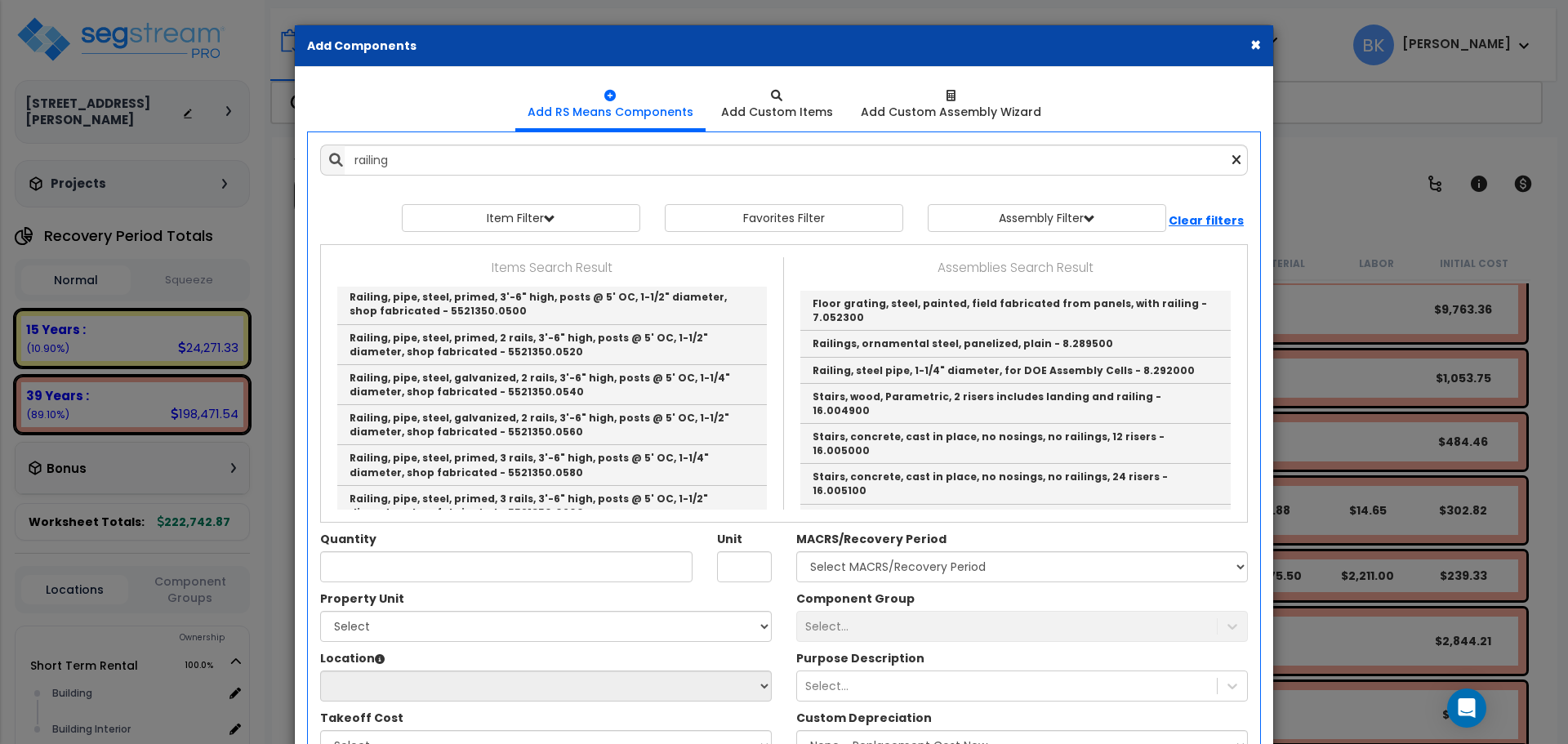
scroll to position [2694, 0]
drag, startPoint x: 517, startPoint y: 355, endPoint x: 512, endPoint y: 347, distance: 9.4
click at [517, 565] on link "Railing, pipe, steel, galvanized, 3 rails, 3'-6" high, posts @ 5' OC, 1-1/2" di…" at bounding box center [552, 585] width 429 height 40
type input "Railing, pipe, steel, galvanized, 3 rails, 3'-6" high, posts @ 5' OC, 1-1/2" di…"
type input "L.F."
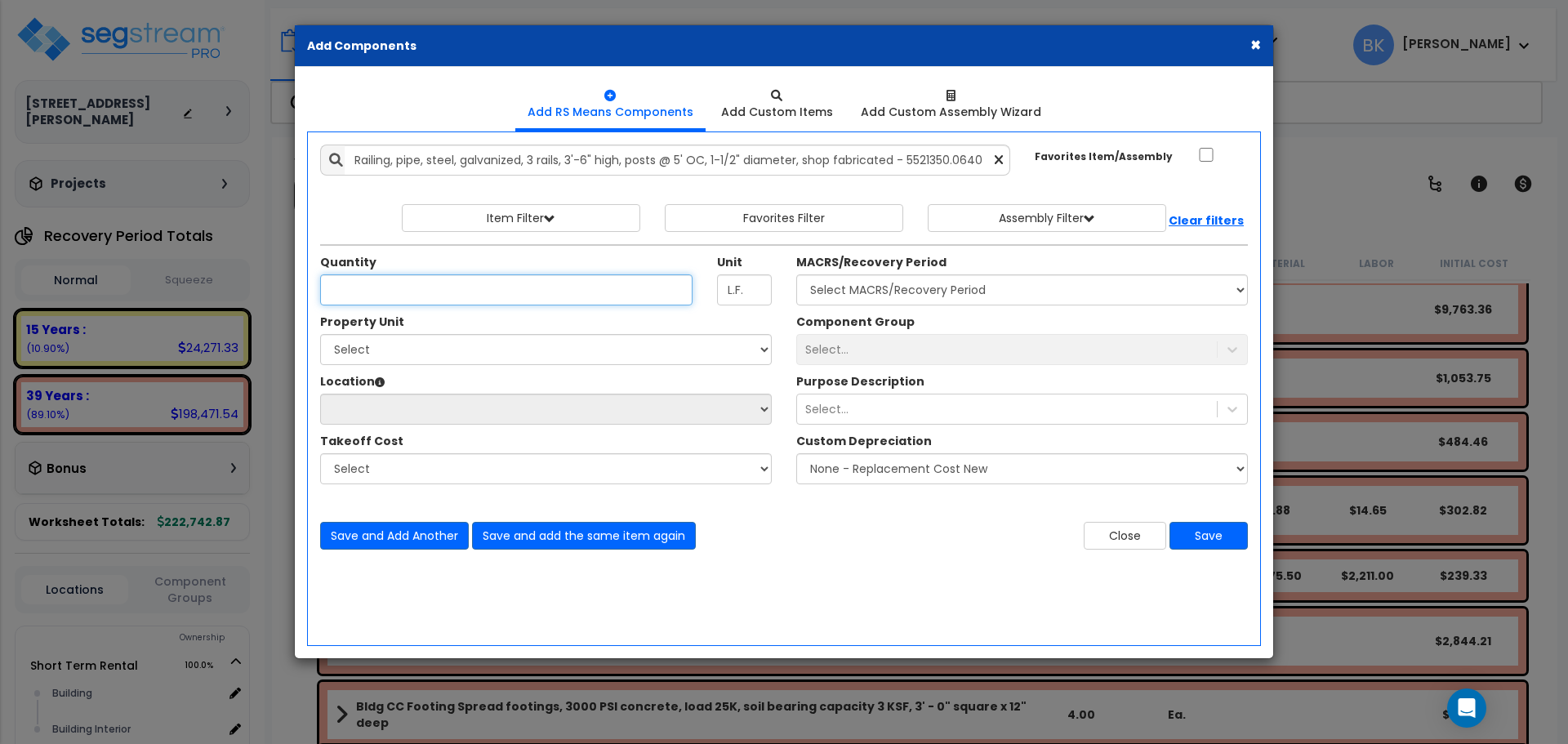
click at [414, 282] on input "Quantity" at bounding box center [506, 289] width 372 height 31
type input "18"
click at [421, 365] on div "Property Unit Select Short Term Rental Site Improvements Please be advised 0 Se…" at bounding box center [545, 407] width 476 height 187
click at [414, 353] on select "Select Short Term Rental Site Improvements" at bounding box center [545, 349] width 451 height 31
select select "169782"
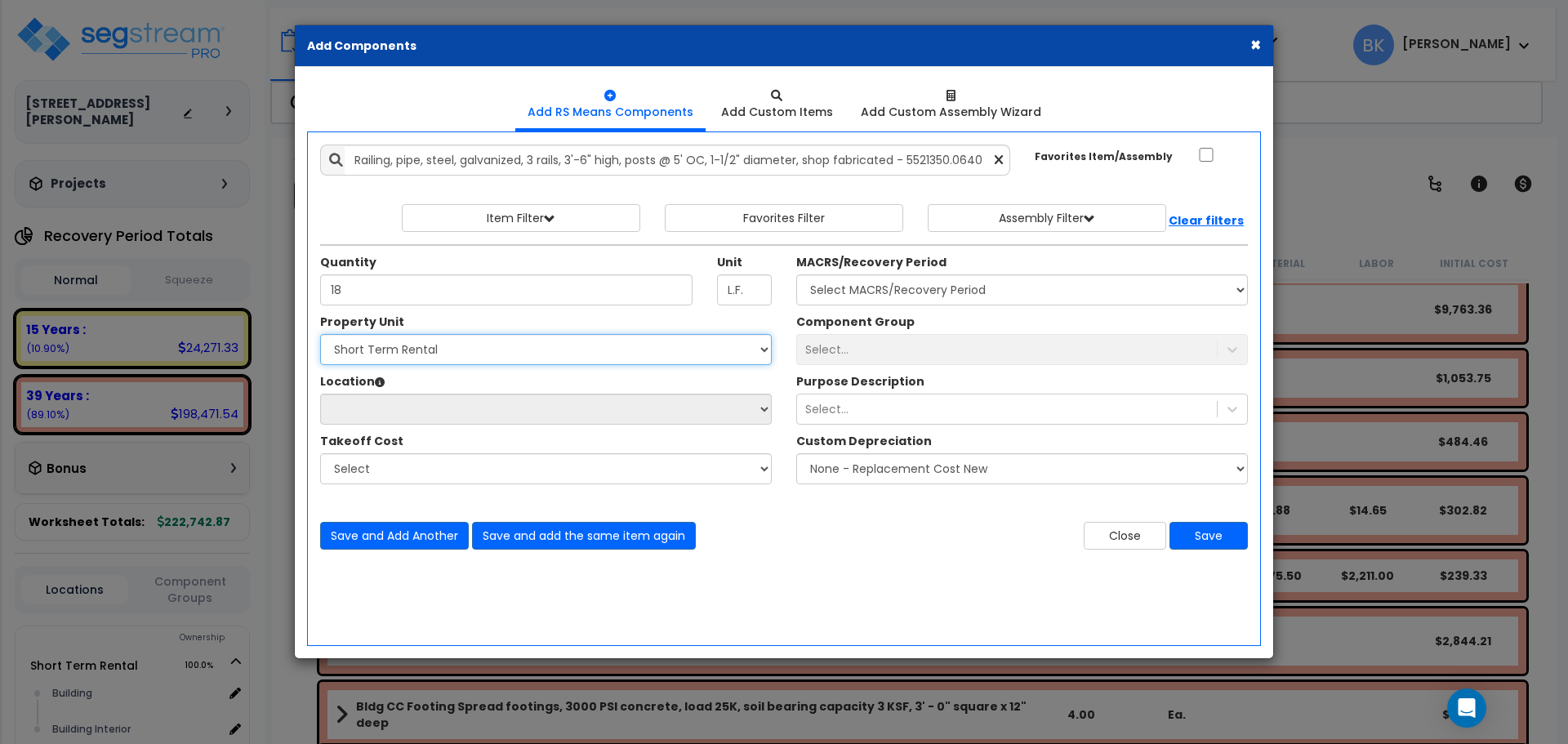
click at [320, 334] on select "Select Short Term Rental Site Improvements" at bounding box center [545, 349] width 451 height 31
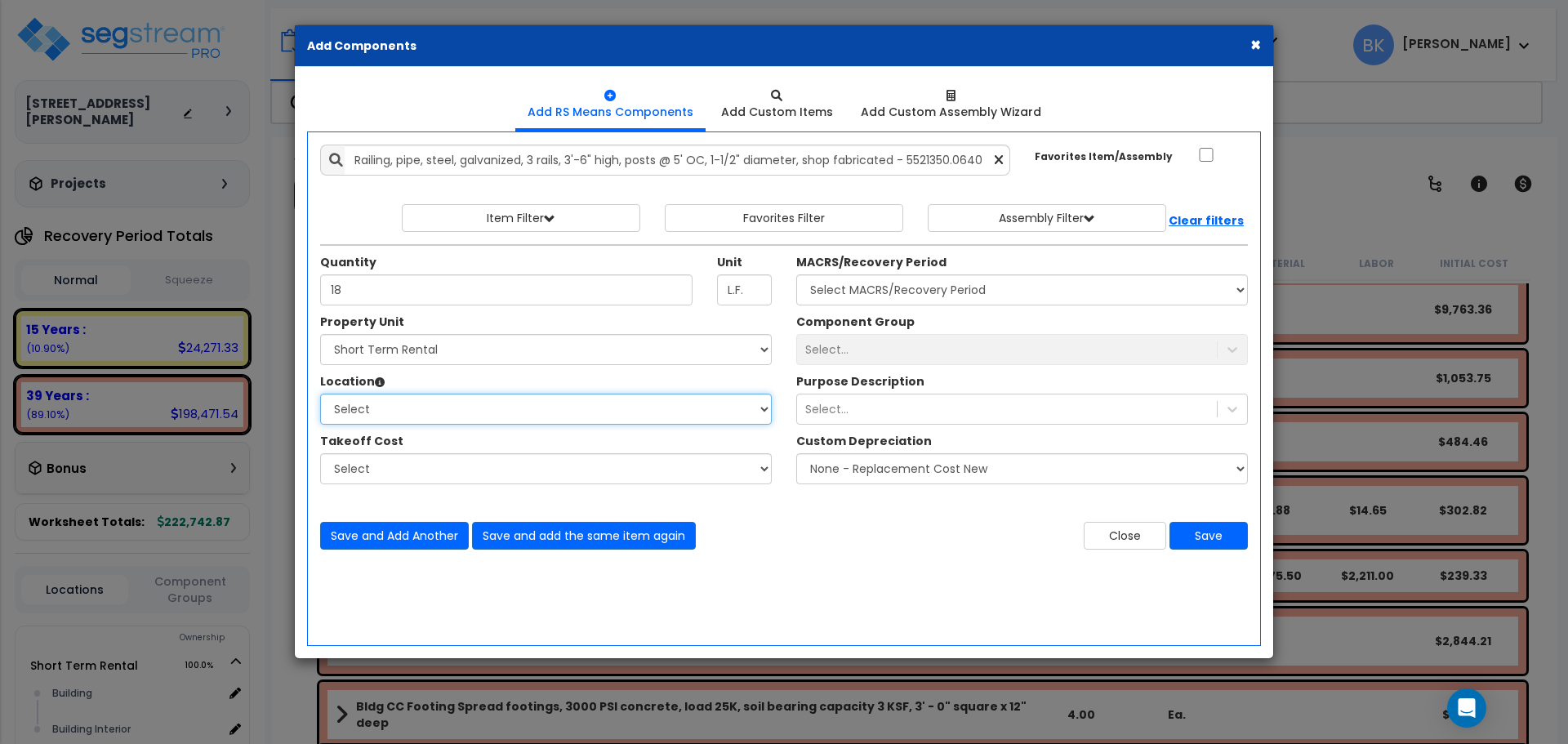
click at [378, 414] on select "Select Building Building Interior Add Additional Location" at bounding box center [545, 409] width 451 height 31
select select "6"
click at [320, 394] on select "Select Building Building Interior Add Additional Location" at bounding box center [545, 409] width 451 height 31
click at [899, 291] on select "Select MACRS/Recovery Period 5 Years - 57.0 - Distributive Trades & Services 5 …" at bounding box center [1021, 289] width 451 height 31
select select "3669"
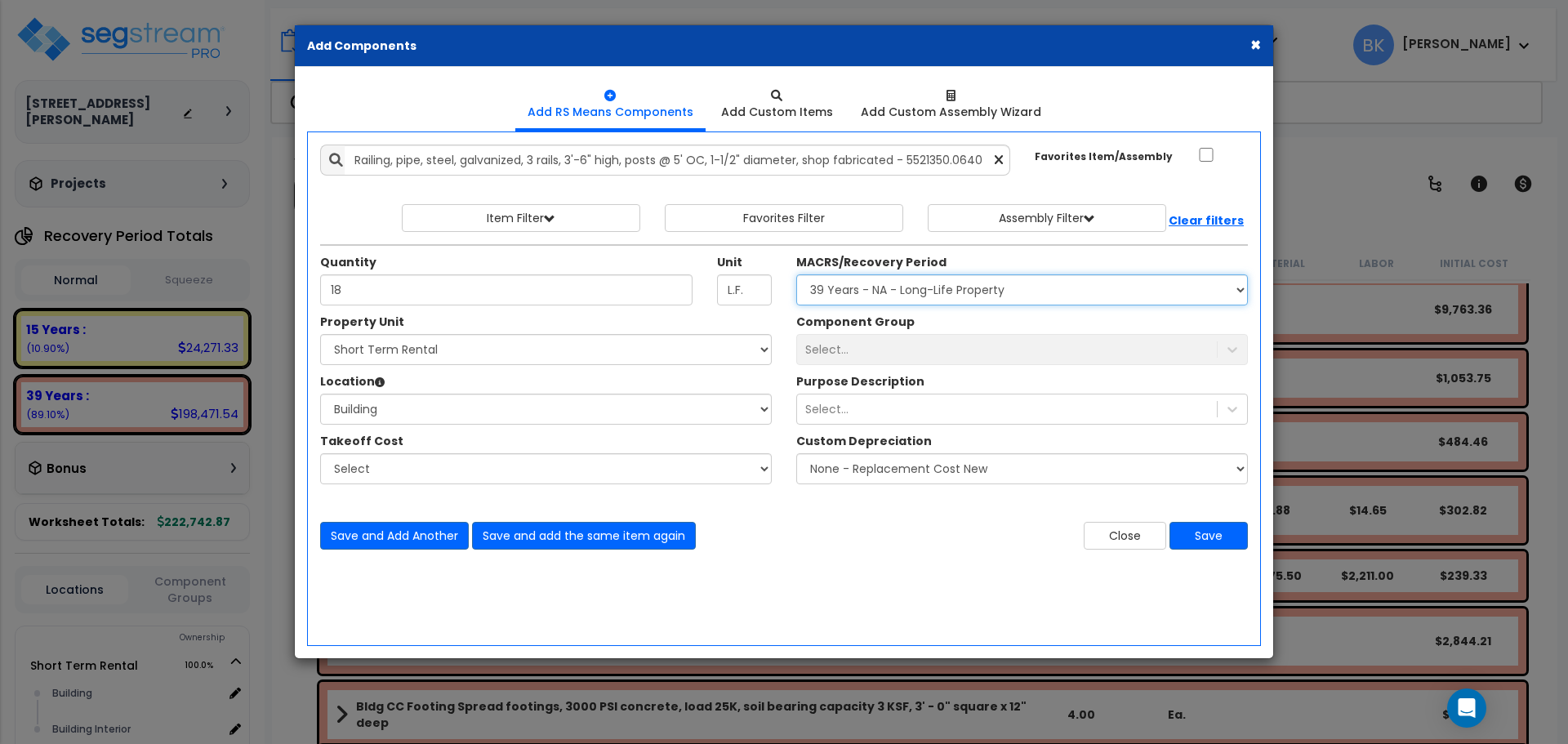
click at [796, 274] on select "Select MACRS/Recovery Period 5 Years - 57.0 - Distributive Trades & Services 5 …" at bounding box center [1021, 289] width 451 height 31
click at [868, 345] on div "Select..." at bounding box center [1007, 349] width 420 height 26
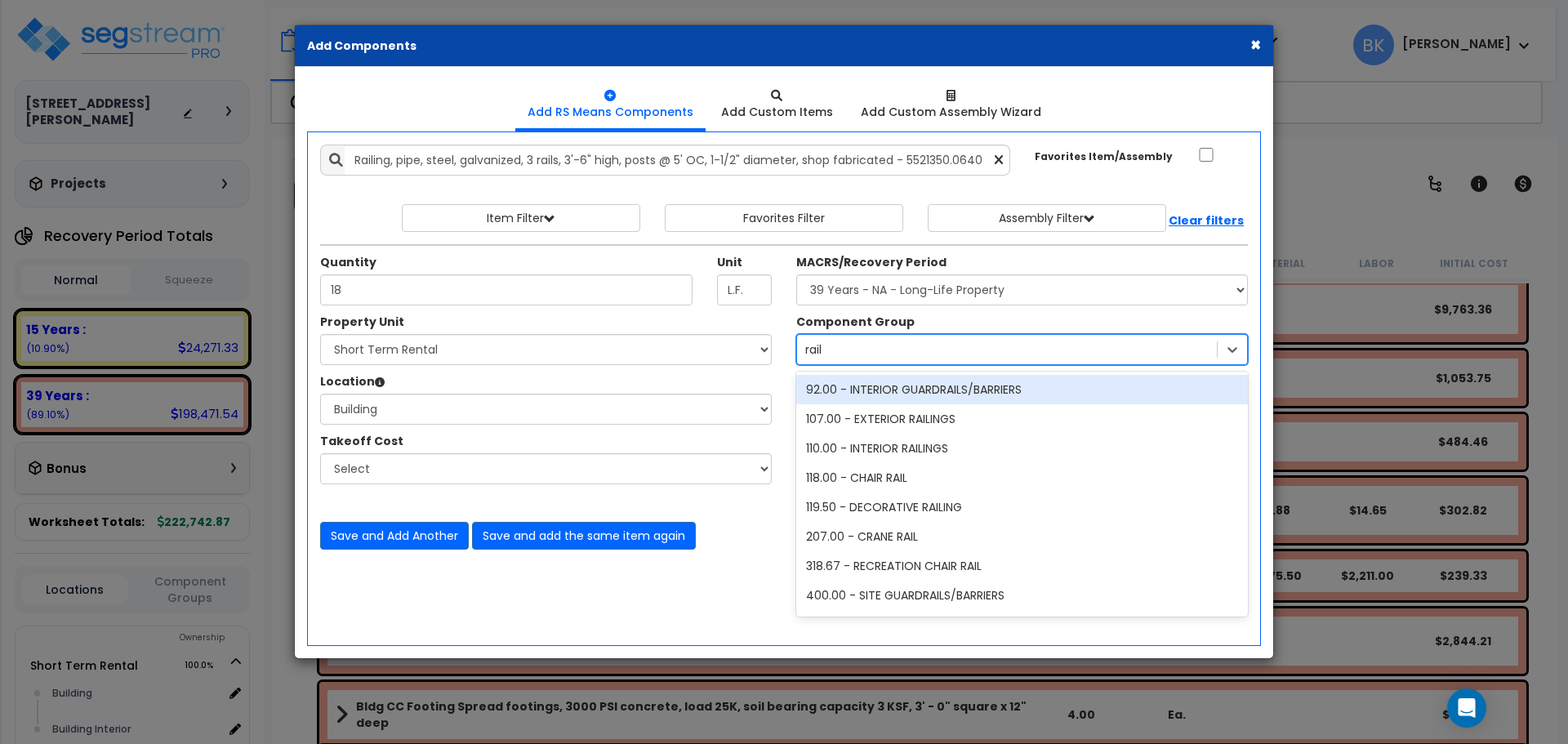
type input "raili"
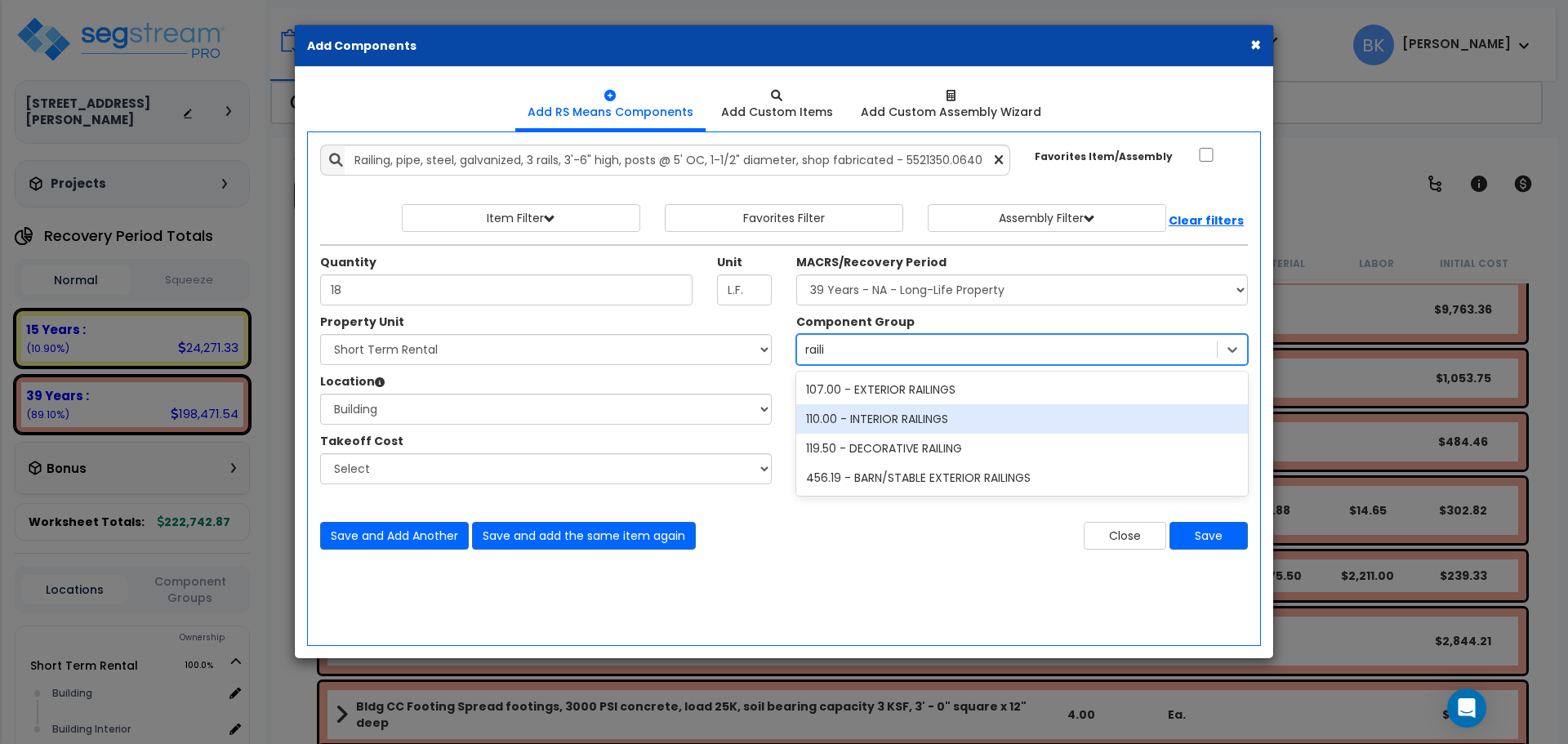
click at [896, 393] on div "107.00 - EXTERIOR RAILINGS" at bounding box center [1021, 389] width 451 height 29
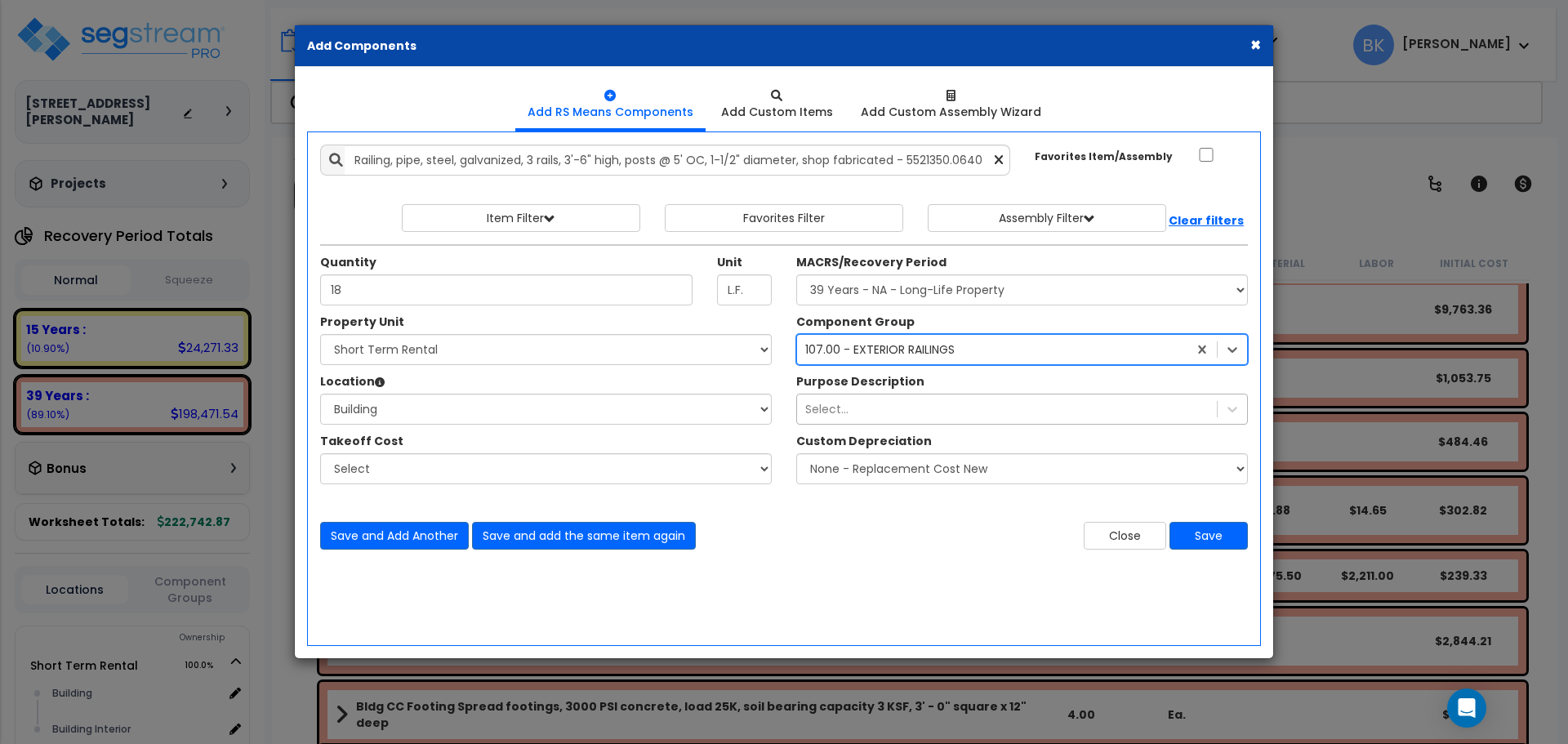
click at [889, 403] on div "Select..." at bounding box center [1007, 409] width 420 height 26
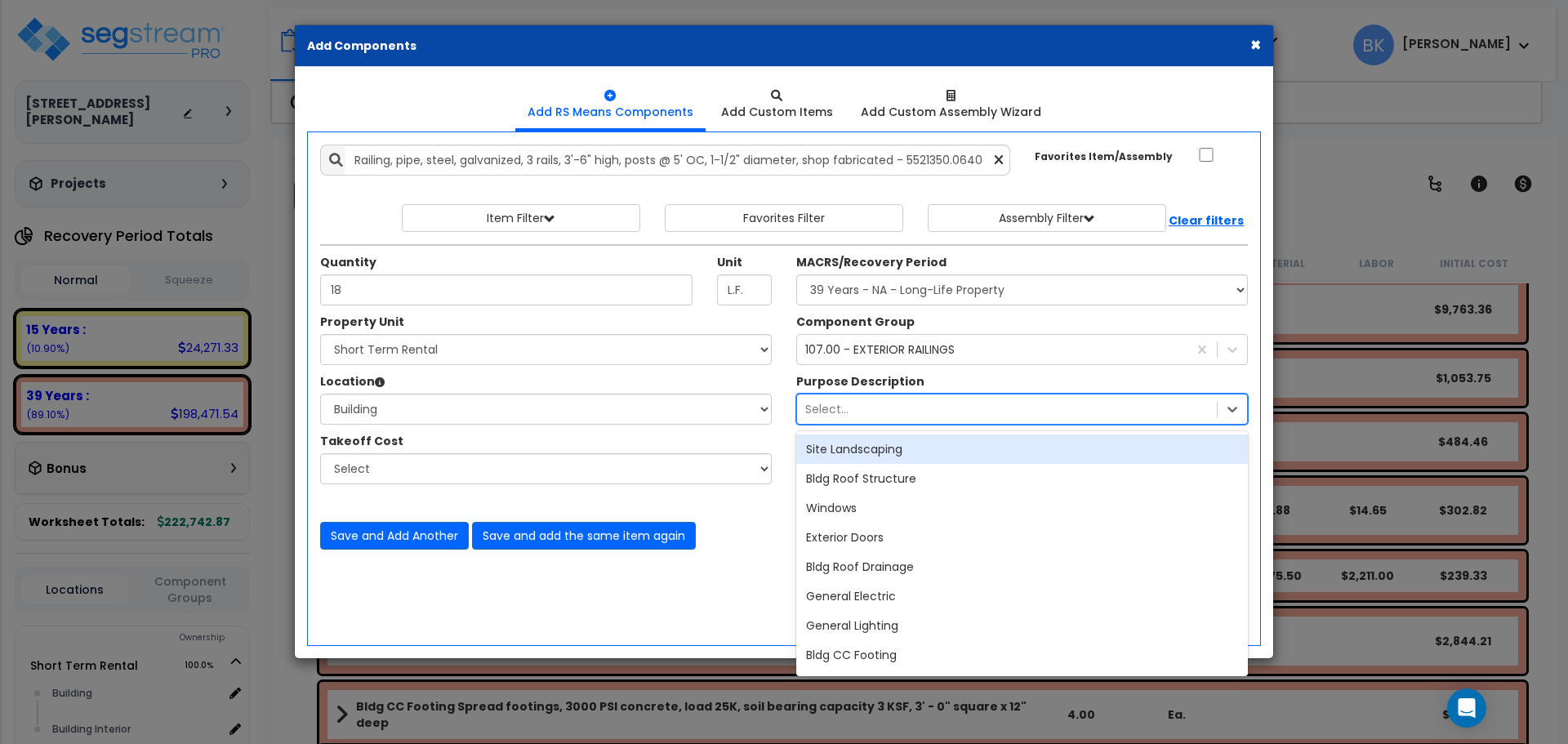
click at [901, 416] on div "Select..." at bounding box center [1007, 409] width 420 height 26
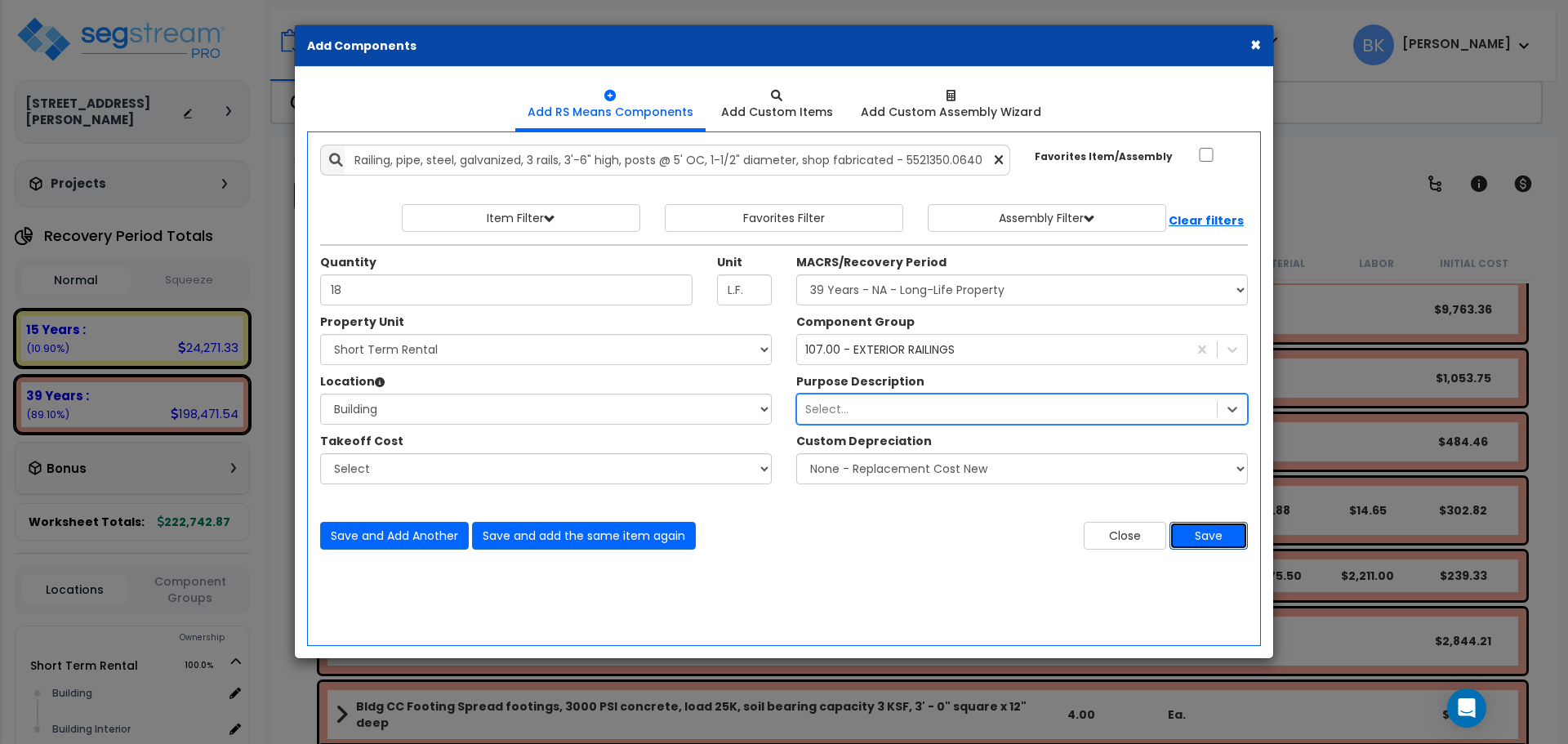
click at [1207, 541] on button "Save" at bounding box center [1207, 535] width 78 height 27
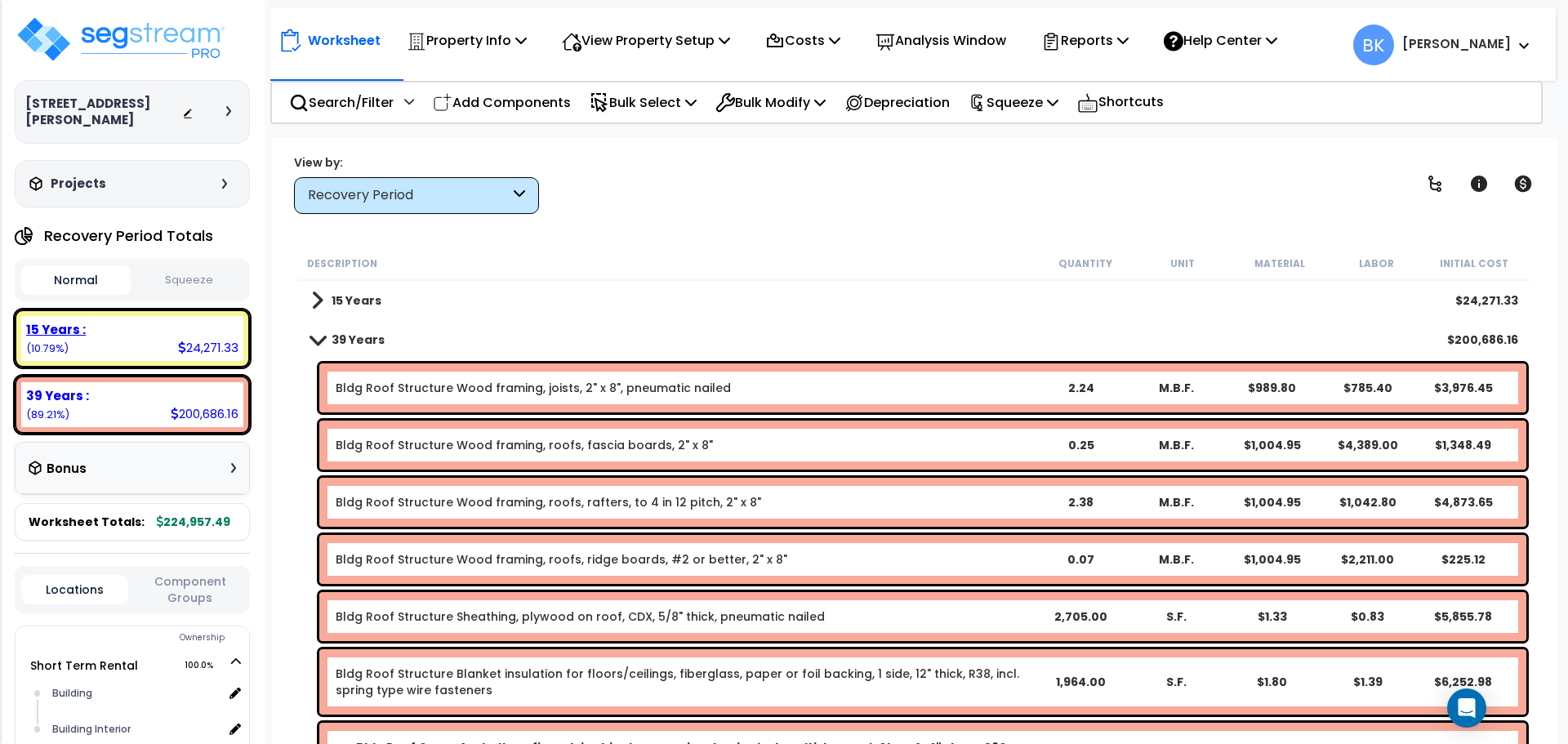
click at [121, 338] on div "15 Years : 24,271.33 (10.79%)" at bounding box center [133, 339] width 222 height 45
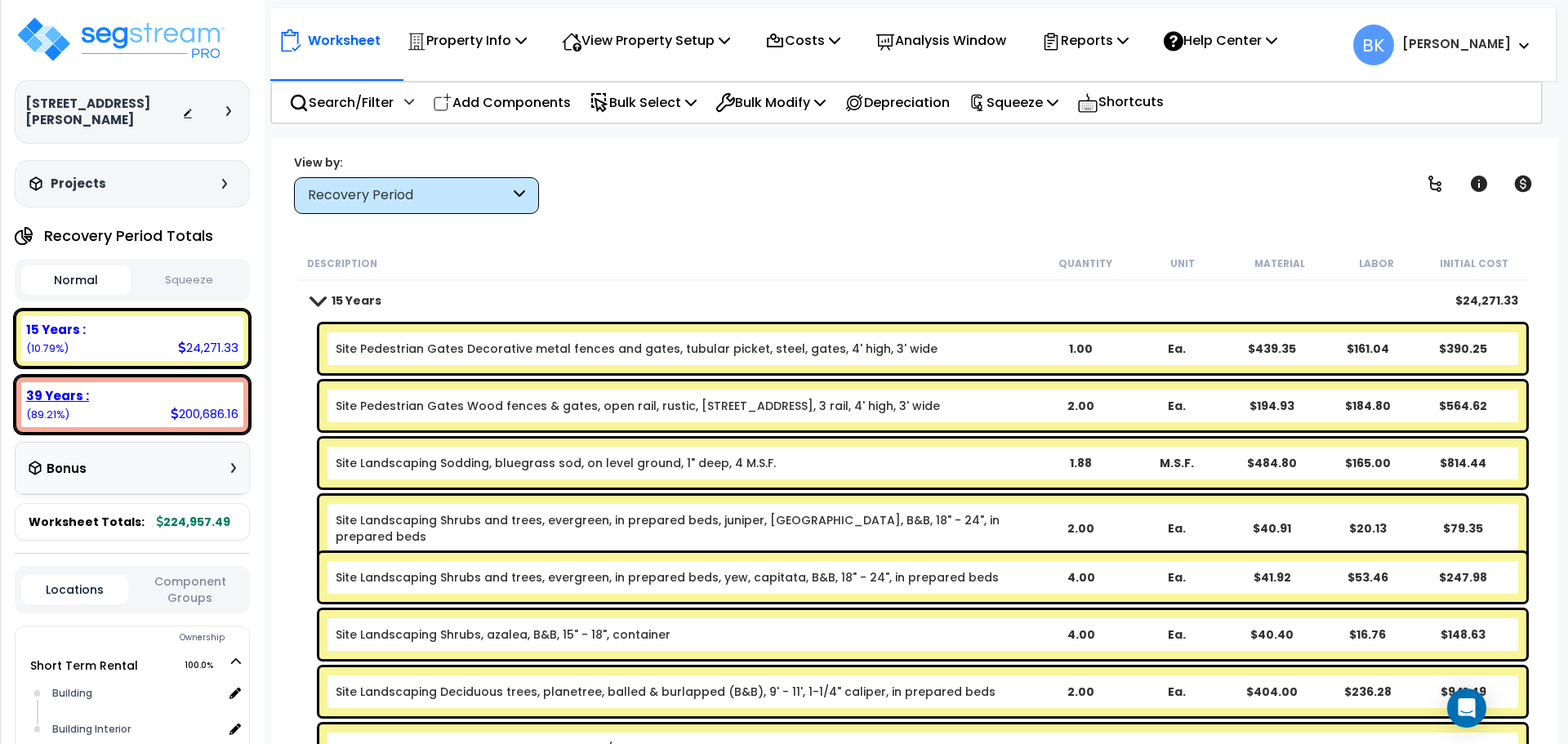
click at [132, 387] on div "39 Years :" at bounding box center [132, 396] width 212 height 17
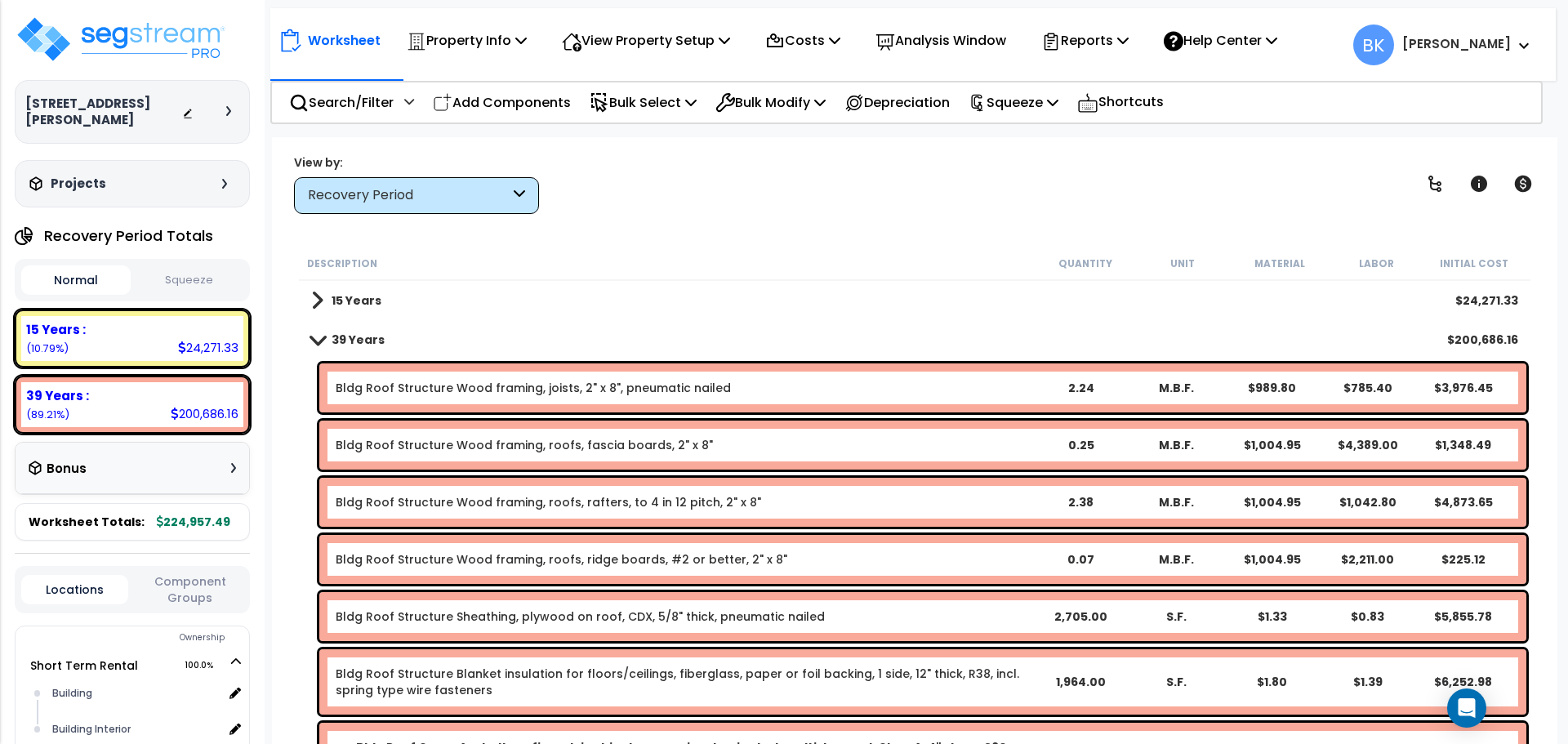
click at [326, 297] on link "15 Years" at bounding box center [346, 300] width 71 height 23
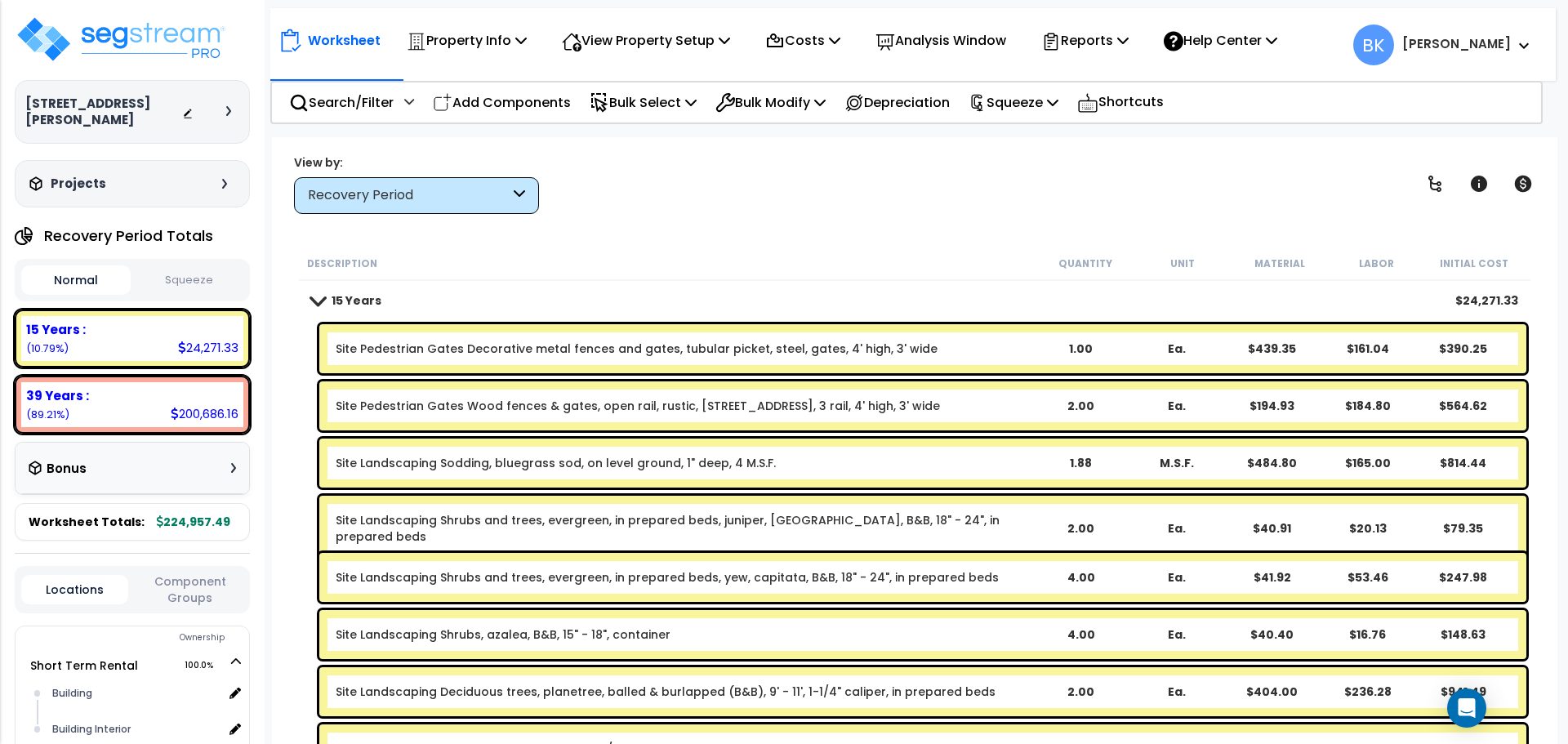
click at [322, 309] on link "15 Years" at bounding box center [346, 300] width 71 height 23
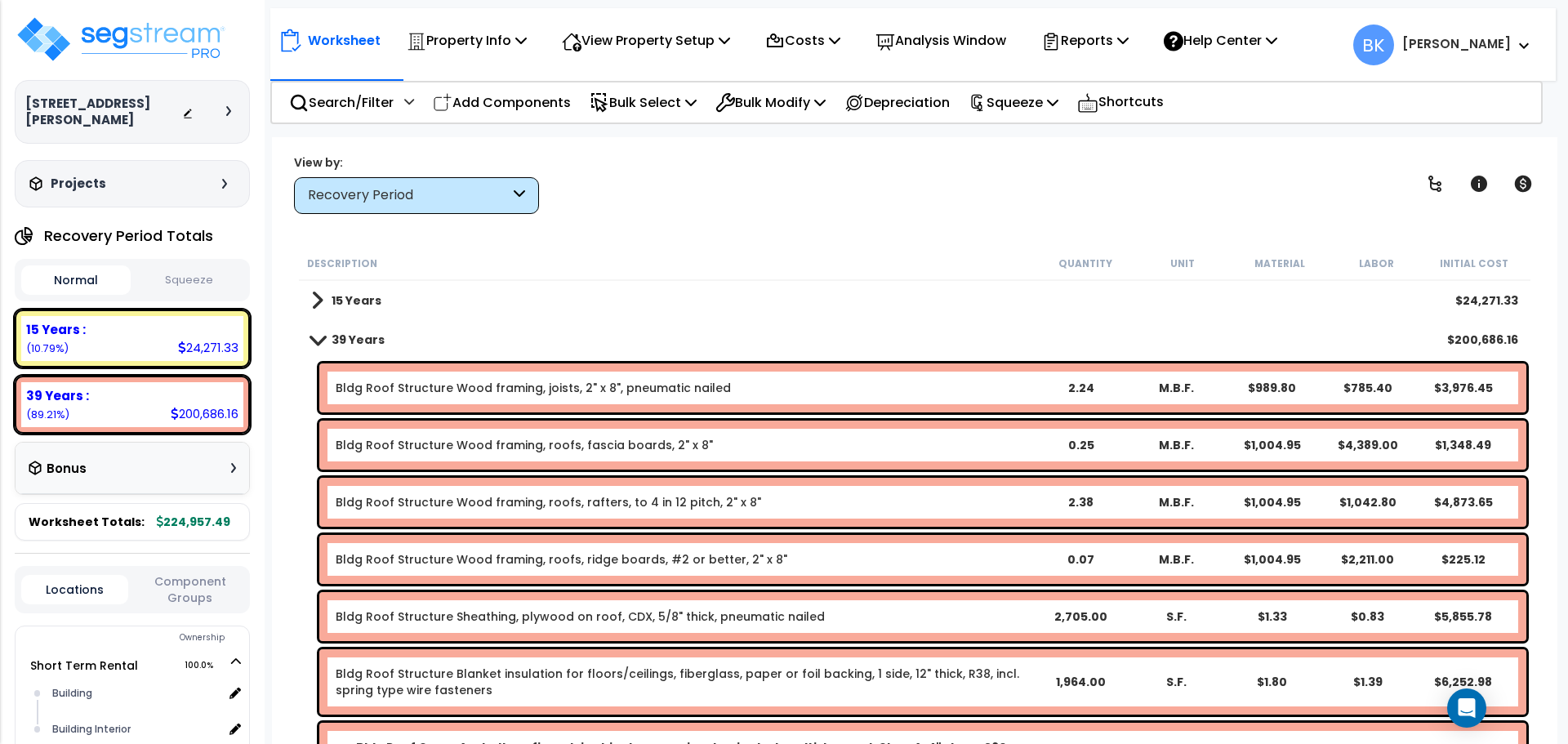
click at [316, 346] on link "39 Years" at bounding box center [348, 340] width 73 height 23
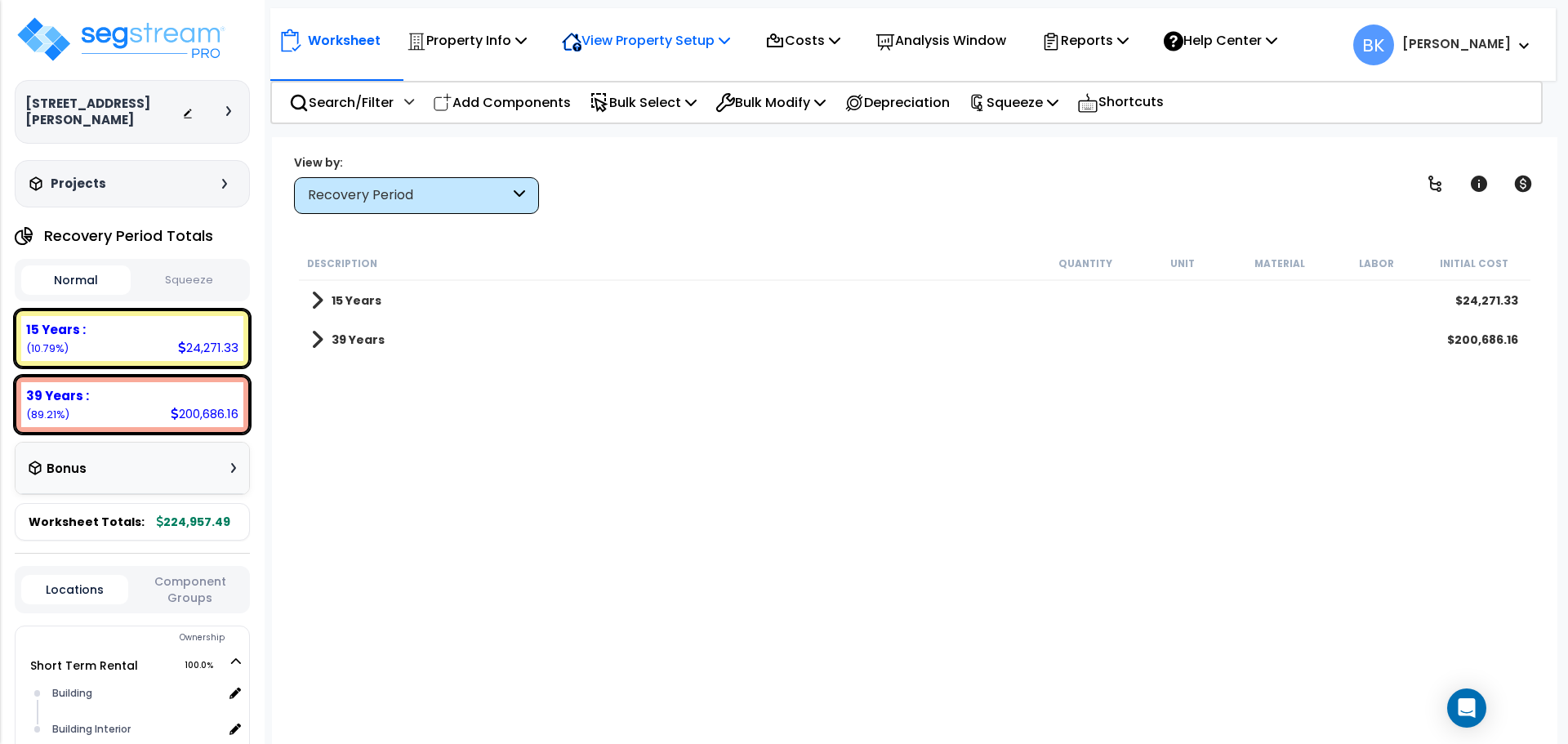
click at [703, 46] on p "View Property Setup" at bounding box center [645, 40] width 169 height 22
click at [653, 108] on link "View Questionnaire" at bounding box center [635, 111] width 162 height 33
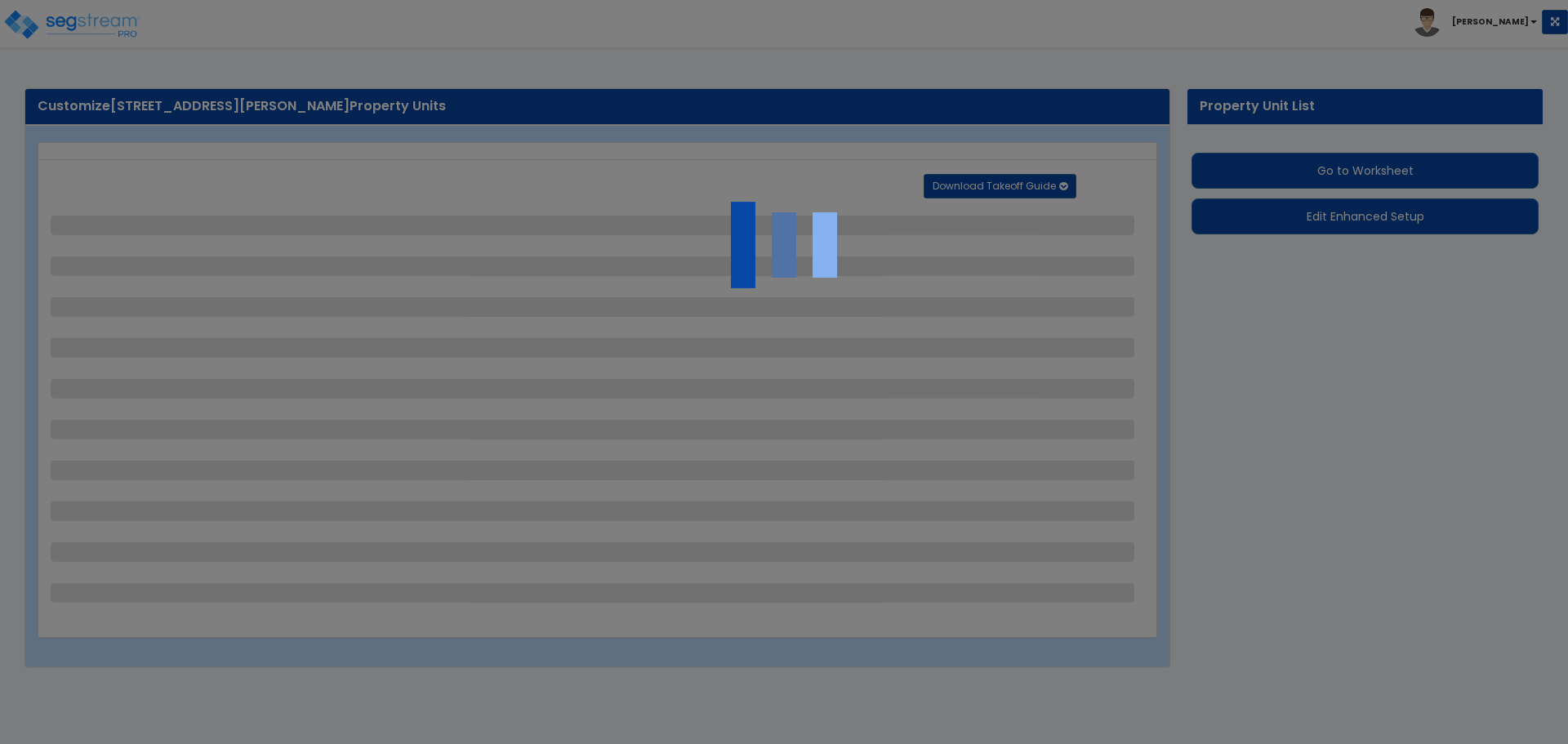
select select "2"
select select "3"
select select "2"
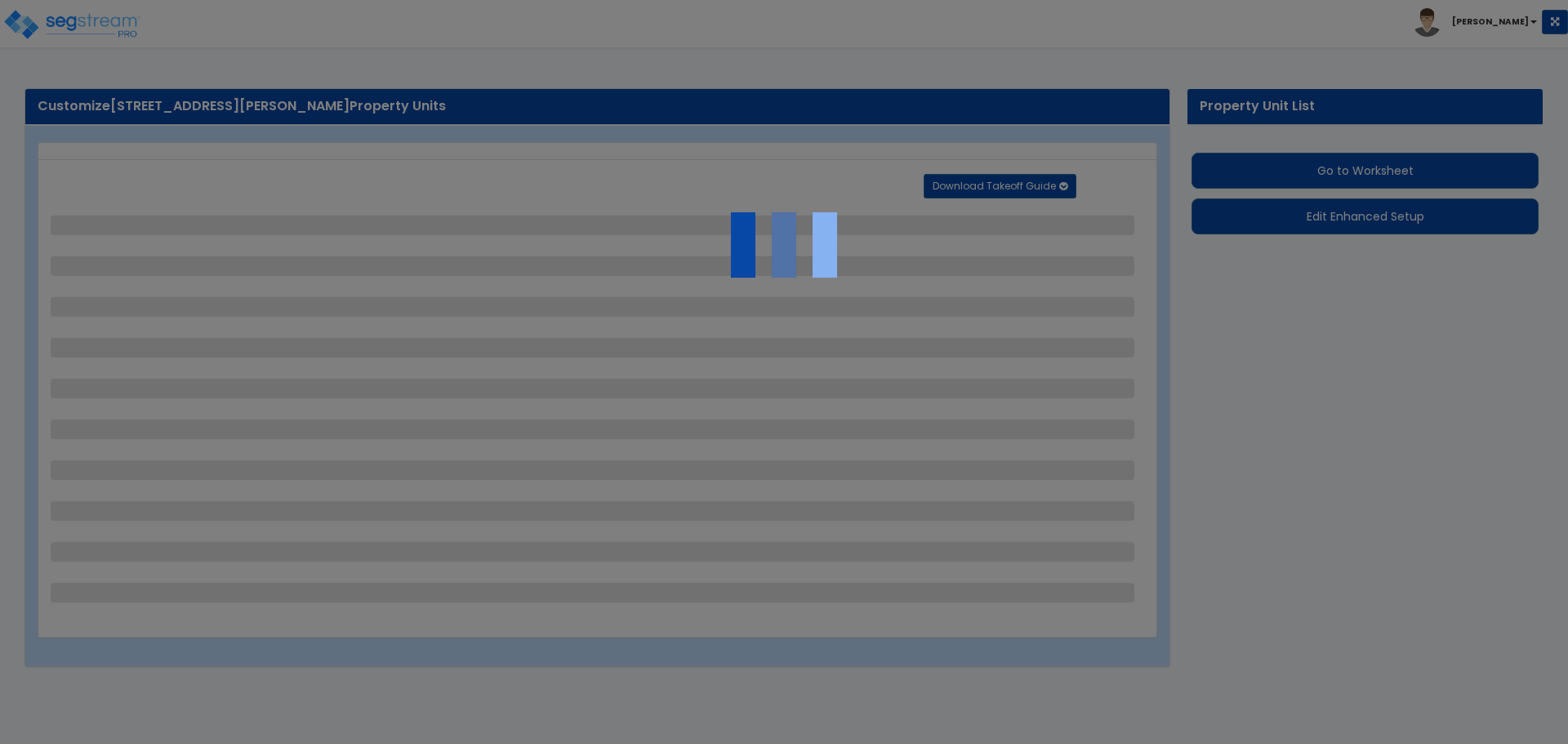
select select "1"
select select "2"
select select "1"
select select "2"
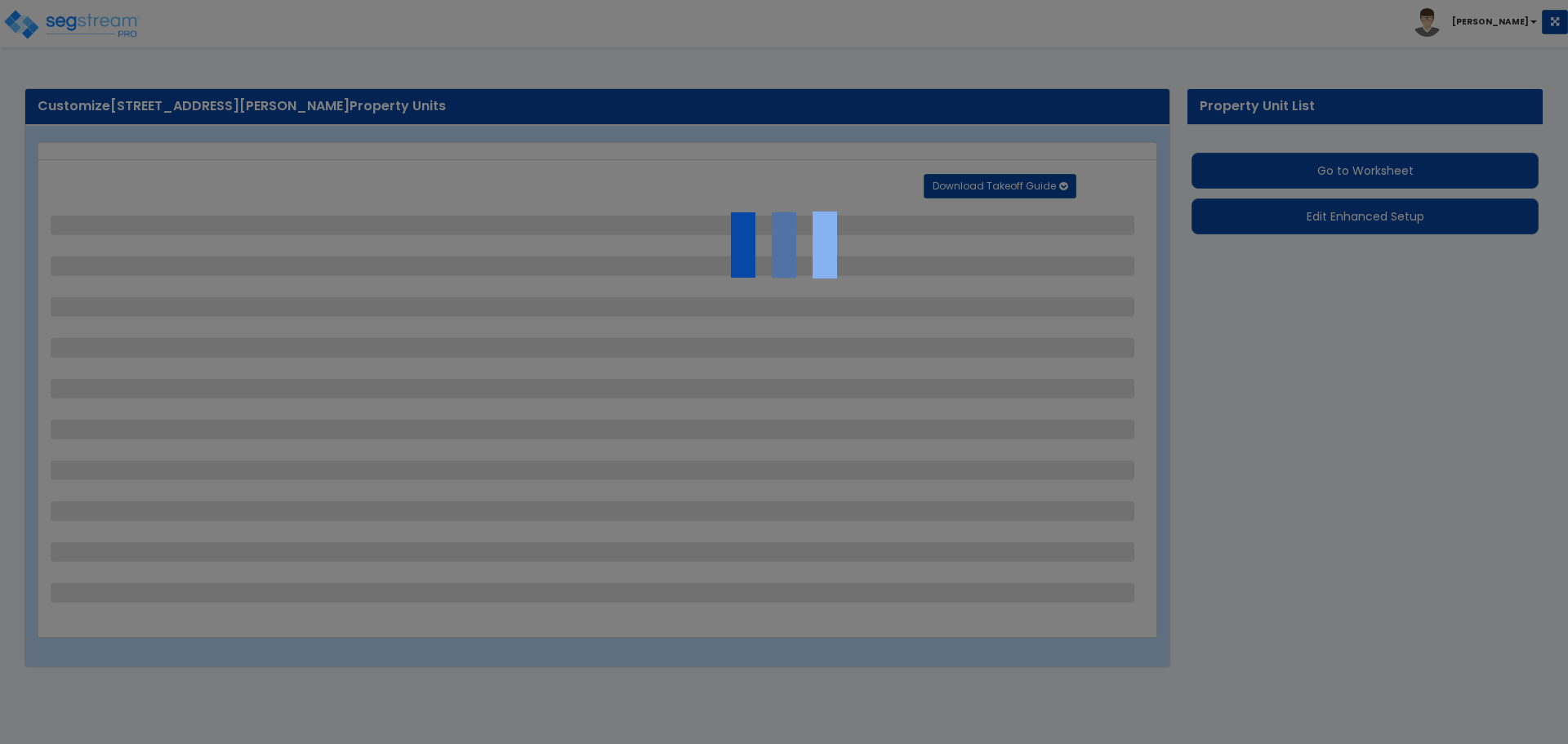
select select "3"
select select "2"
select select "5"
select select "2"
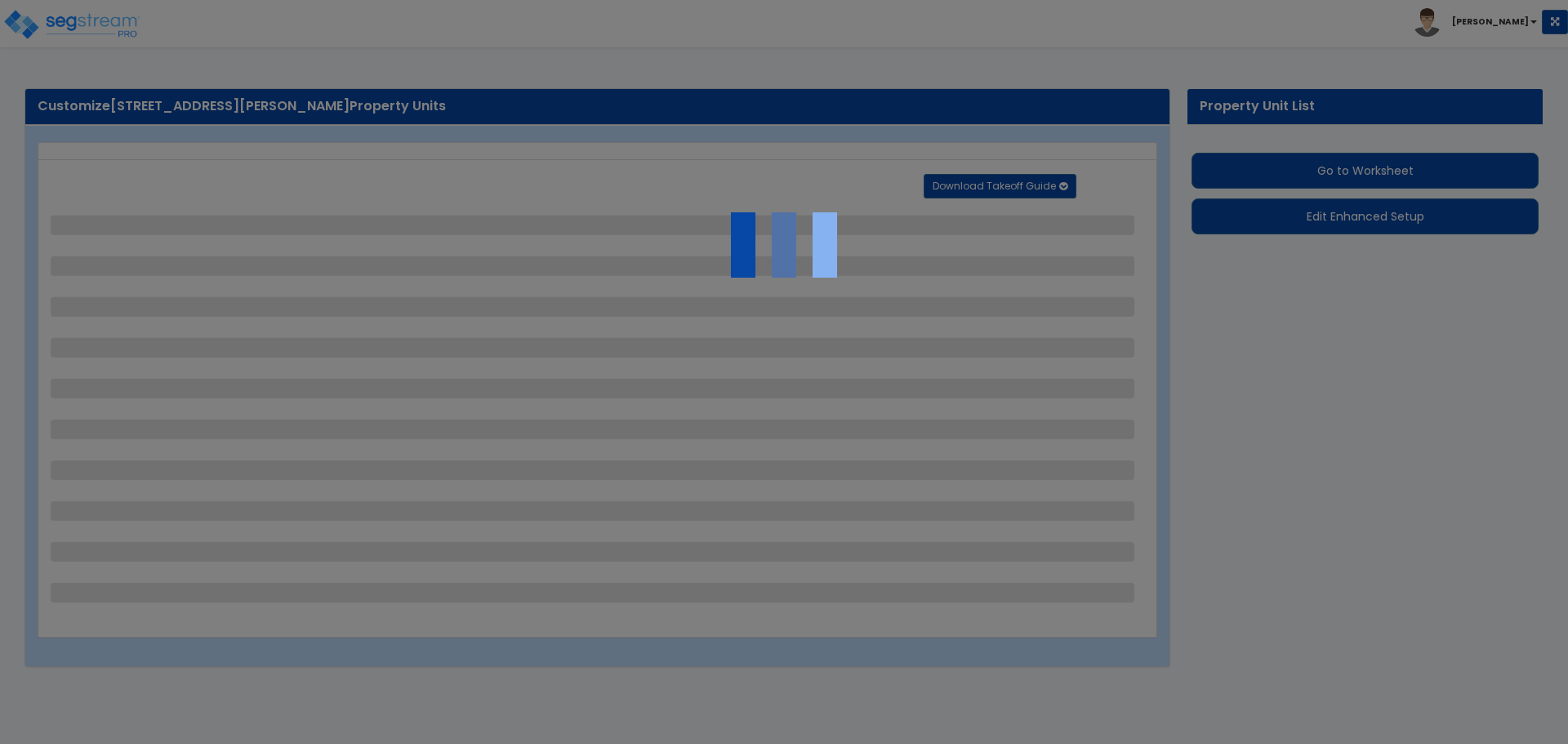
select select "2"
select select "8"
select select "4"
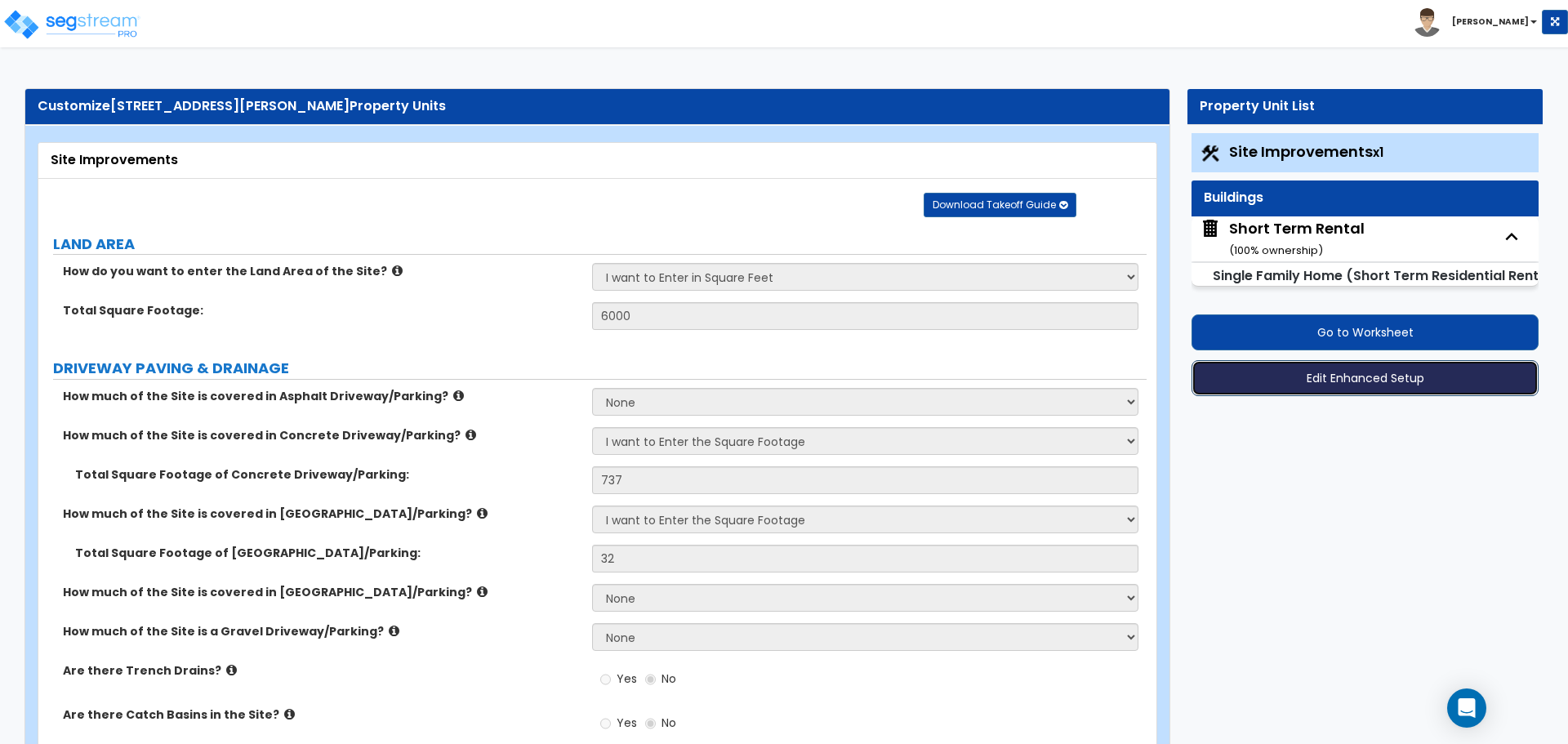
click at [1342, 379] on button "Edit Enhanced Setup" at bounding box center [1365, 378] width 347 height 36
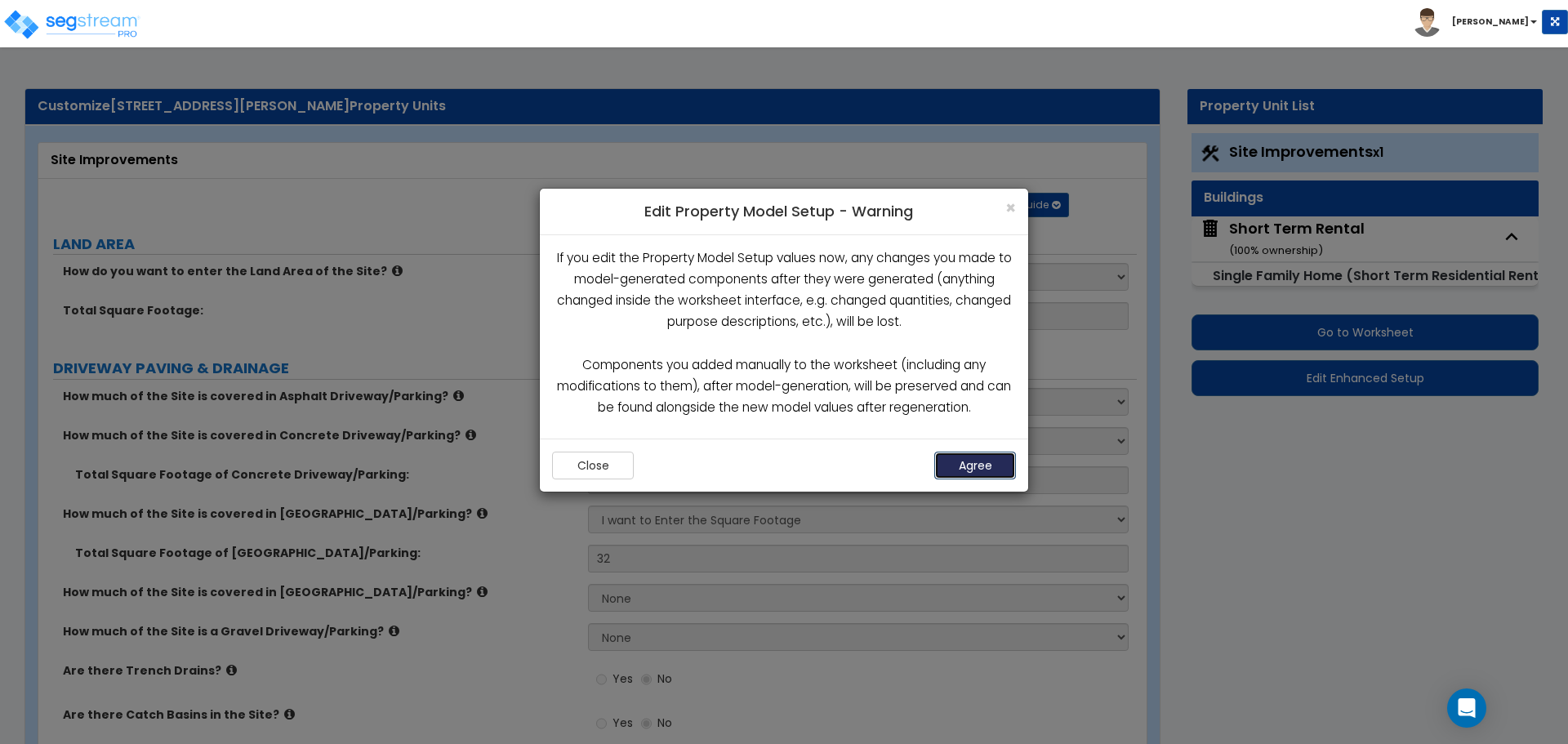
click at [982, 469] on button "Agree" at bounding box center [975, 464] width 82 height 27
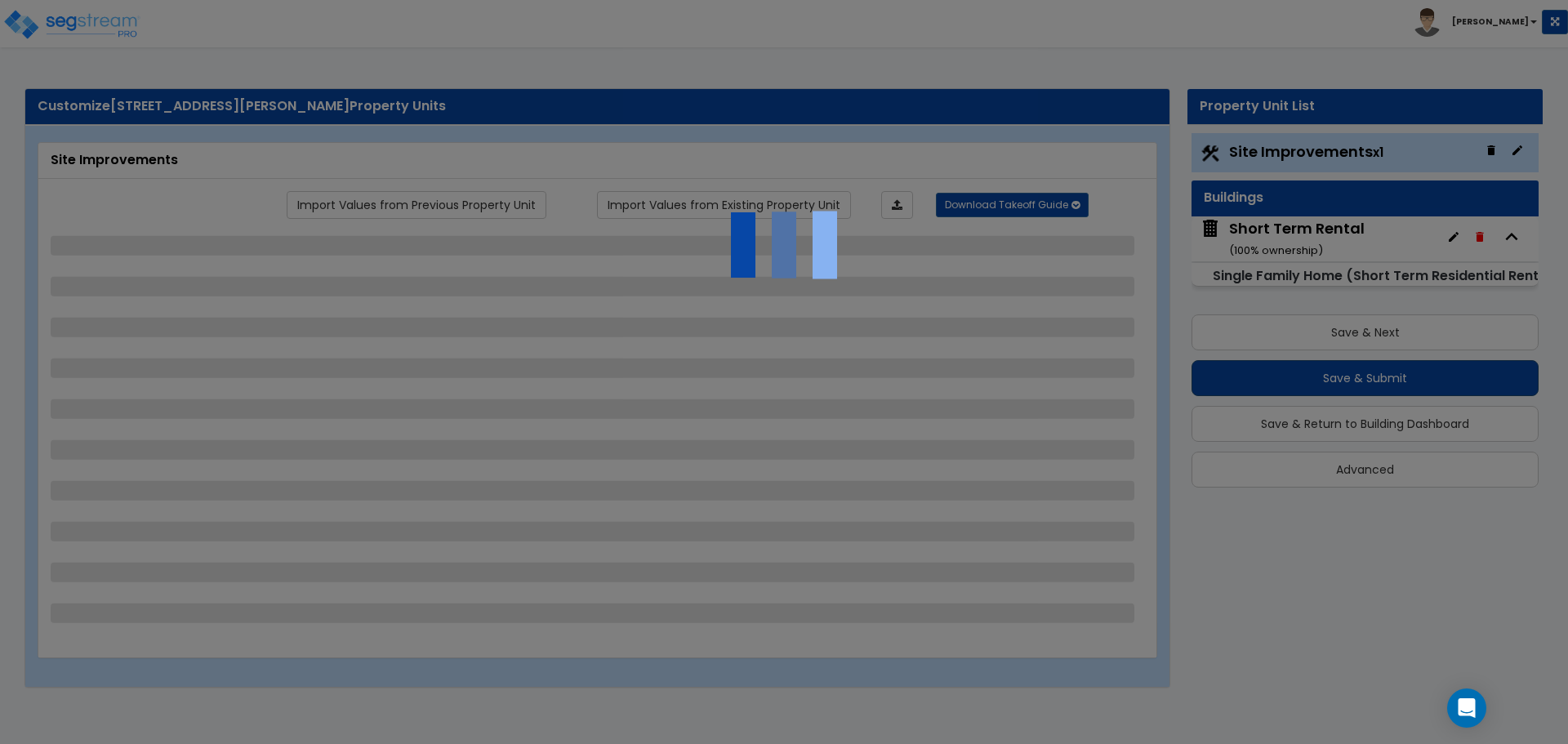
select select "2"
select select "3"
select select "2"
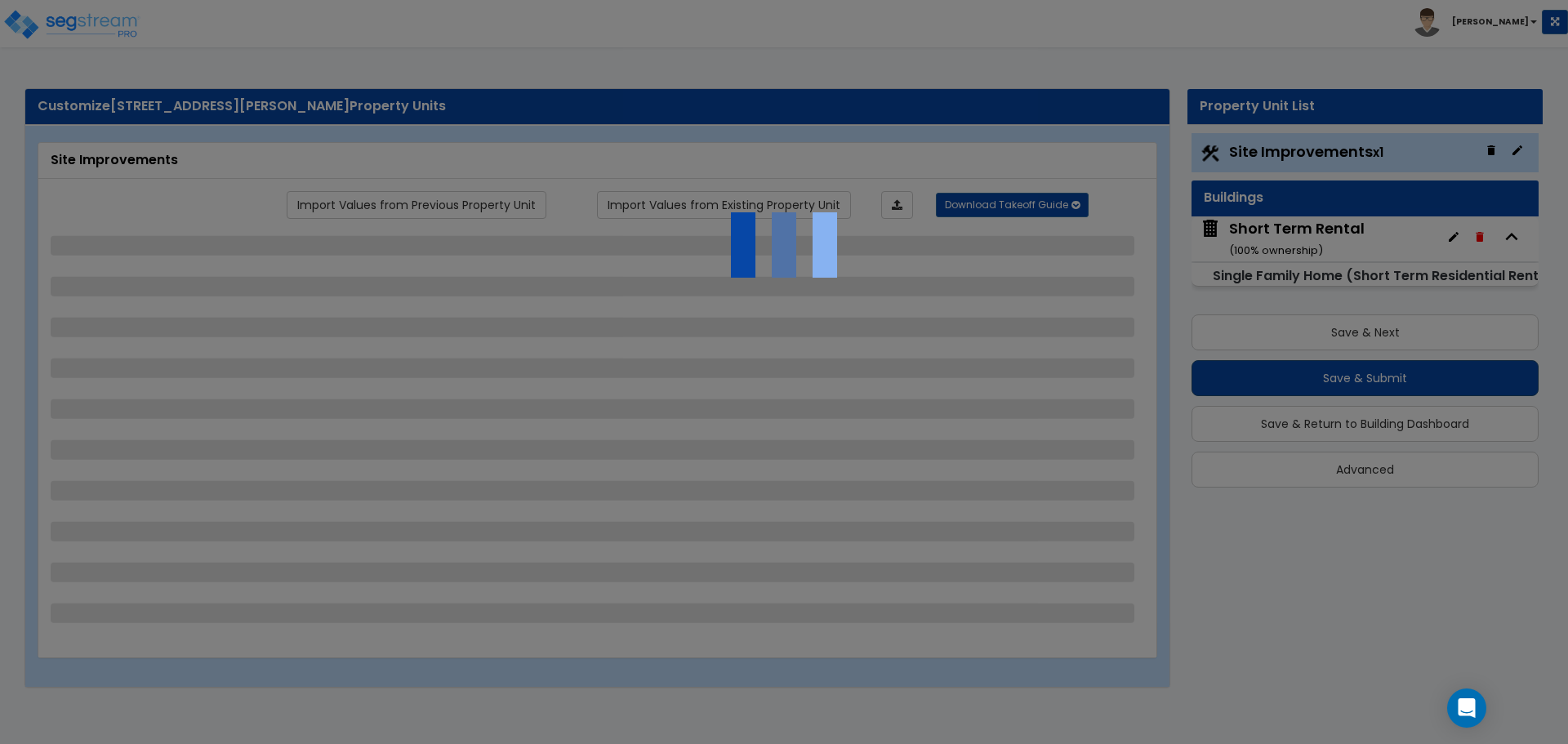
select select "1"
select select "2"
select select "1"
select select "2"
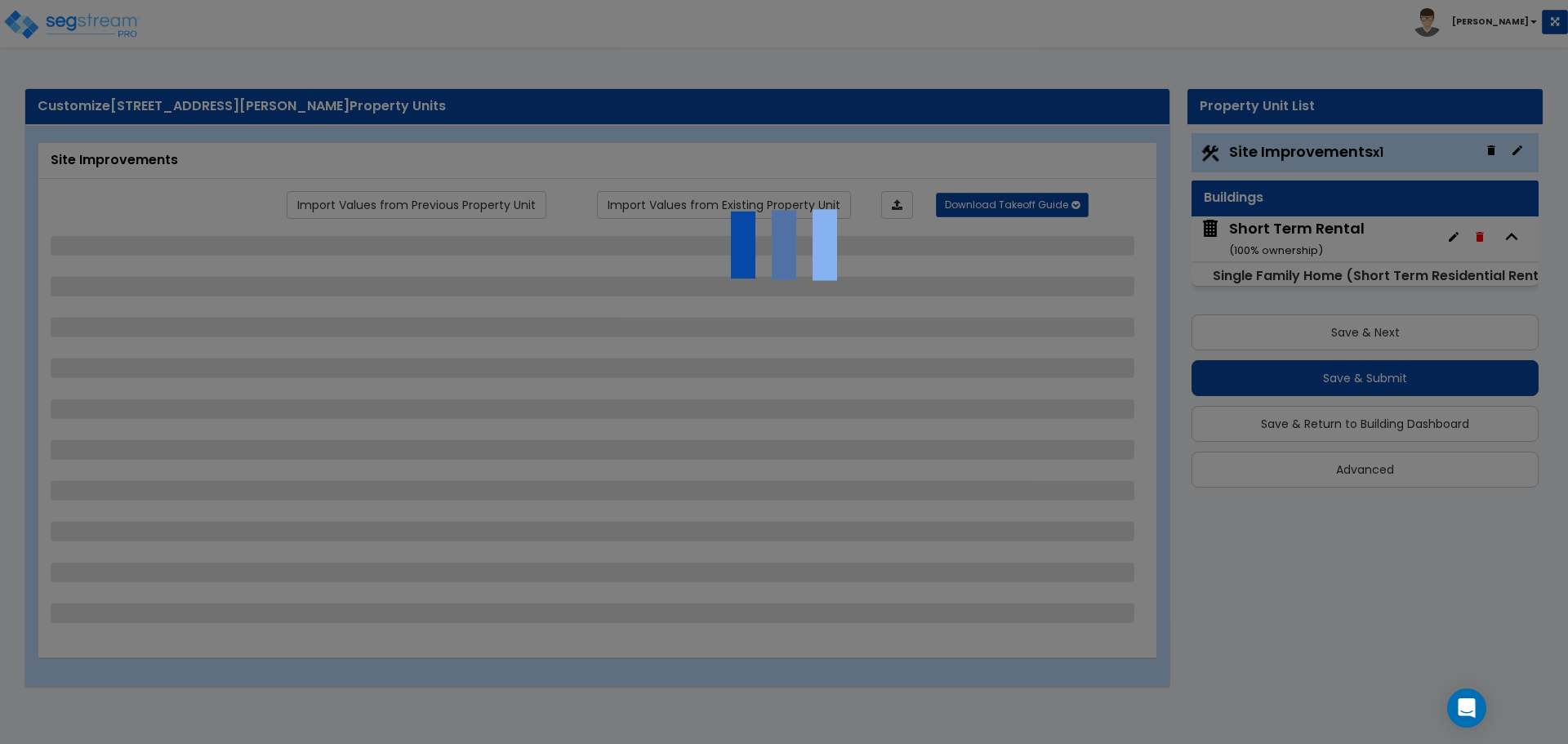
select select "3"
select select "2"
select select "5"
select select "2"
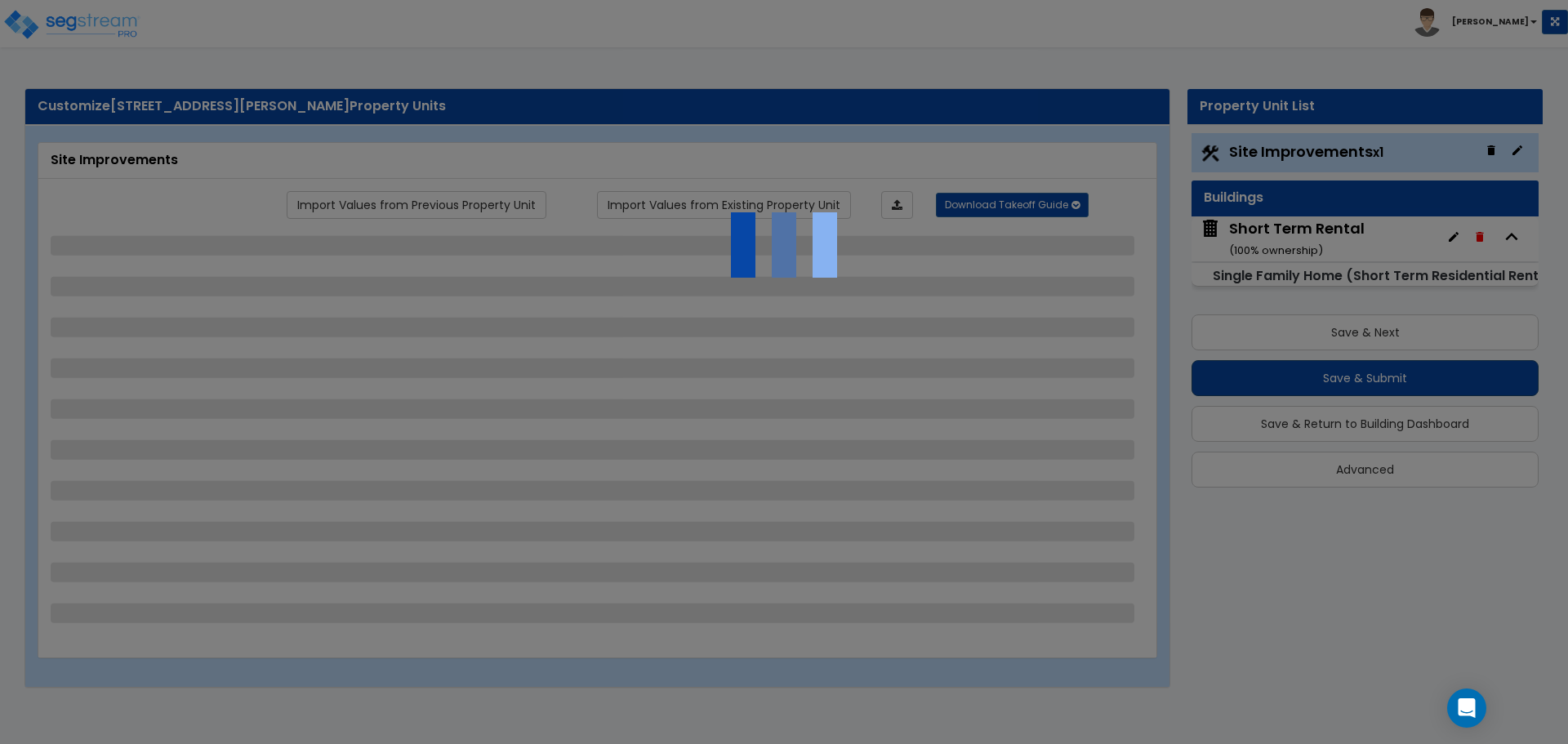
select select "2"
select select "8"
select select "4"
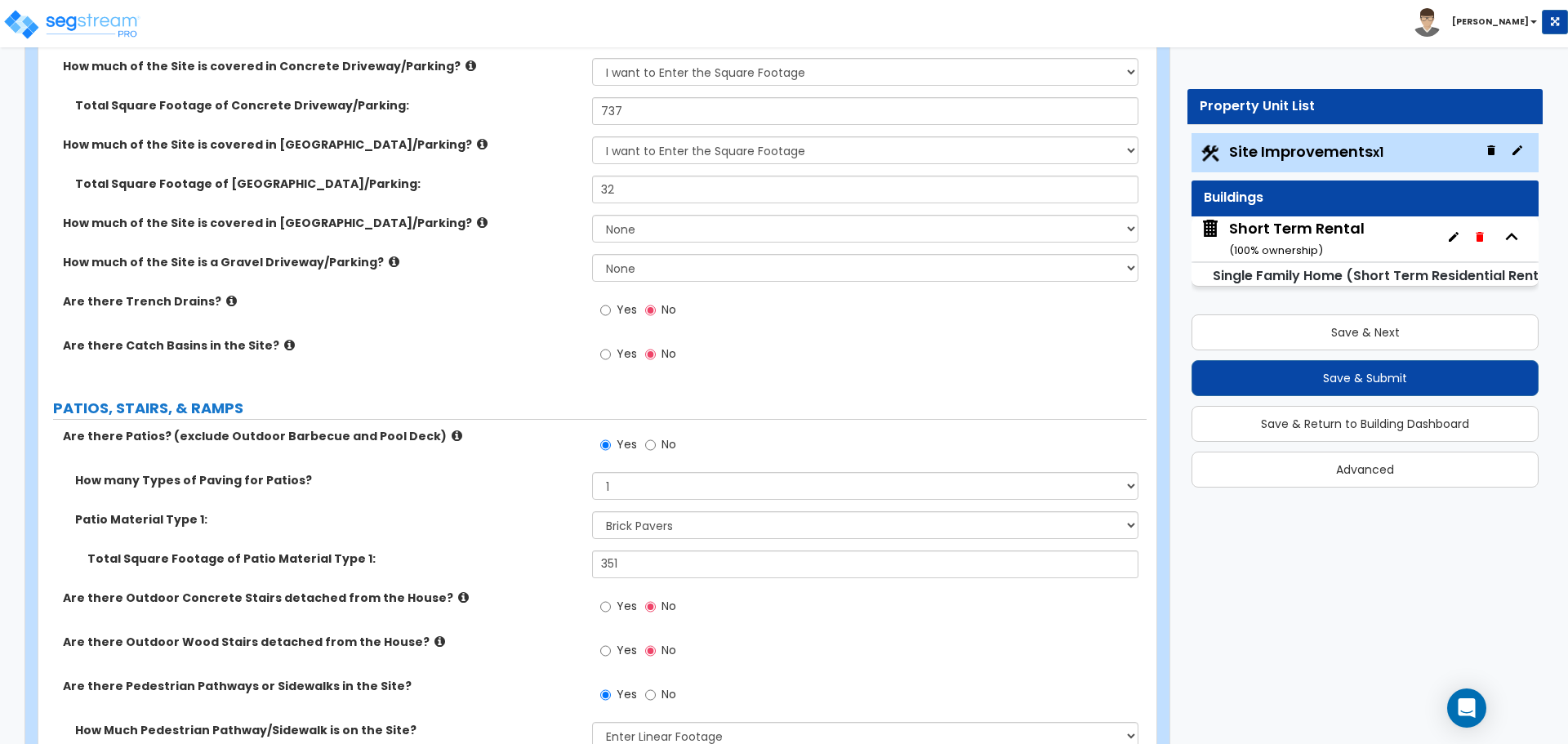
scroll to position [163, 0]
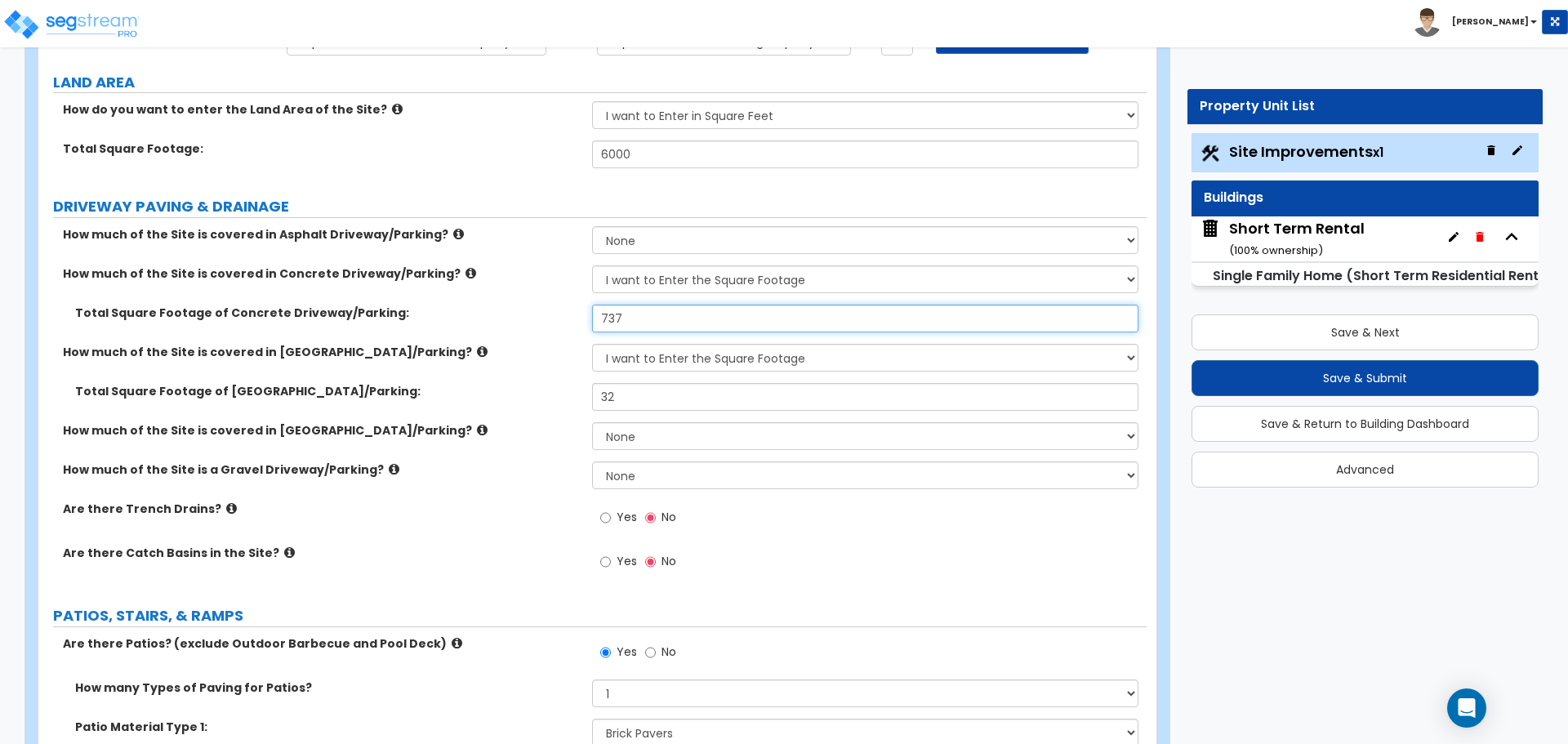
click at [672, 310] on input "737" at bounding box center [865, 317] width 545 height 27
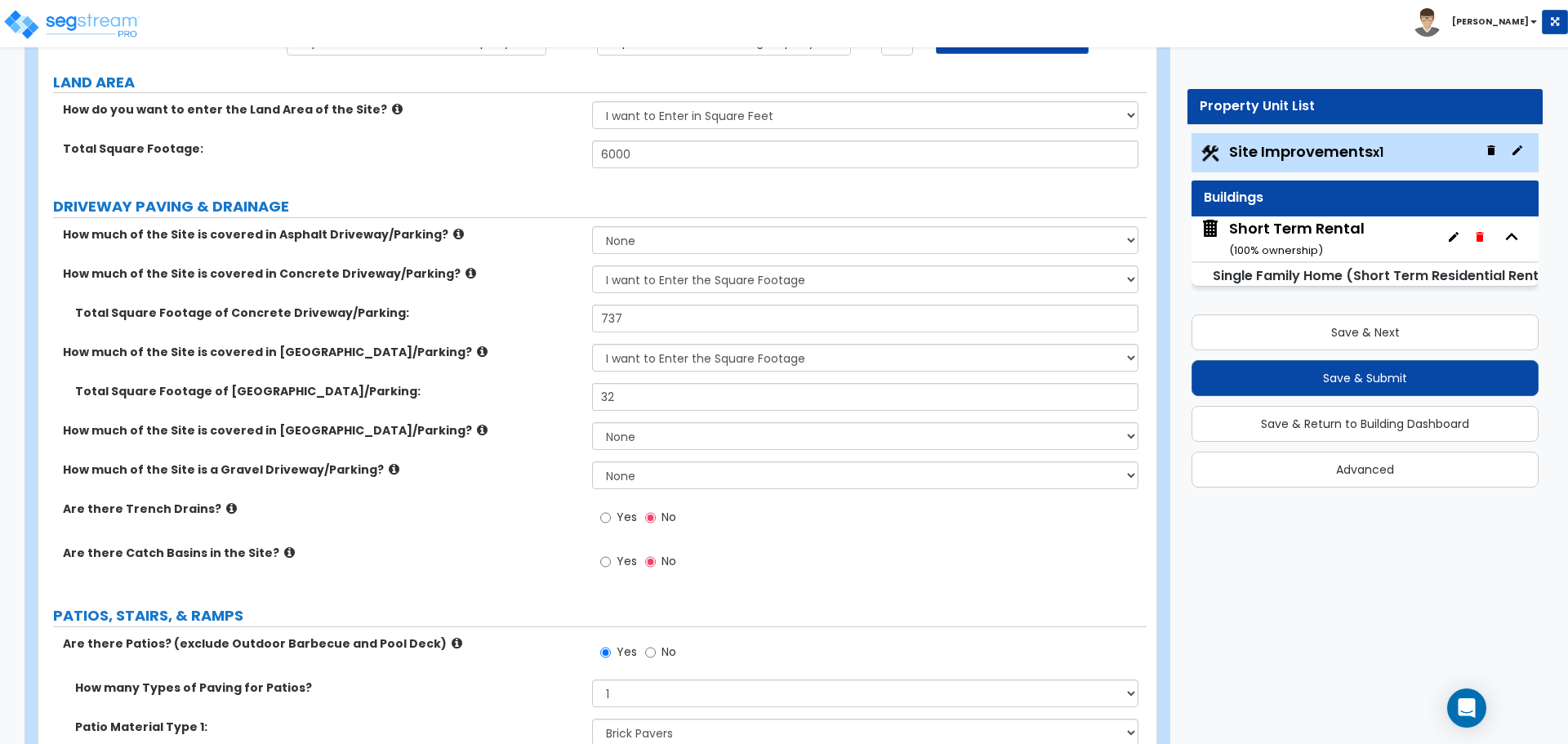
click at [568, 380] on div "How much of the Site is covered in Brick Driveway/Parking? None I want to Enter…" at bounding box center [592, 364] width 1107 height 40
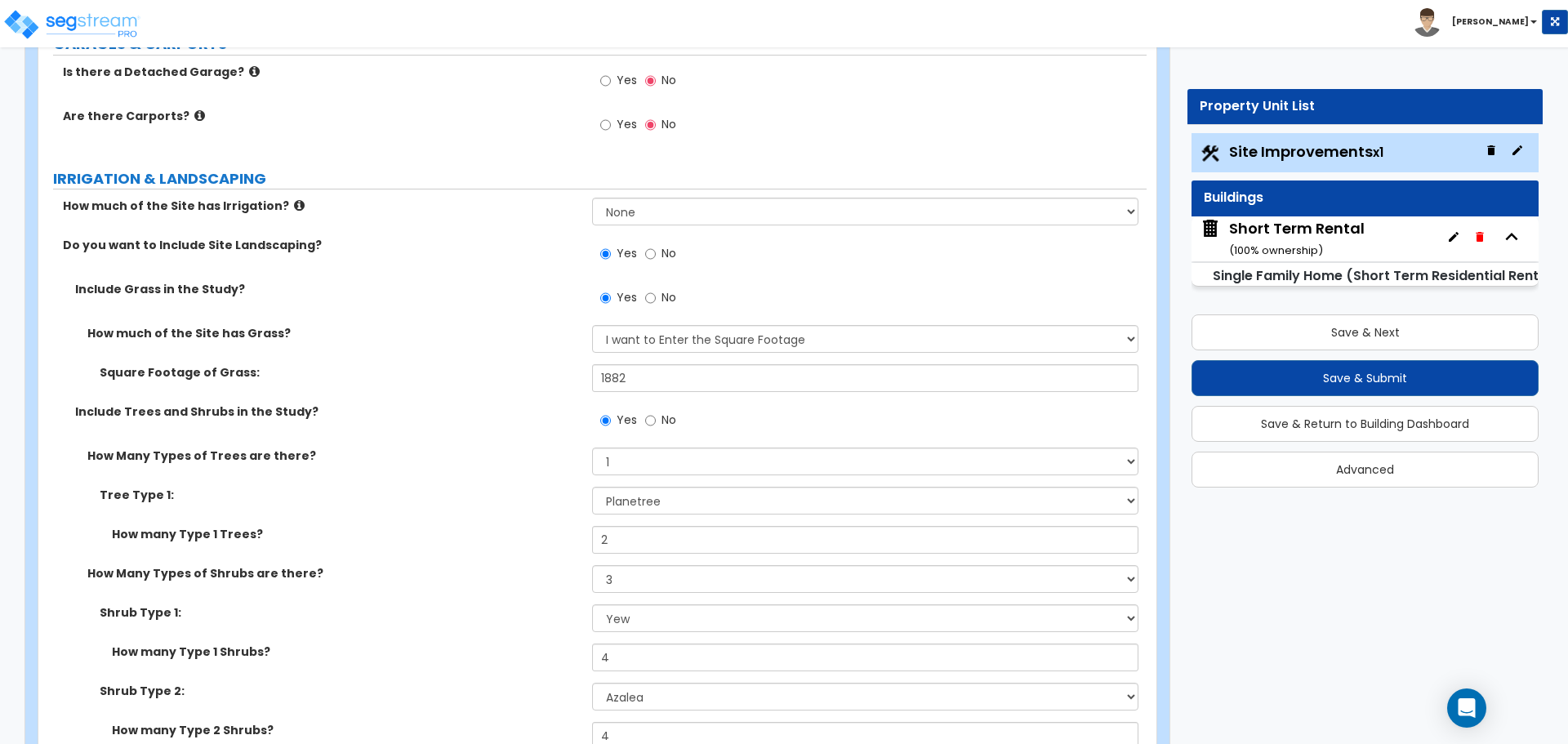
scroll to position [1306, 0]
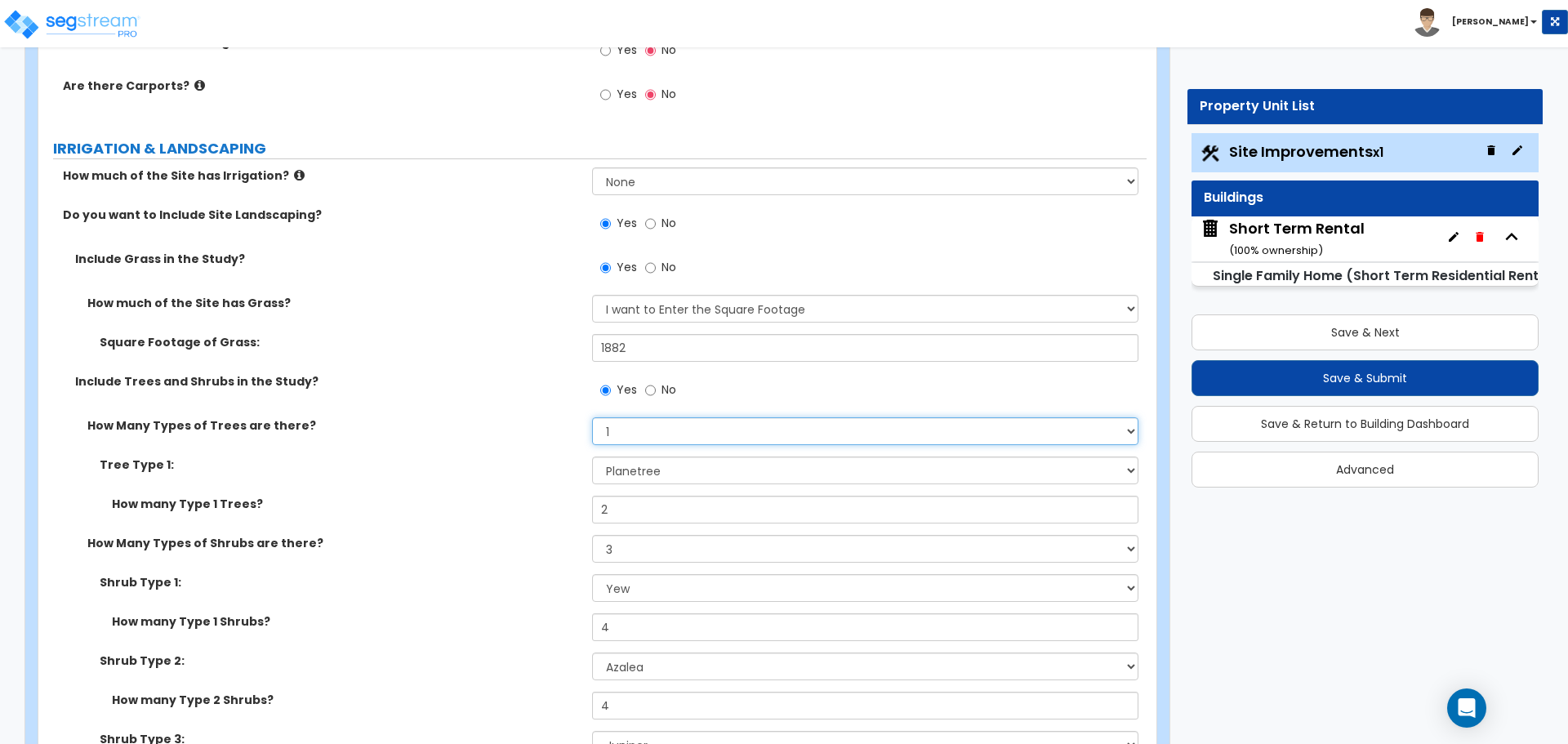
click at [627, 439] on select "None 1 2 3" at bounding box center [865, 430] width 545 height 27
select select "0"
click at [592, 417] on select "None 1 2 3" at bounding box center [865, 430] width 545 height 27
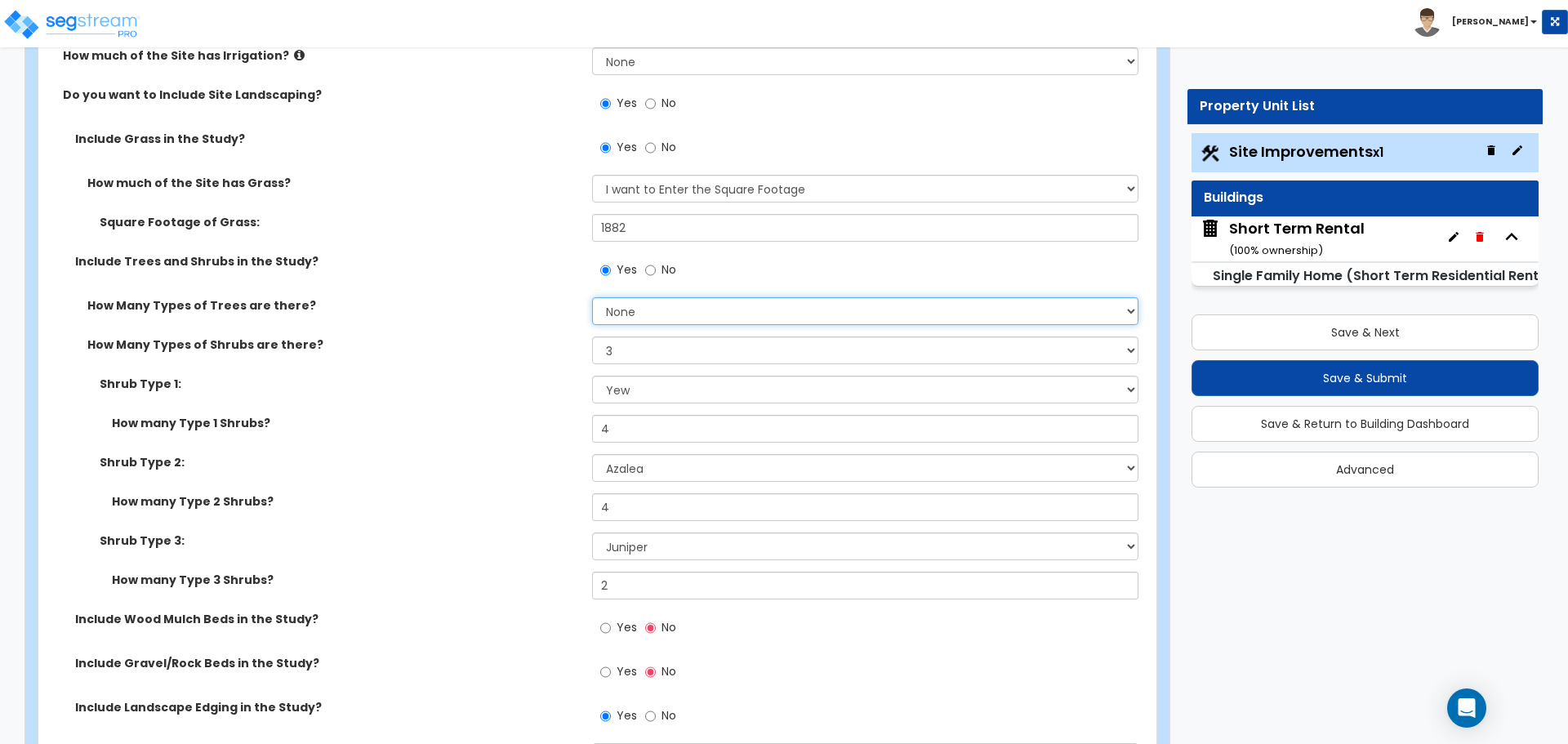
scroll to position [1470, 0]
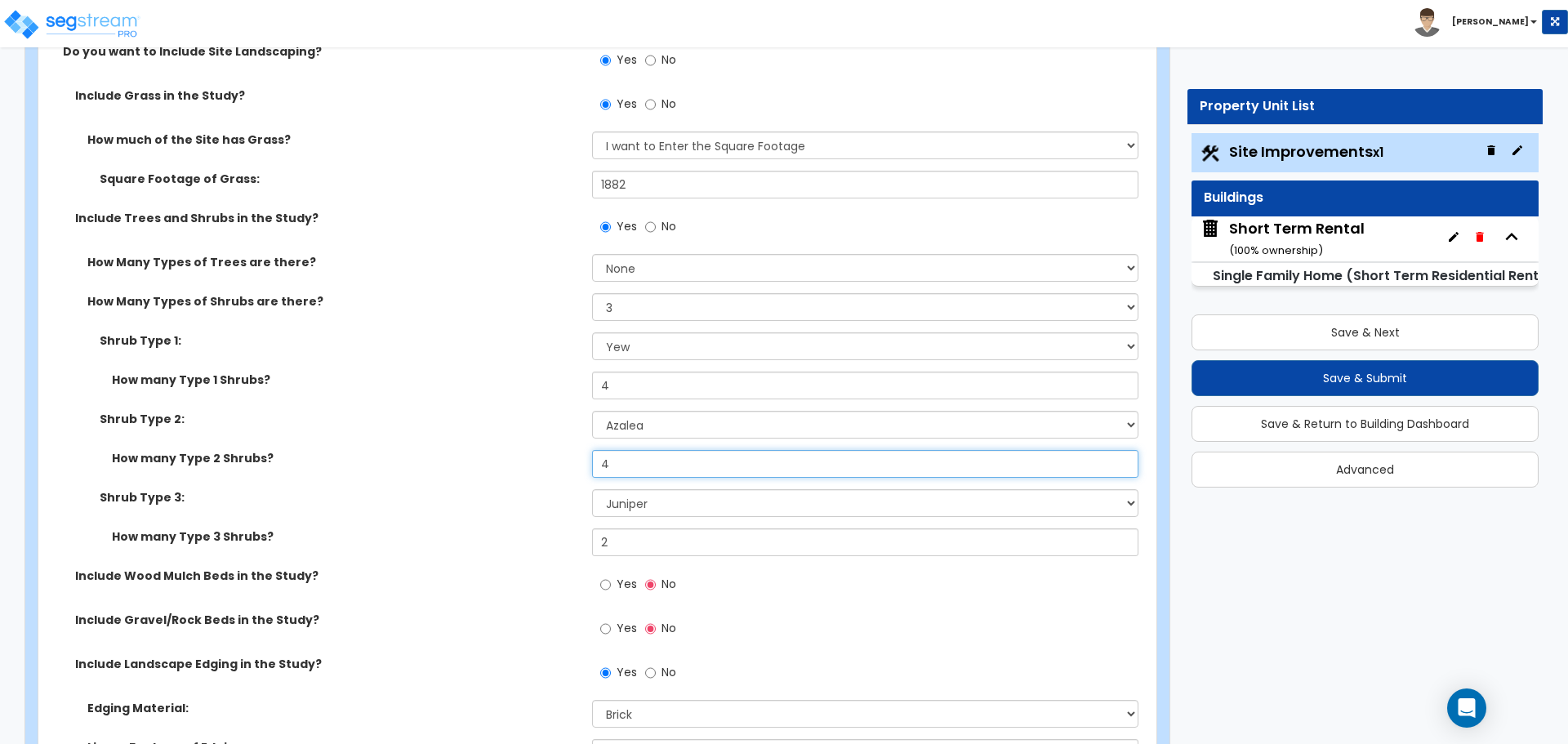
click at [624, 465] on input "4" at bounding box center [865, 463] width 545 height 27
type input "2"
click at [565, 382] on label "How many Type 1 Shrubs?" at bounding box center [346, 379] width 468 height 16
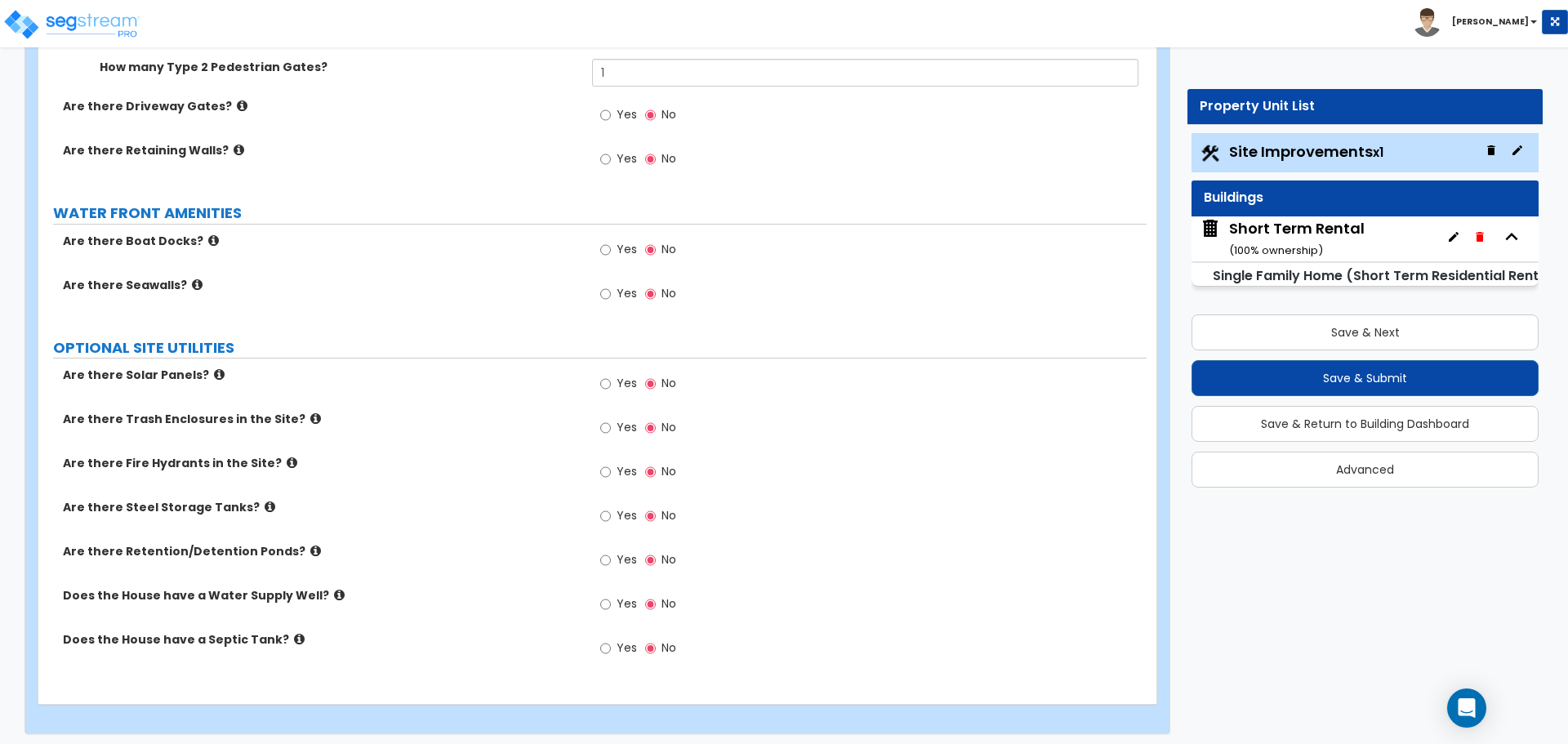
scroll to position [3631, 0]
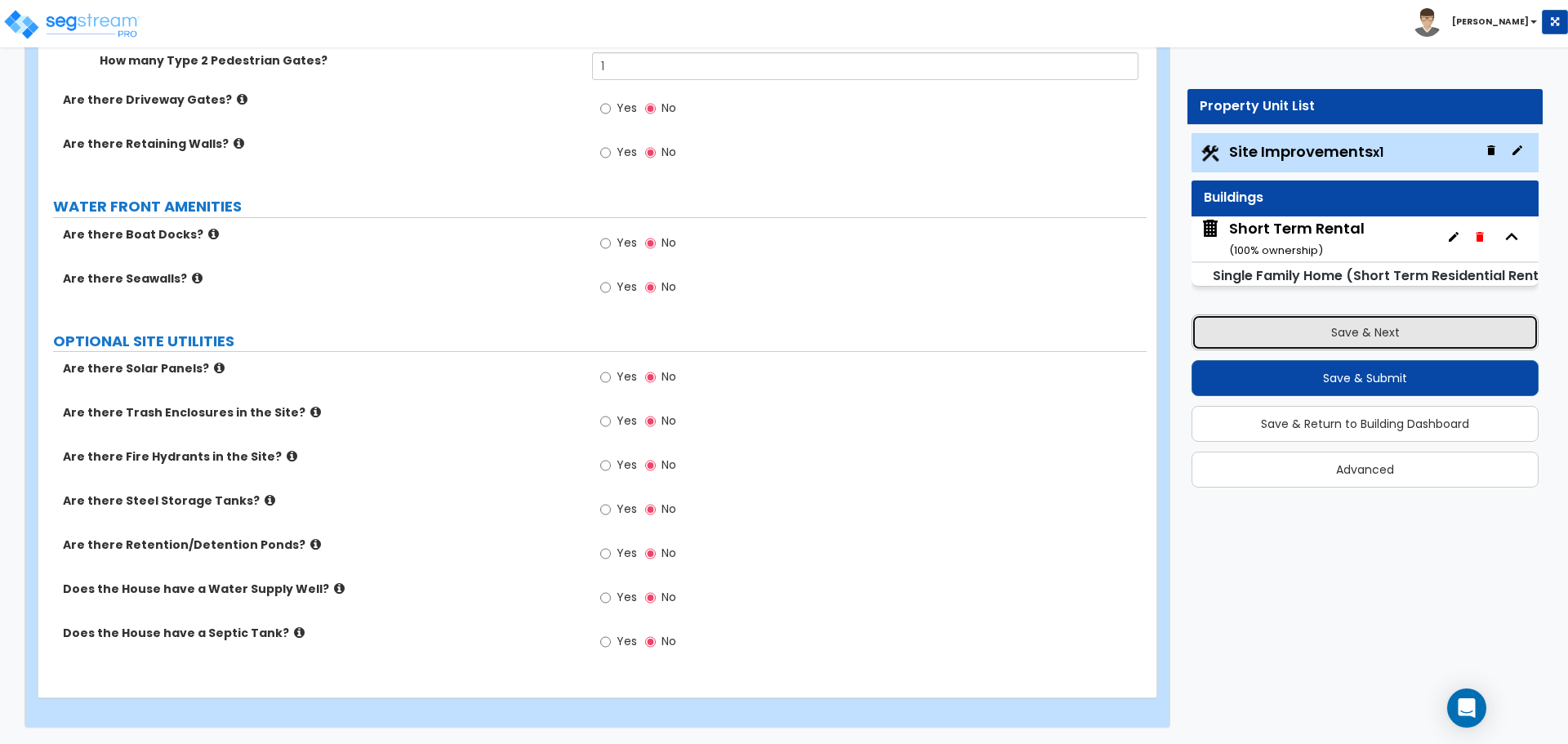
click at [1350, 334] on button "Save & Next" at bounding box center [1365, 332] width 347 height 36
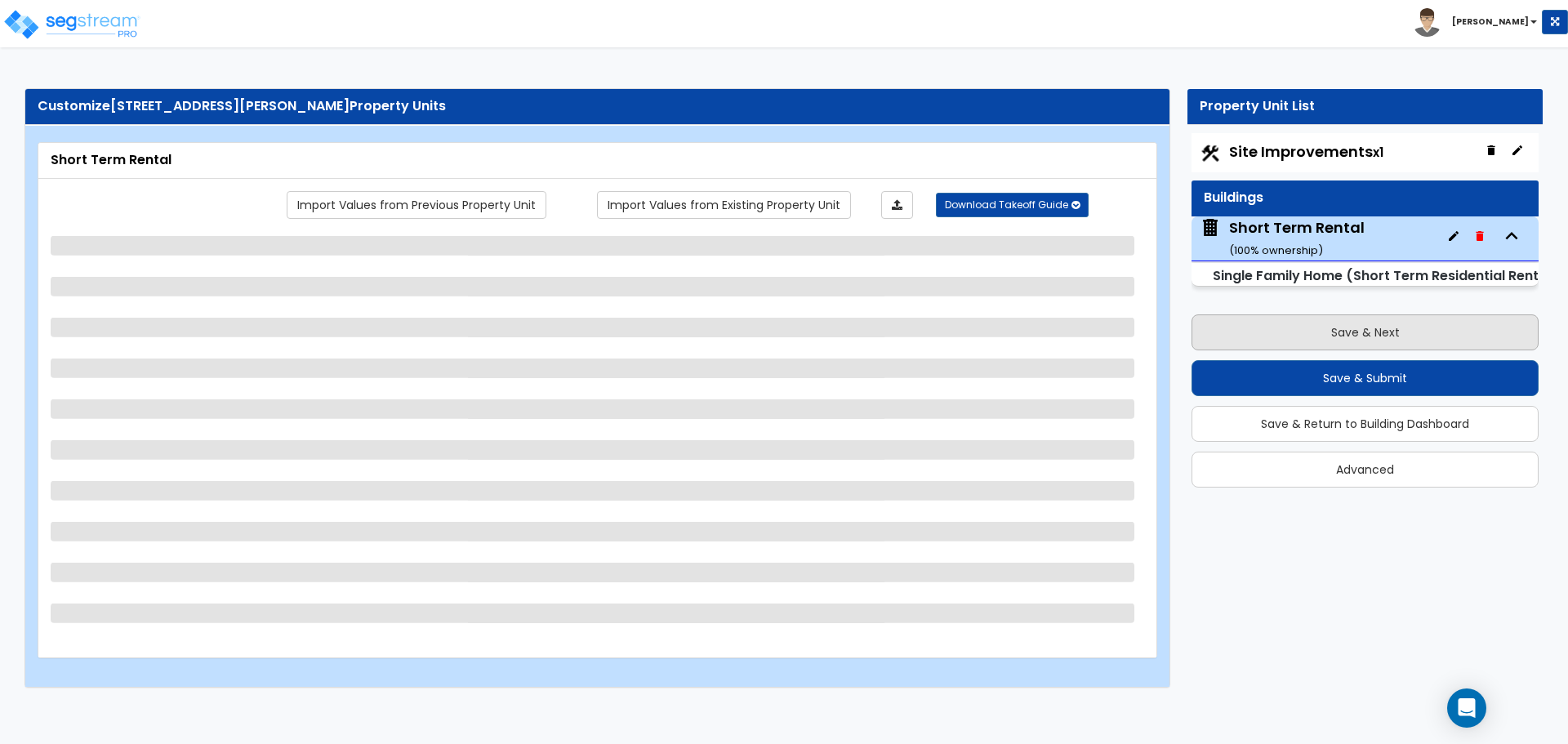
scroll to position [0, 0]
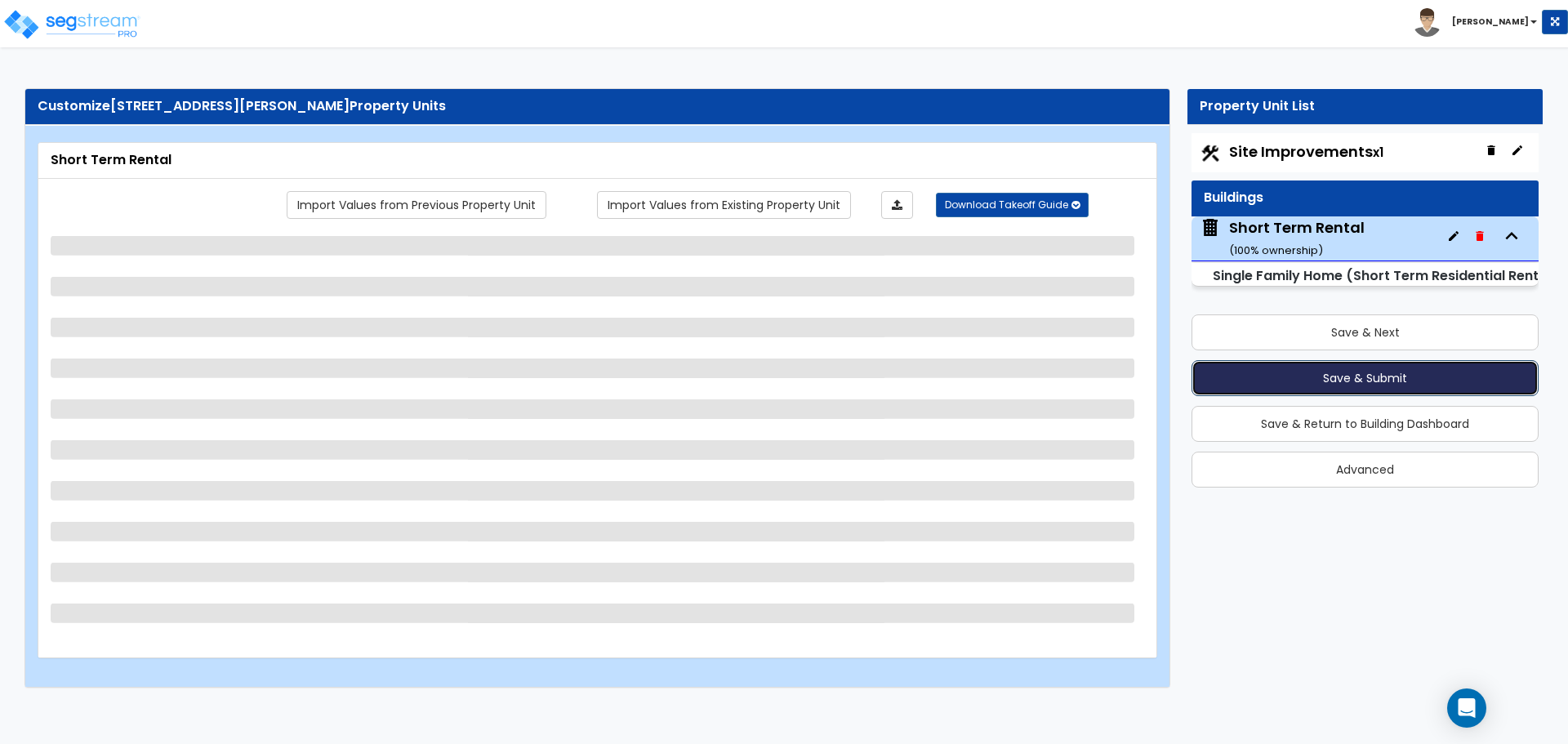
click at [1336, 377] on button "Save & Submit" at bounding box center [1365, 378] width 347 height 36
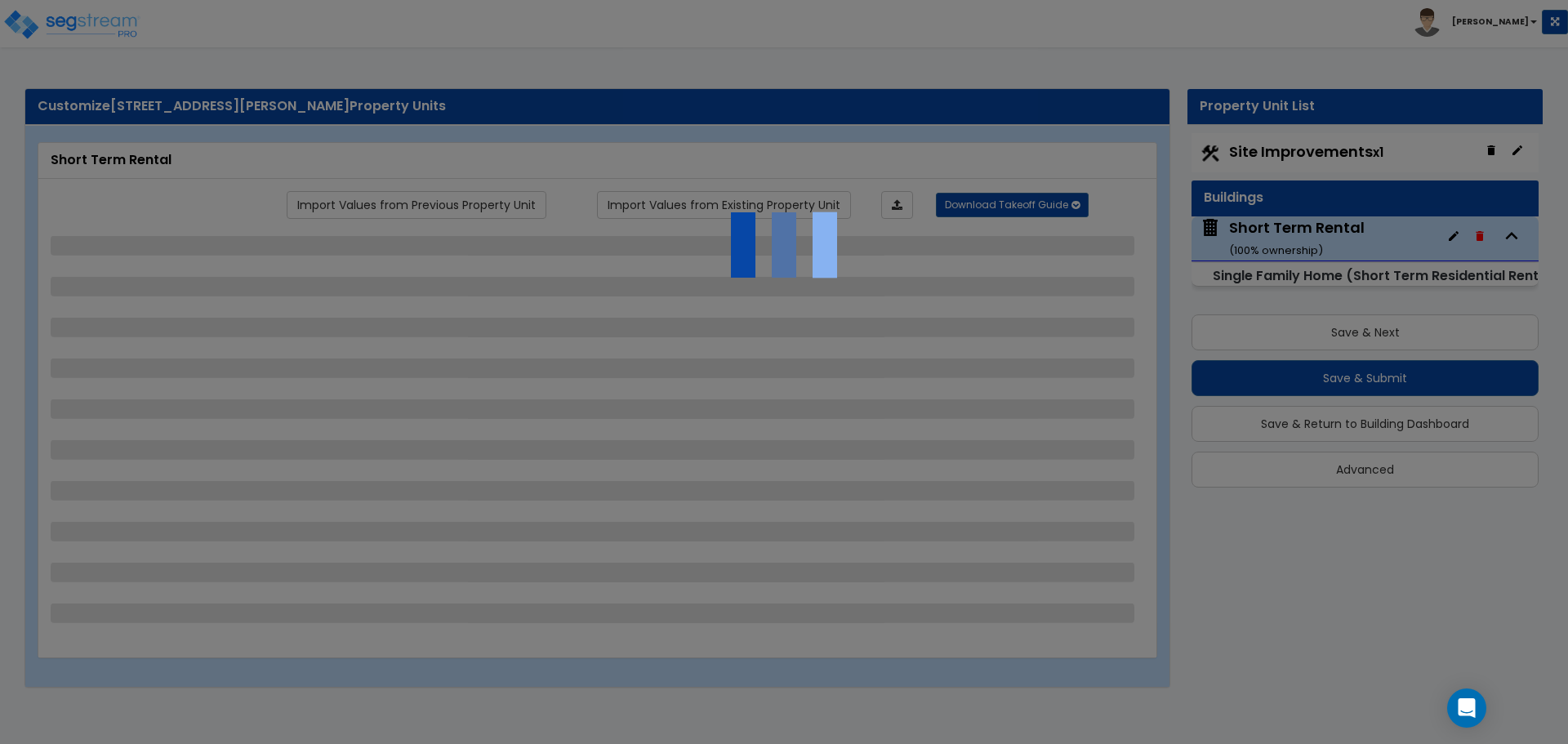
select select "1"
select select "7"
select select "3"
select select "2"
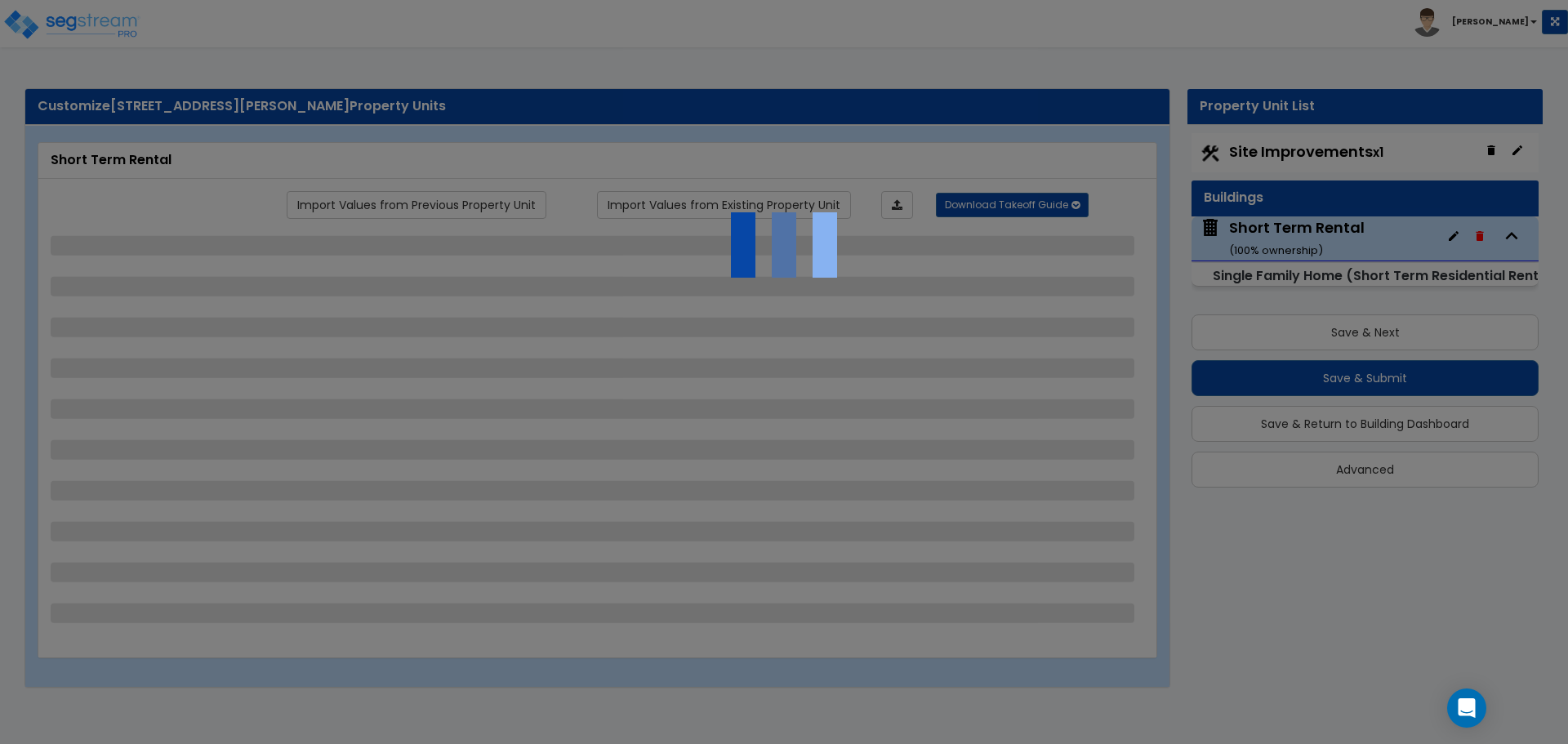
select select "2"
select select "7"
select select "1"
select select "2"
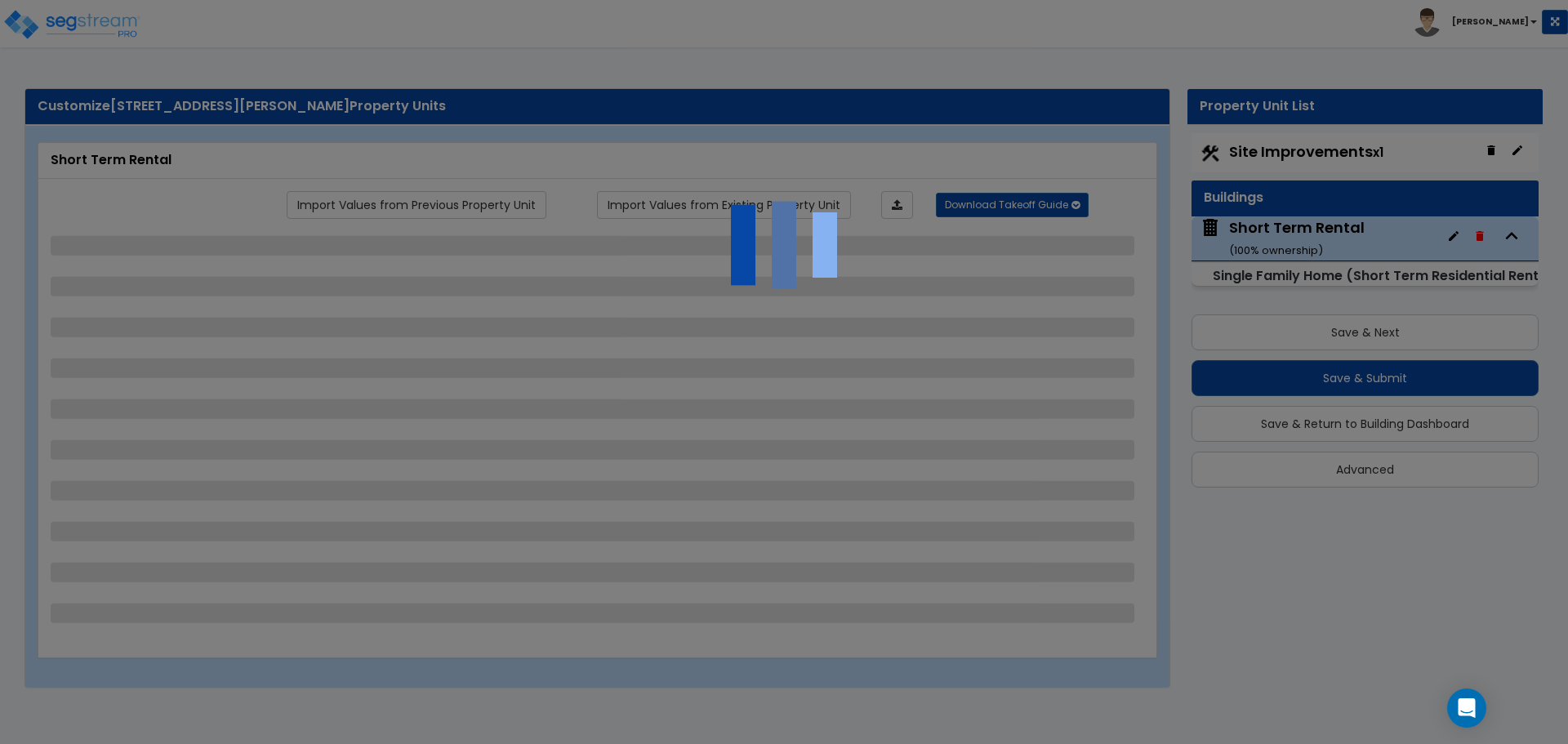
select select "2"
select select "1"
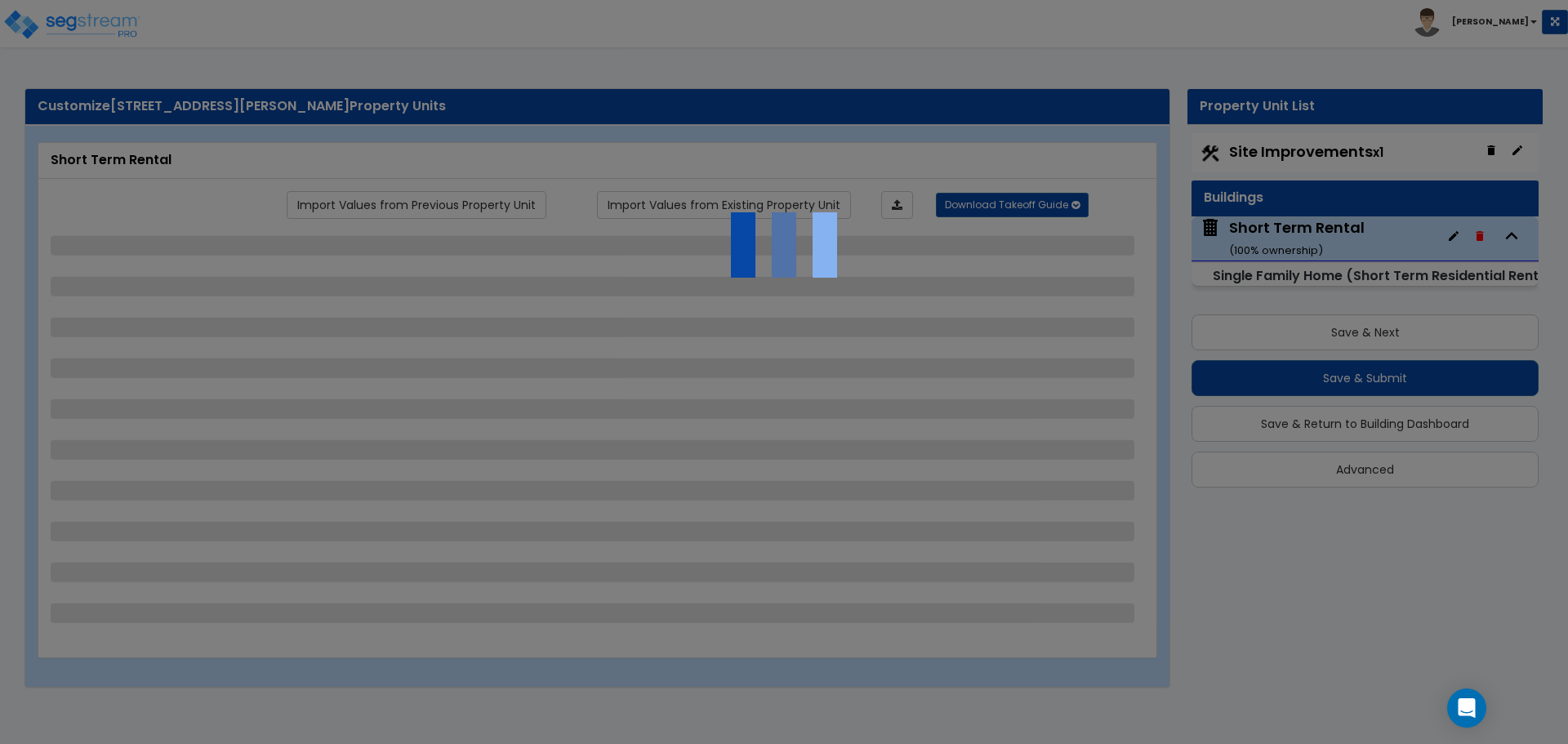
select select "2"
select select "6"
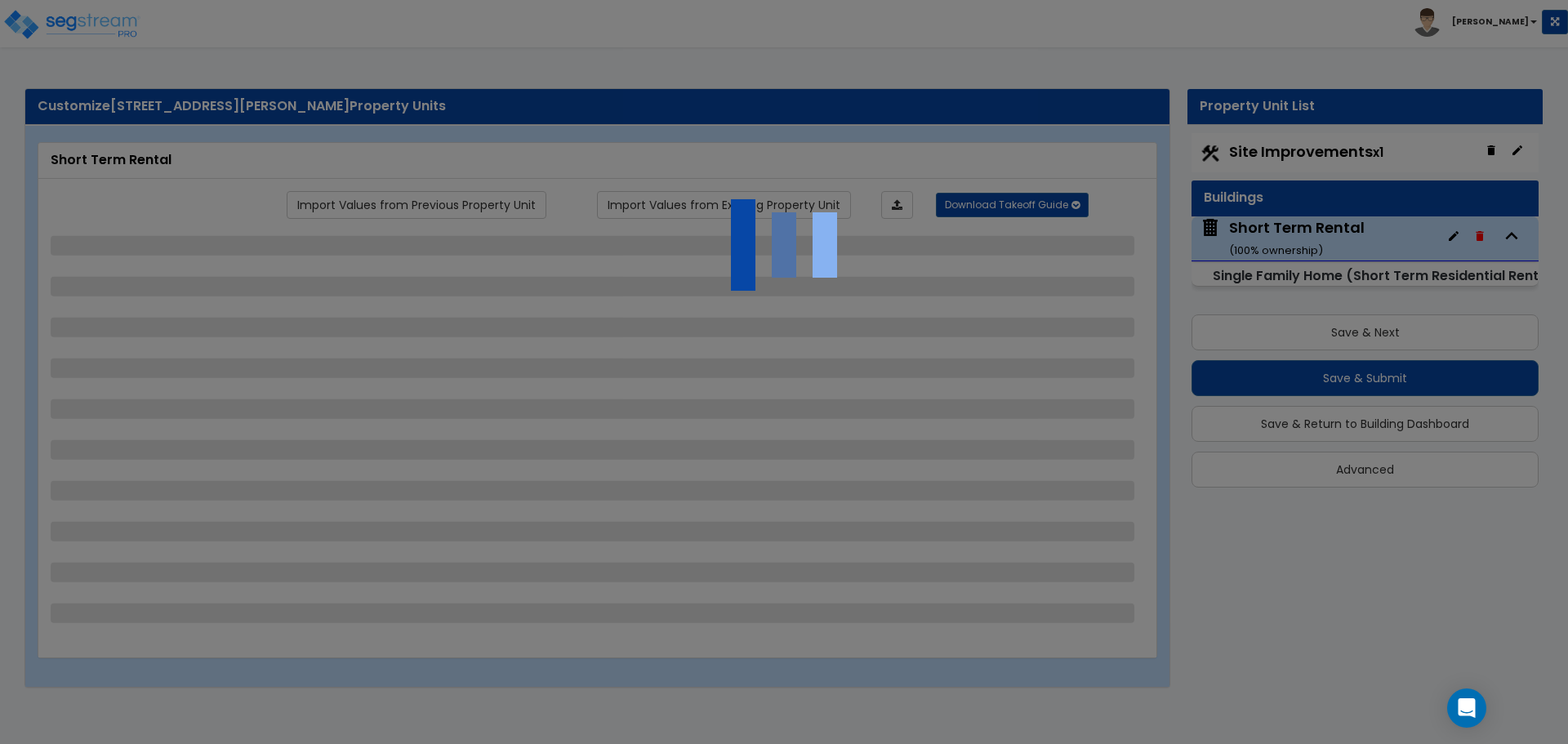
select select "5"
select select "2"
select select "3"
select select "1"
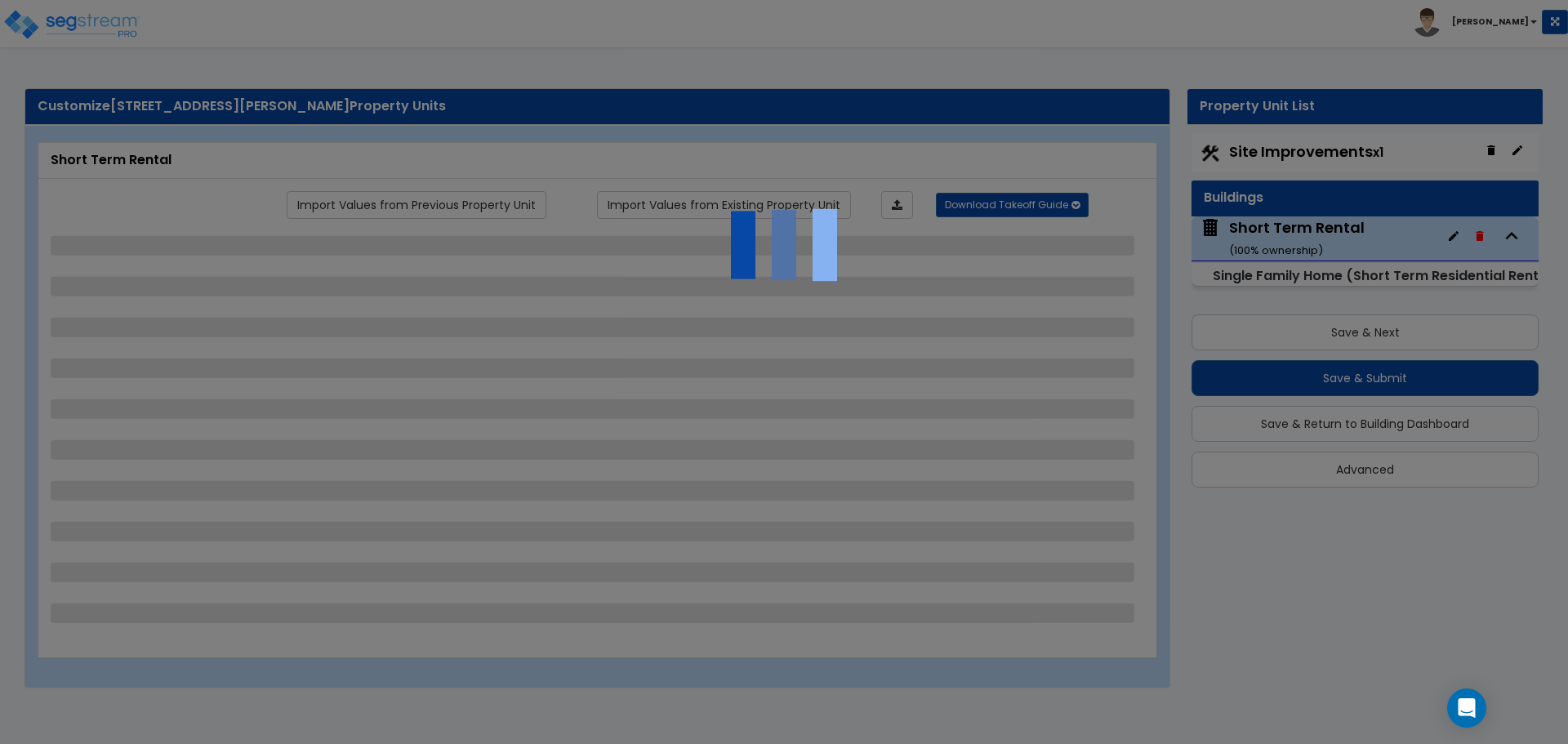
select select "1"
select select "2"
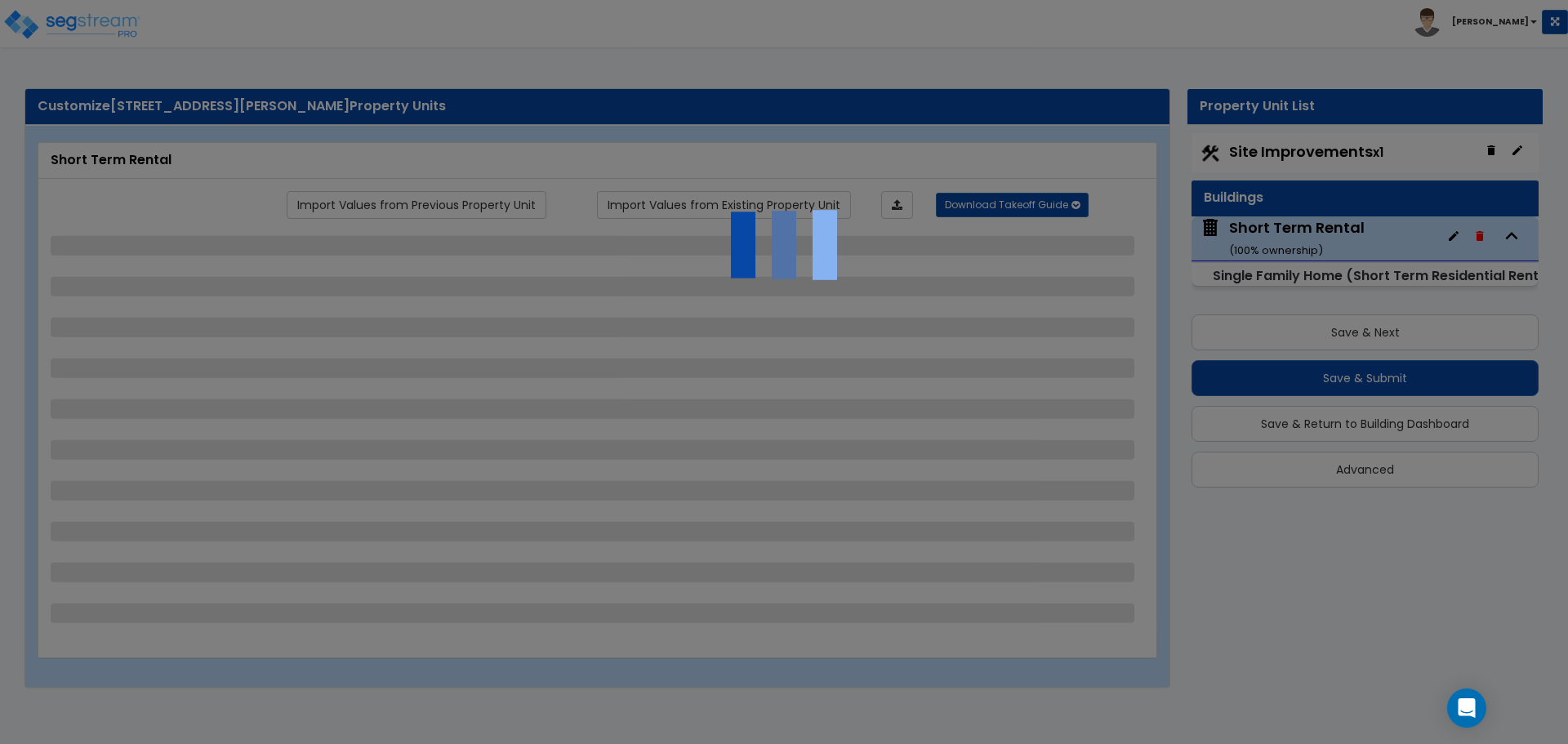
select select "1"
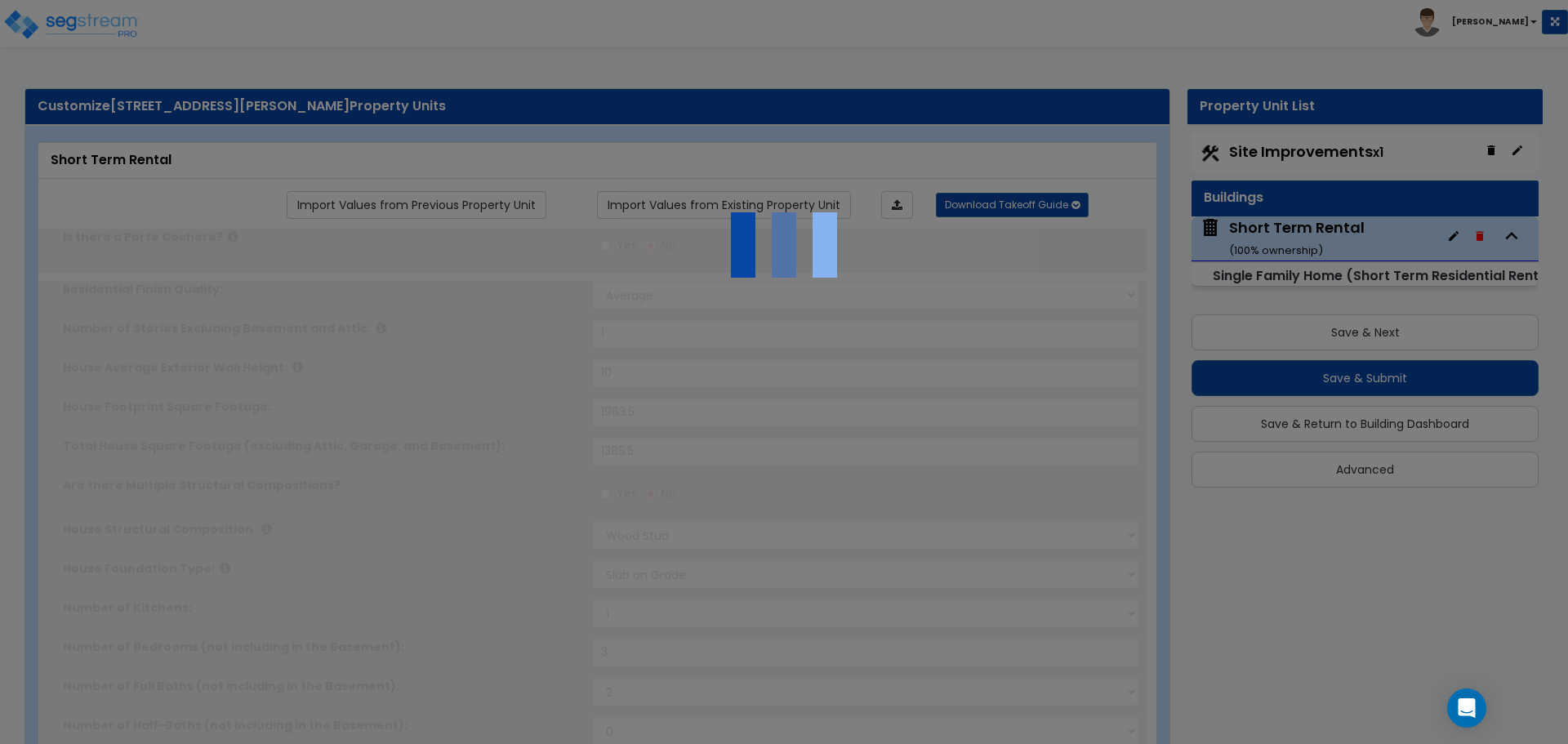
type input "1"
select select "1"
select select "2"
type input "1"
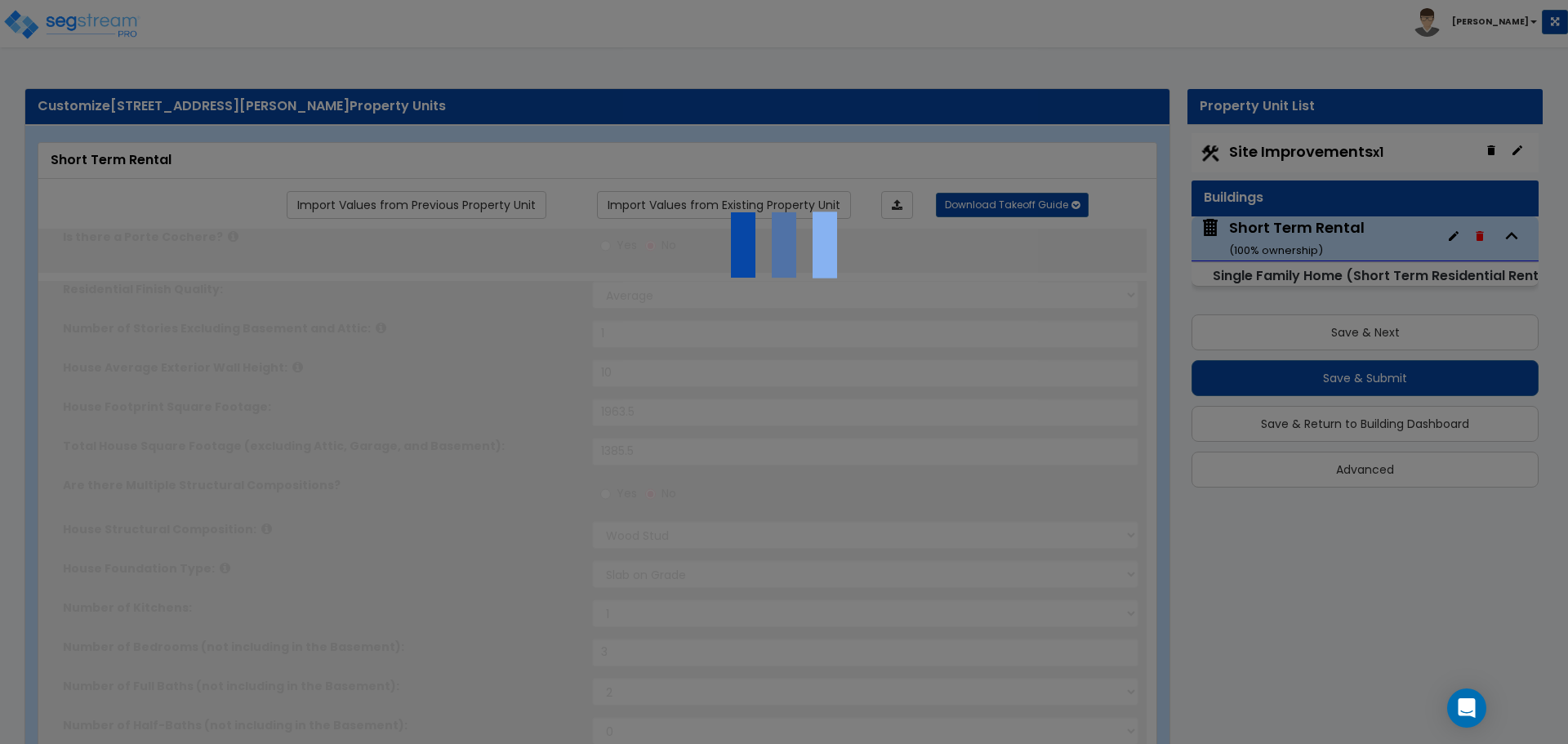
select select "2"
type input "2"
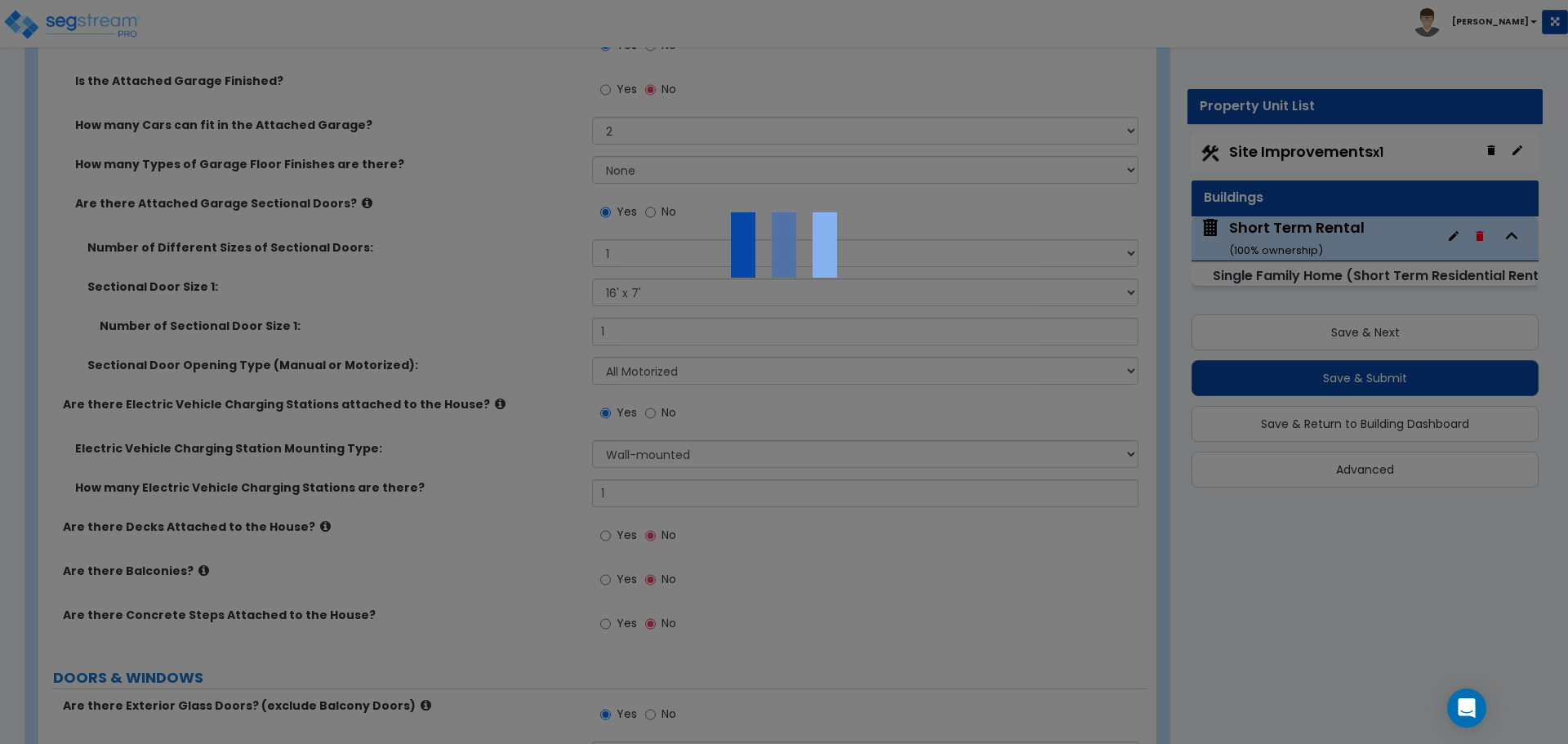
scroll to position [2041, 0]
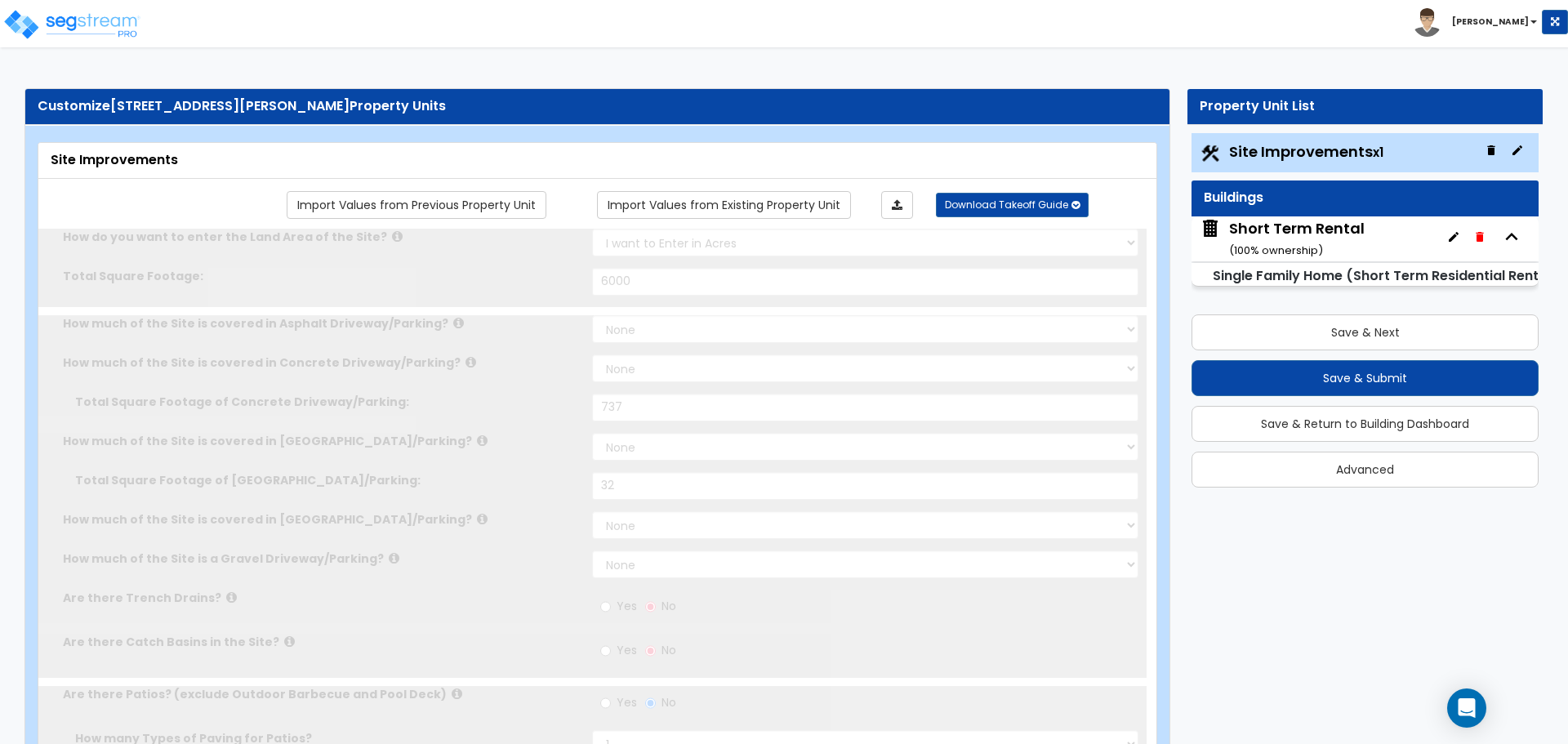
select select "2"
type input "6000"
select select "2"
type input "737"
select select "2"
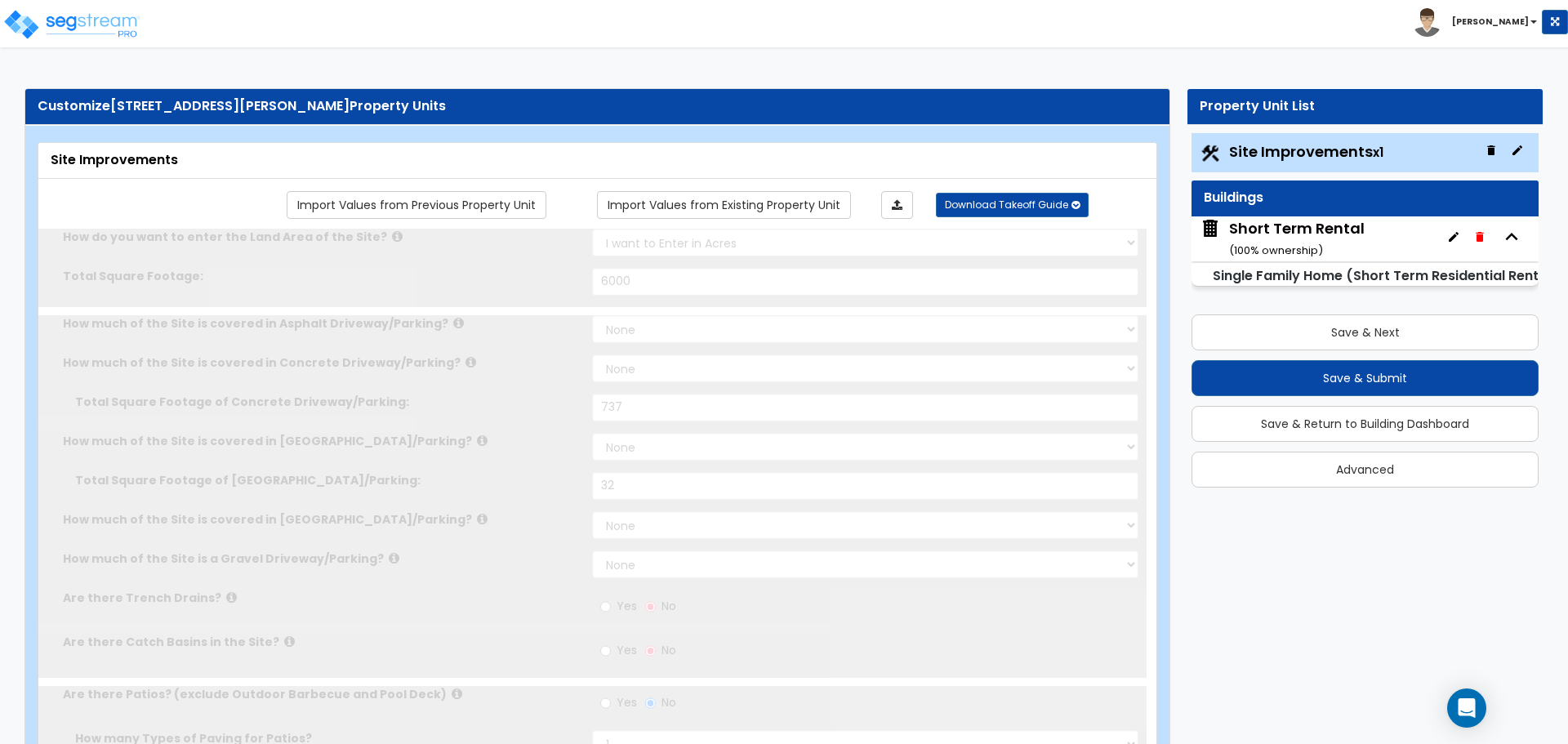
type input "32"
radio input "true"
select select "3"
type input "351"
radio input "true"
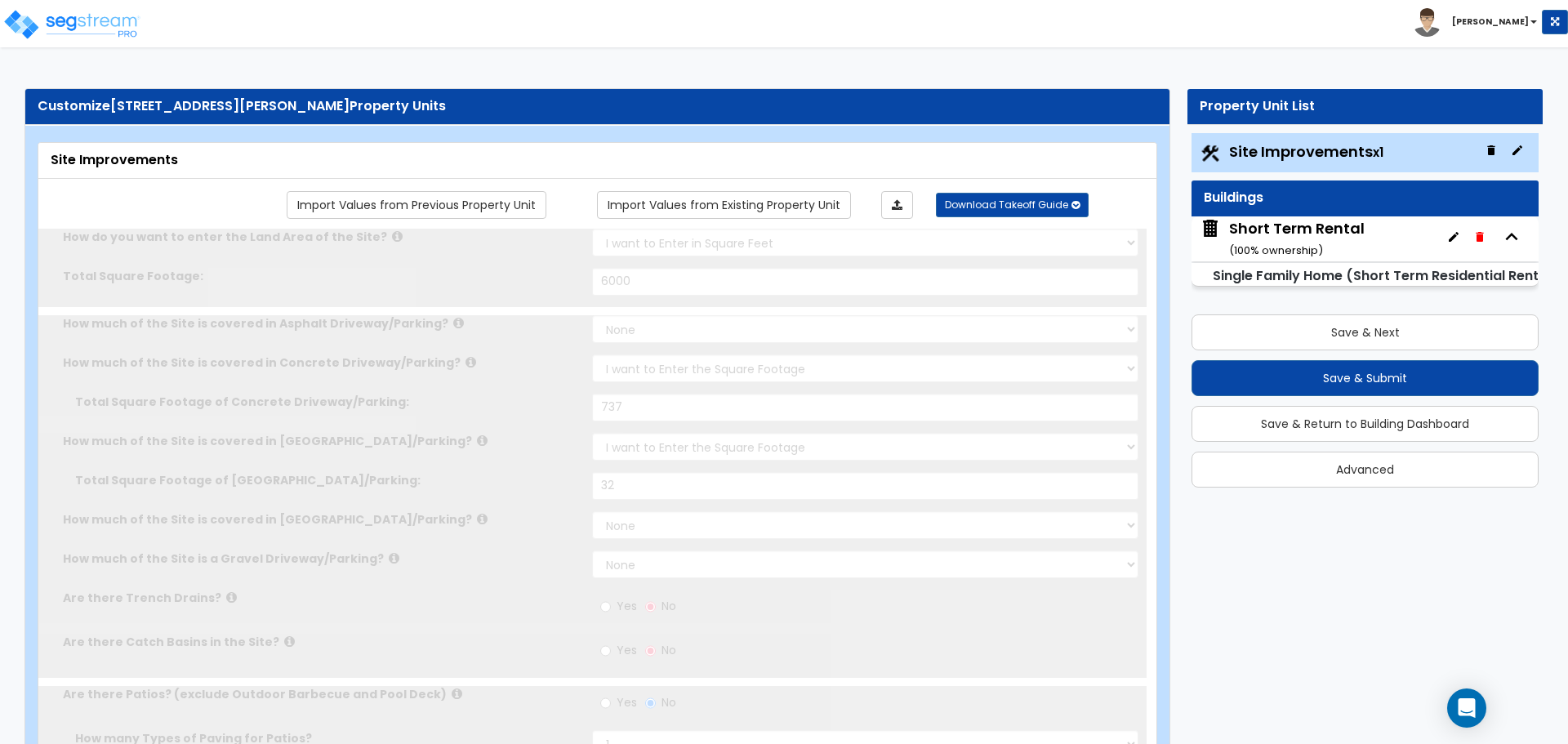
select select "2"
type input "46"
select select "1"
radio input "true"
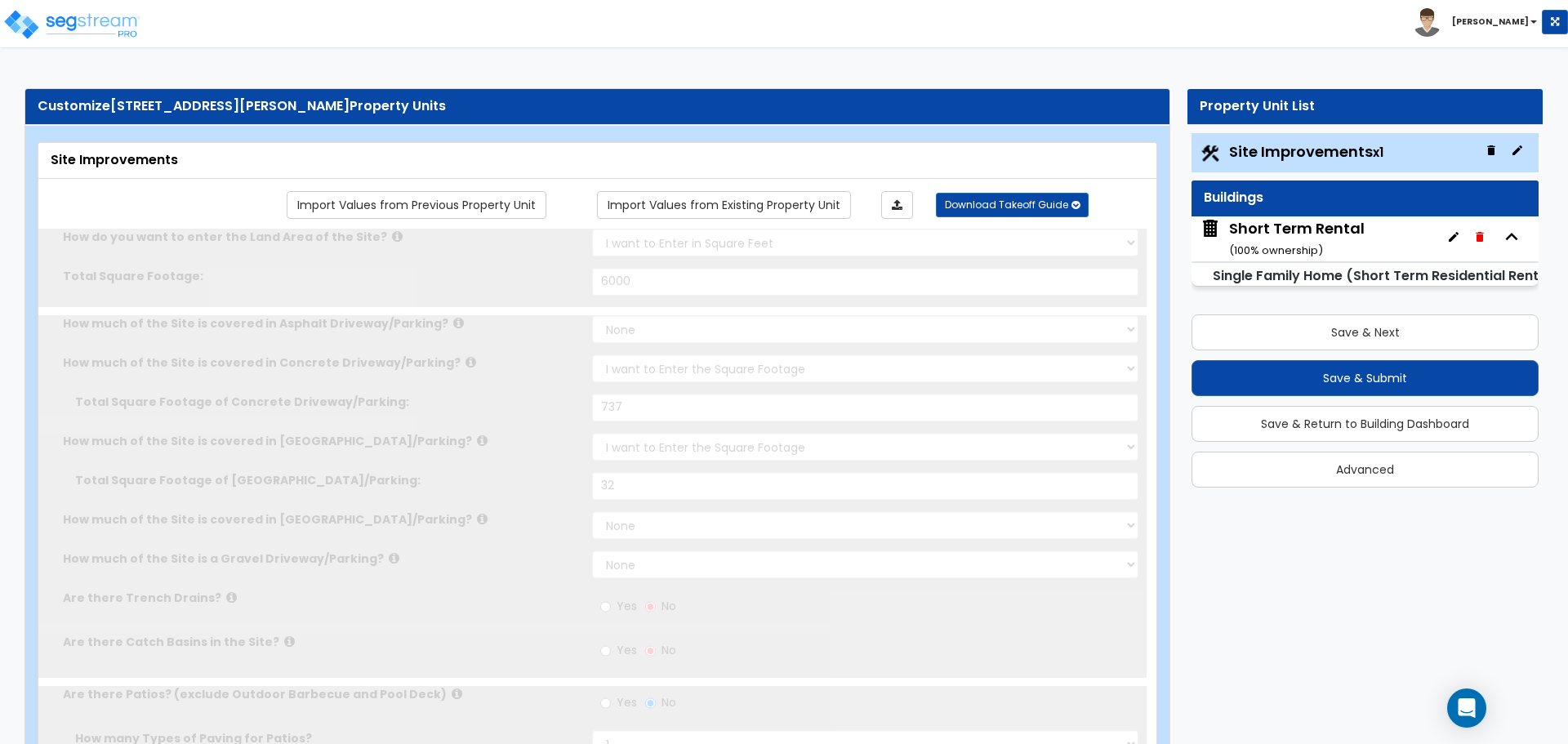
radio input "true"
select select "2"
type input "1882"
radio input "true"
select select "3"
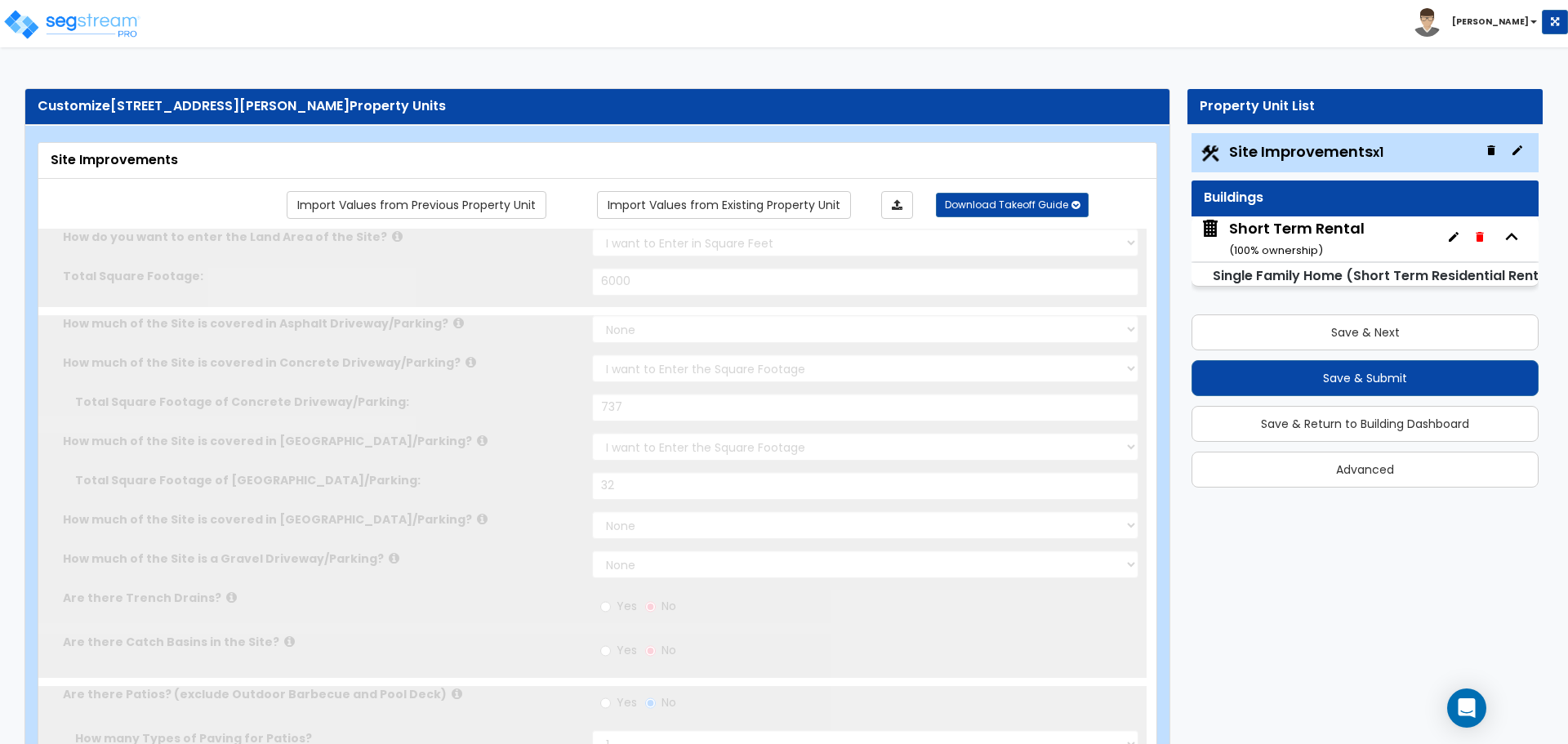
select select "3"
type input "4"
select select "2"
type input "2"
select select "5"
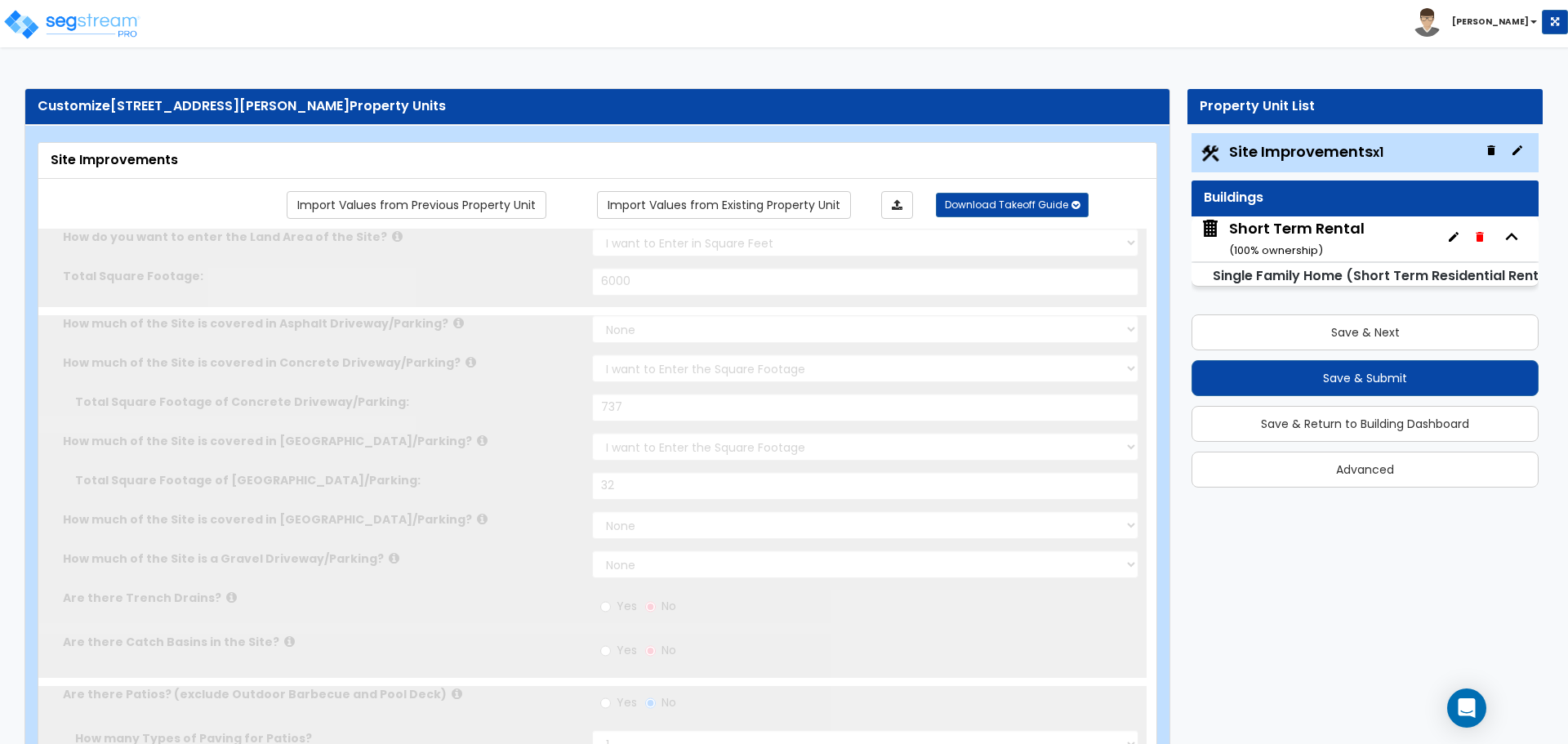
type input "2"
radio input "true"
select select "2"
type input "25"
radio input "true"
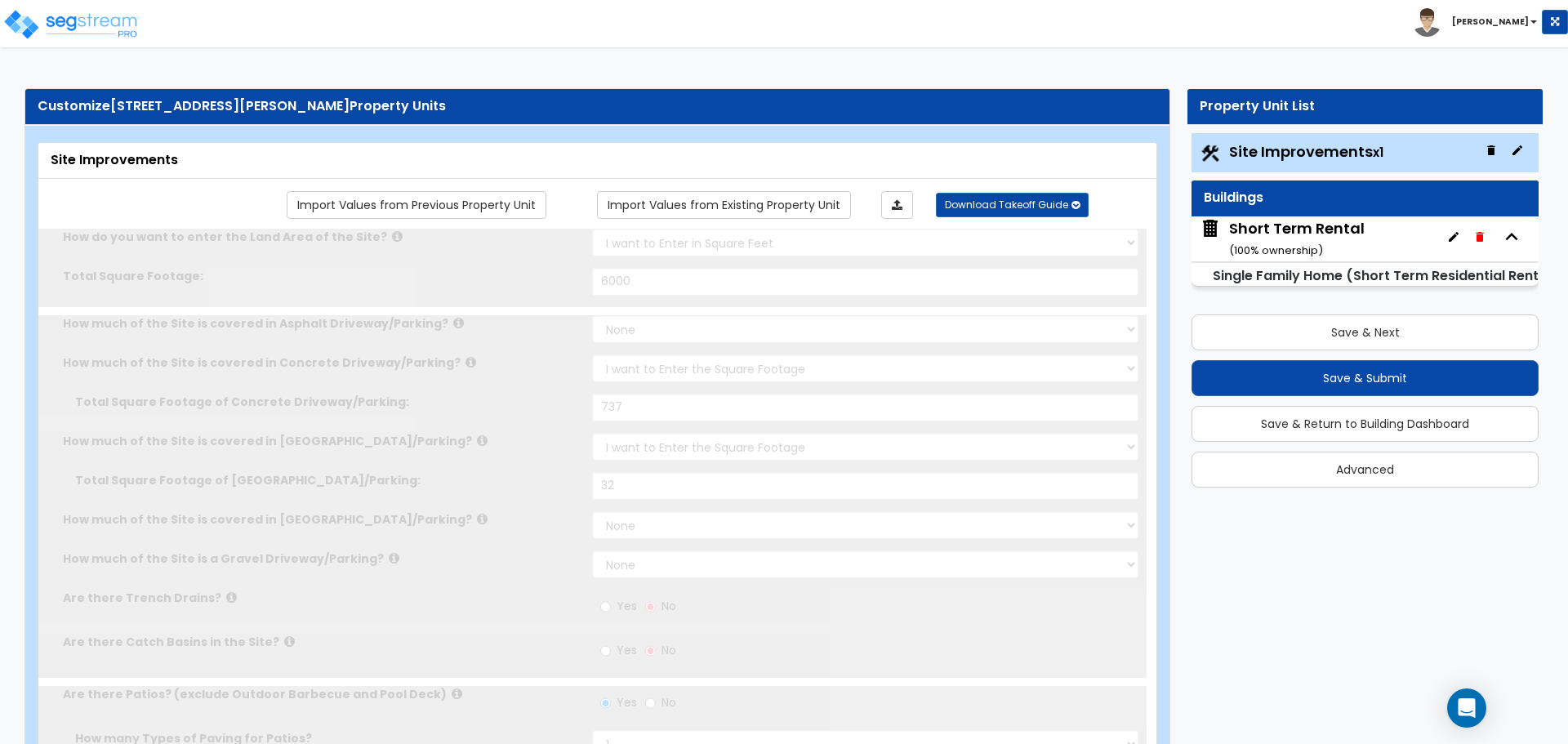
radio input "true"
type input "6"
type input "178"
radio input "true"
select select "2"
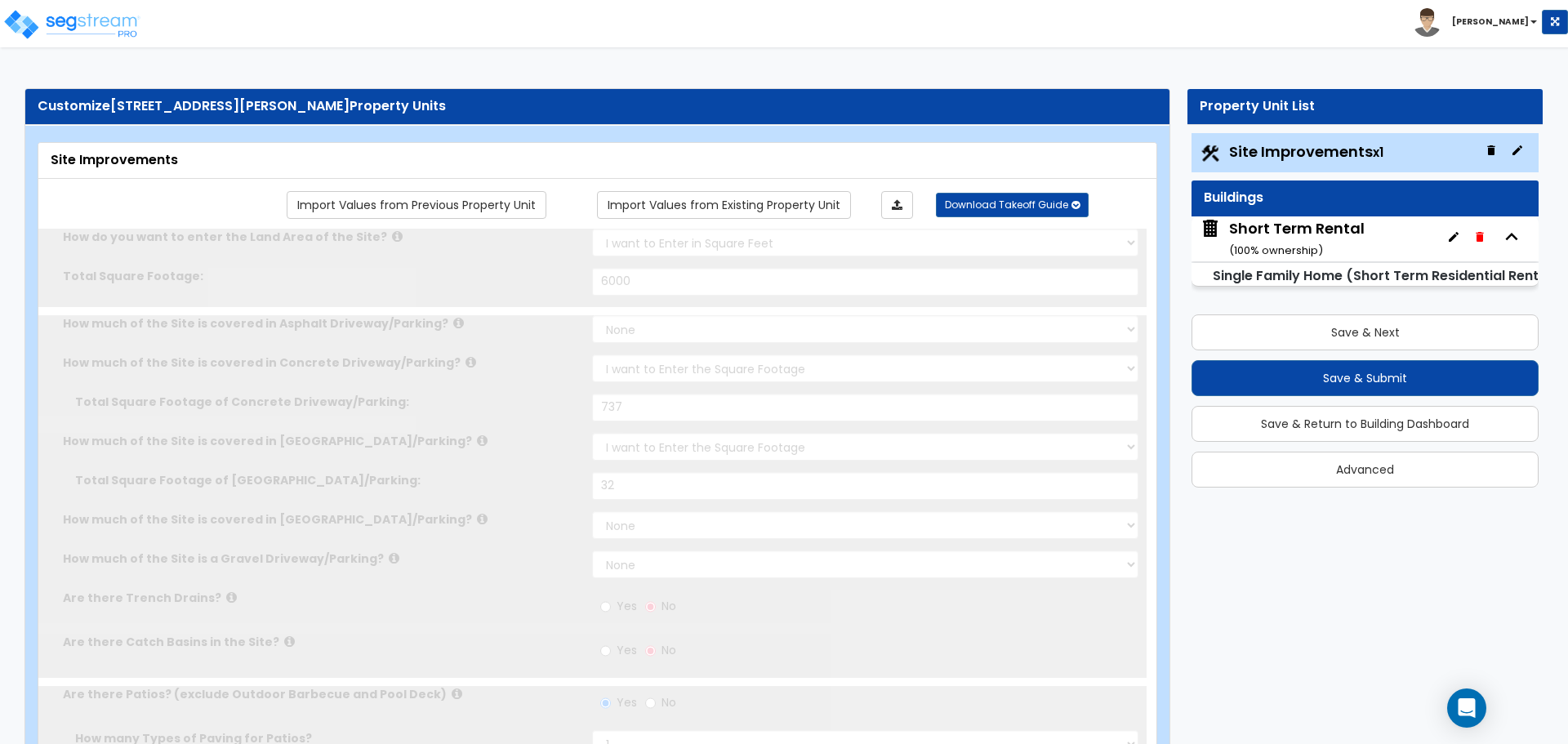
select select "8"
type input "2"
select select "4"
type input "1"
